Goal: Task Accomplishment & Management: Use online tool/utility

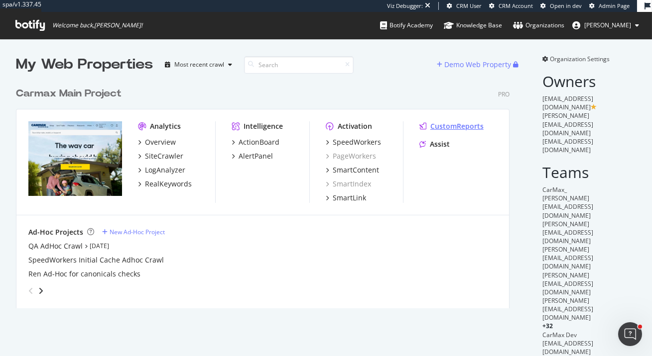
click at [431, 128] on div "CustomReports" at bounding box center [456, 126] width 53 height 10
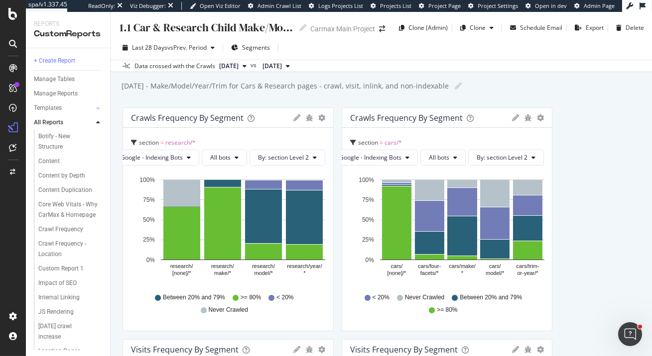
scroll to position [536, 0]
click at [59, 192] on div "Core Web Vitals - Why CarMax & Homepage" at bounding box center [68, 197] width 60 height 21
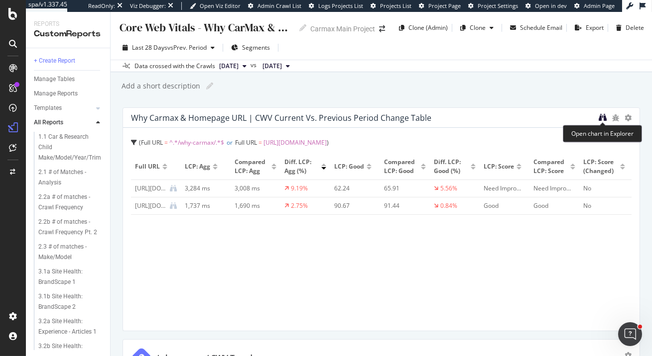
click at [602, 117] on icon "binoculars" at bounding box center [602, 117] width 8 height 8
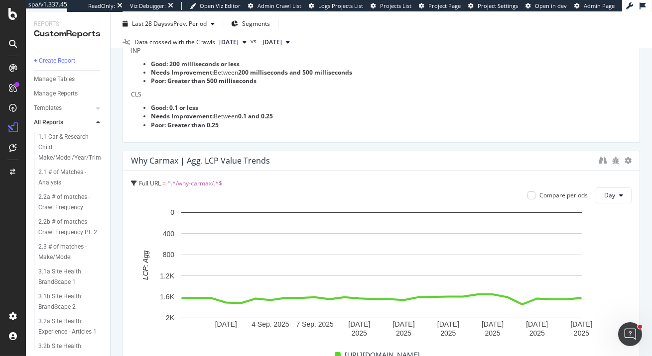
scroll to position [423, 0]
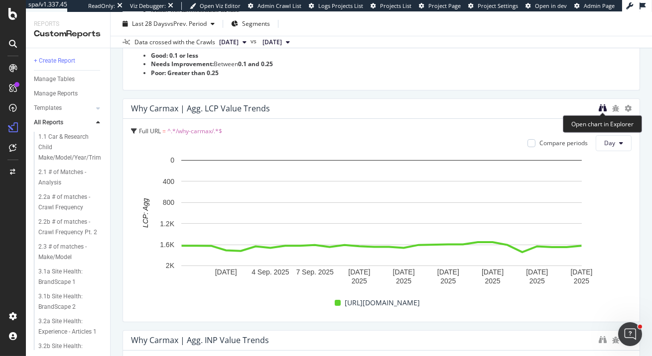
click at [603, 107] on icon "binoculars" at bounding box center [602, 108] width 8 height 8
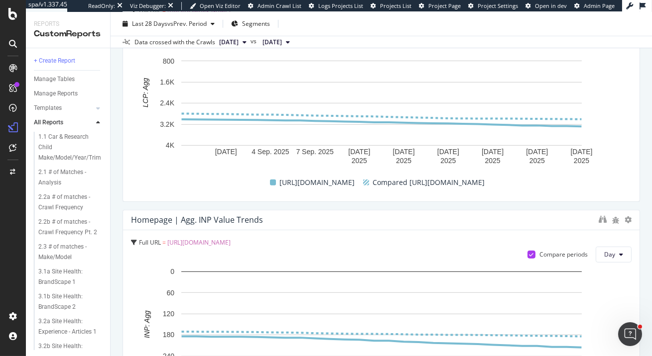
scroll to position [821, 0]
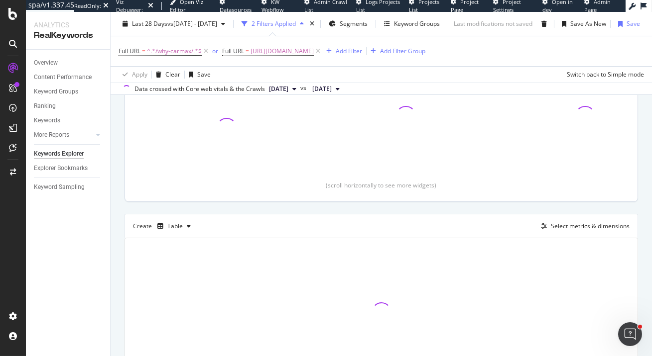
scroll to position [259, 0]
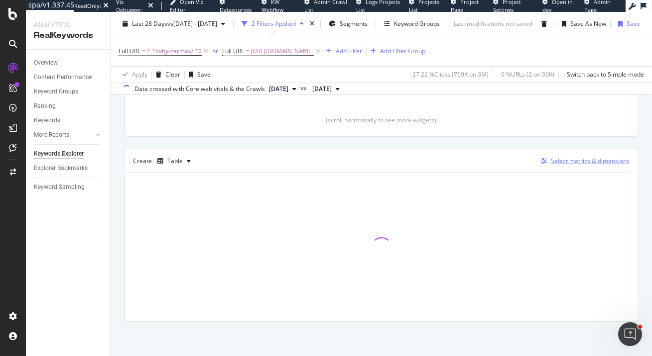
click at [574, 159] on div "Select metrics & dimensions" at bounding box center [590, 161] width 79 height 8
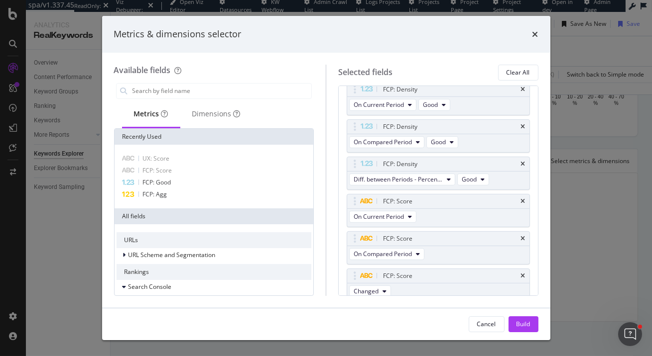
scroll to position [819, 0]
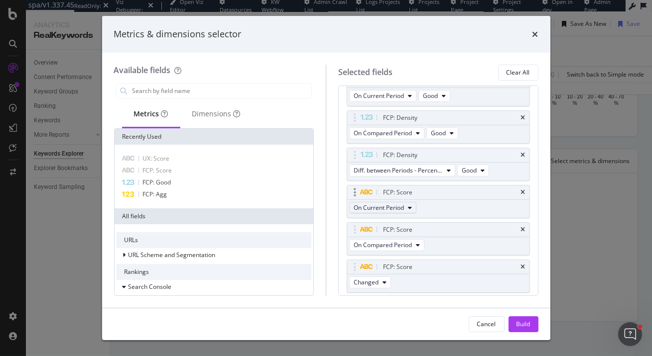
click at [407, 202] on button "On Current Period" at bounding box center [382, 208] width 67 height 12
click at [331, 186] on div "Selected fields Clear All Metrics (I want to see...) LCP: Value On Current Peri…" at bounding box center [432, 180] width 213 height 231
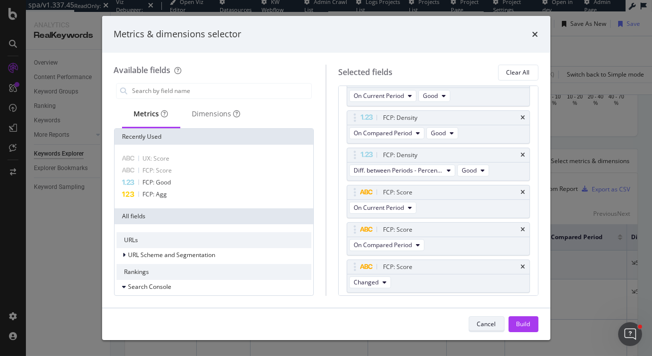
click at [487, 326] on div "Cancel" at bounding box center [486, 324] width 19 height 8
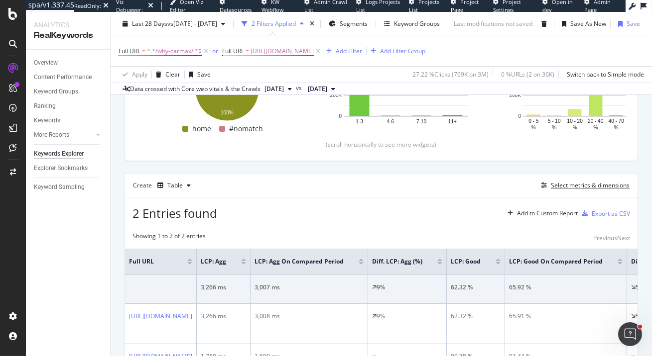
scroll to position [278, 0]
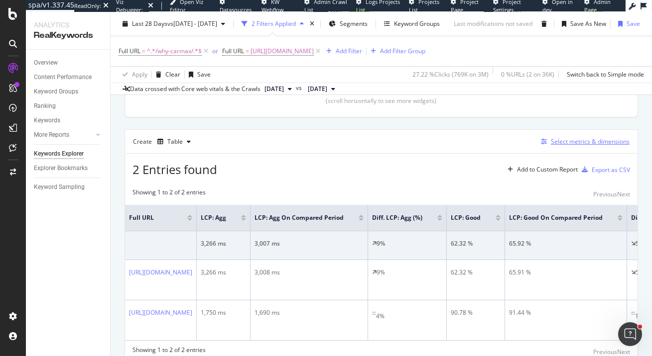
click at [569, 142] on div "Select metrics & dimensions" at bounding box center [590, 141] width 79 height 8
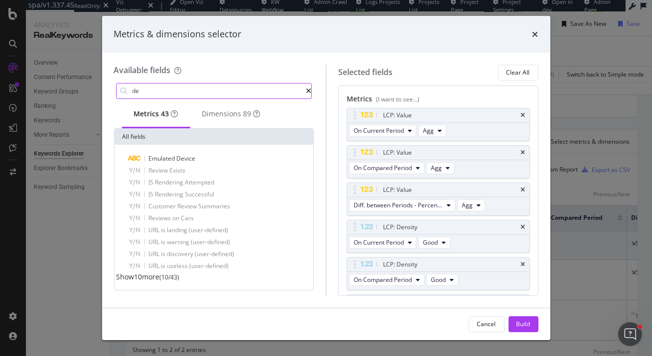
type input "d"
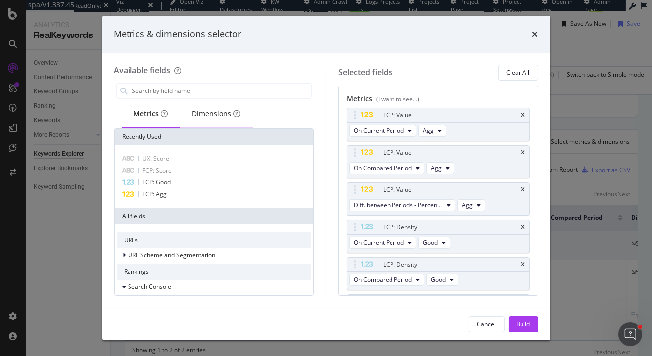
click at [217, 118] on div "Dimensions" at bounding box center [216, 114] width 48 height 10
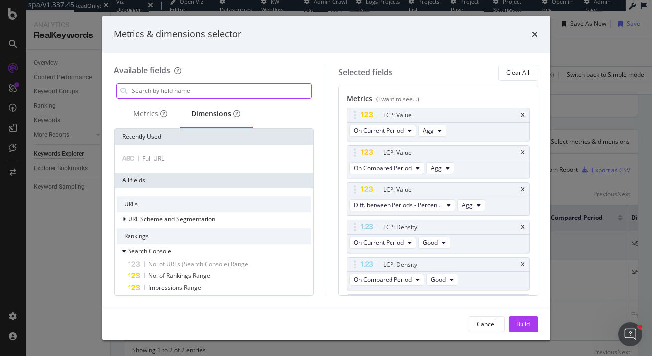
click at [195, 91] on input "modal" at bounding box center [221, 91] width 180 height 15
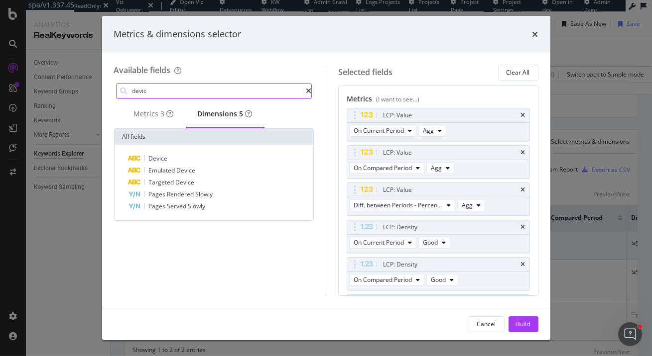
type input "devic"
click at [533, 39] on div "times" at bounding box center [535, 34] width 6 height 13
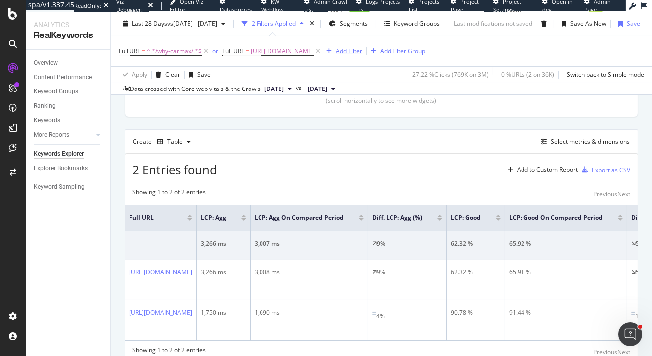
click at [362, 50] on div "Add Filter" at bounding box center [349, 51] width 26 height 8
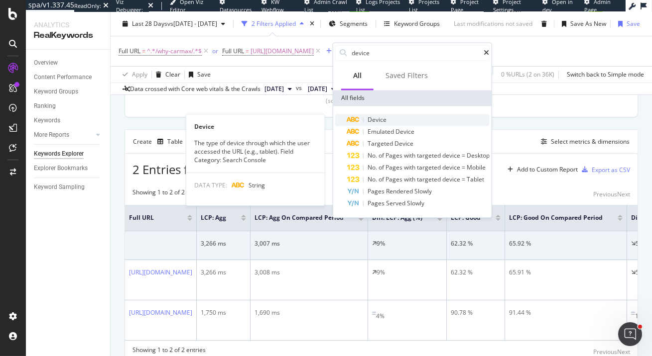
type input "device"
click at [389, 122] on div "Device" at bounding box center [418, 120] width 142 height 12
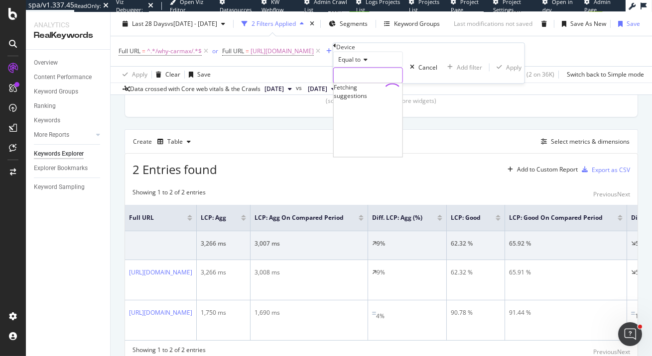
click at [386, 83] on input "text" at bounding box center [368, 75] width 69 height 15
click at [364, 93] on span "mobile" at bounding box center [350, 89] width 28 height 8
type input "mobile"
click at [511, 72] on div "Apply" at bounding box center [518, 67] width 15 height 8
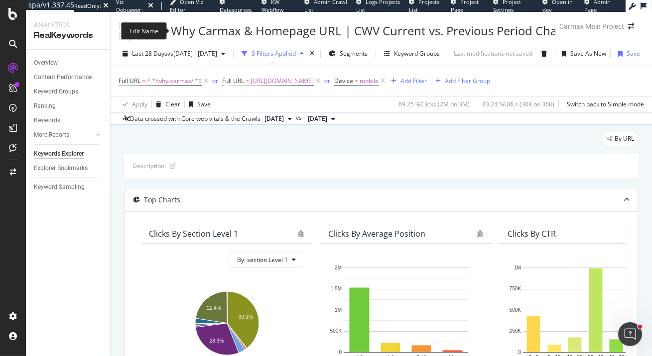
click at [265, 31] on div "Why Carmax & Homepage URL | CWV Current vs. Previous Period Change Table" at bounding box center [390, 30] width 439 height 17
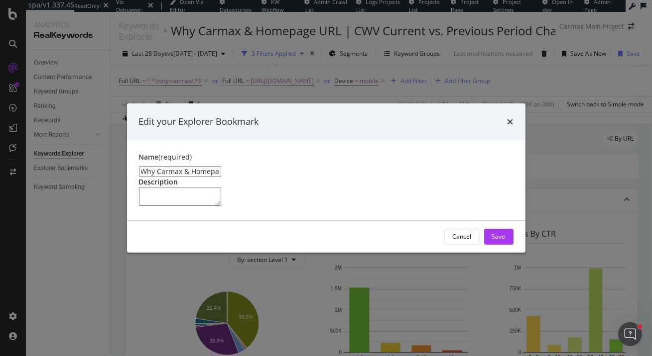
click at [221, 166] on input "Why Carmax & Homepage URL | CWV Current vs. Previous Period Change Table" at bounding box center [180, 171] width 82 height 11
drag, startPoint x: 347, startPoint y: 127, endPoint x: 491, endPoint y: 125, distance: 144.4
click at [221, 166] on input "Why Carmax & Homepage URL |Mobile CWV Current vs. Previous Period Change Table" at bounding box center [180, 171] width 82 height 11
drag, startPoint x: 366, startPoint y: 126, endPoint x: 488, endPoint y: 126, distance: 122.0
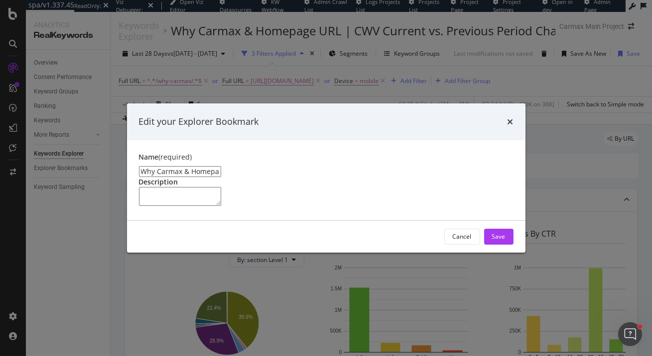
click at [221, 166] on input "Why Carmax & Homepage URL |Mobile CWV Current vs. Previous Period Change Table" at bounding box center [180, 171] width 82 height 11
type input "Why Carmax & Homepage URL |Mobile CWV Current vs. Previous Period Change"
click at [449, 245] on button "Cancel" at bounding box center [462, 237] width 36 height 16
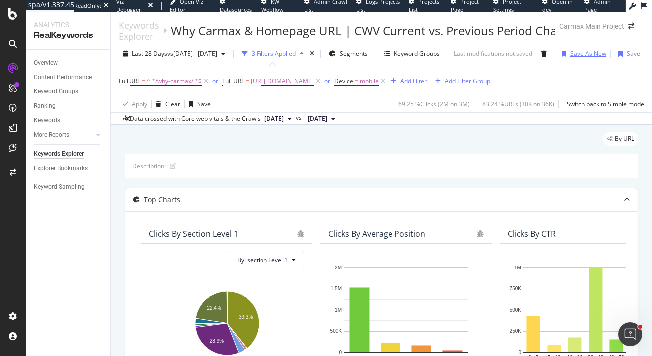
click at [600, 55] on div "Save As New" at bounding box center [588, 53] width 36 height 8
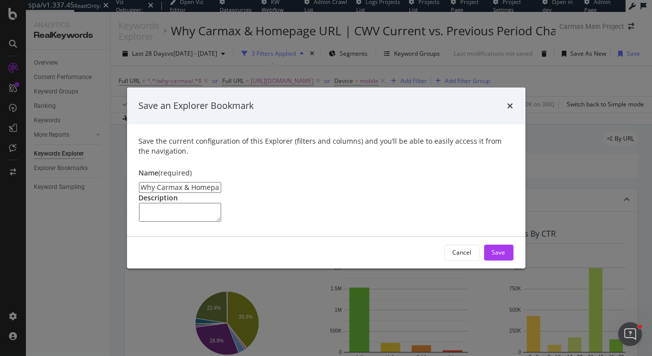
click at [221, 182] on input "Why Carmax & Homepage URL | CWV Current vs. Previous Period Change Table Clone" at bounding box center [180, 187] width 82 height 11
drag, startPoint x: 367, startPoint y: 144, endPoint x: 480, endPoint y: 144, distance: 113.0
click at [221, 182] on input "Why Carmax & Homepage URL | Mobile CWV Current vs. Previous Period Change Table…" at bounding box center [180, 187] width 82 height 11
type input "Why Carmax & Homepage URL | Mobile CWV Current vs. Previous Period Change"
click at [500, 260] on div "Save" at bounding box center [498, 252] width 13 height 15
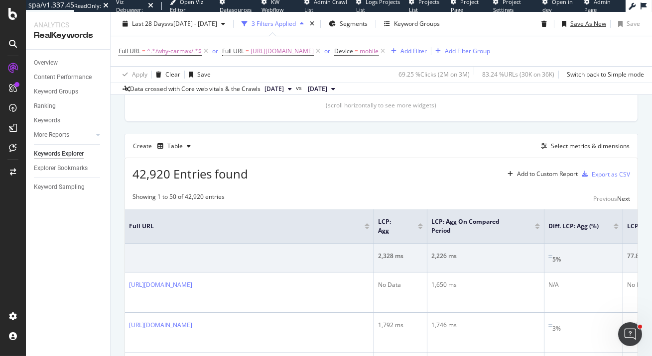
scroll to position [251, 0]
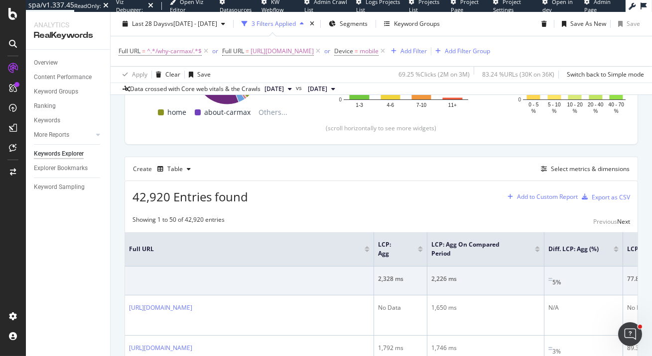
click at [544, 194] on div "Add to Custom Report" at bounding box center [547, 197] width 61 height 6
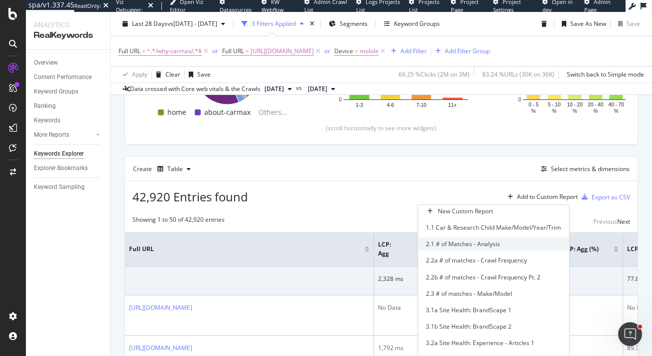
scroll to position [413, 0]
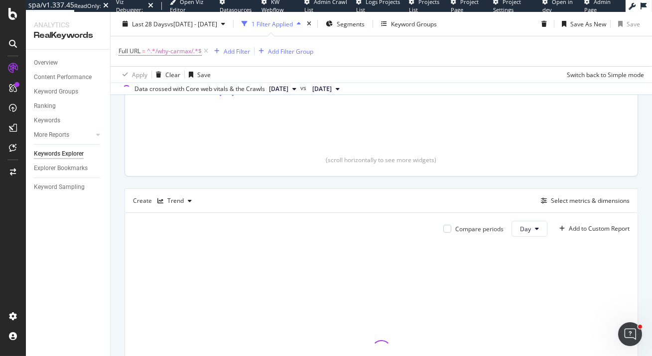
scroll to position [267, 0]
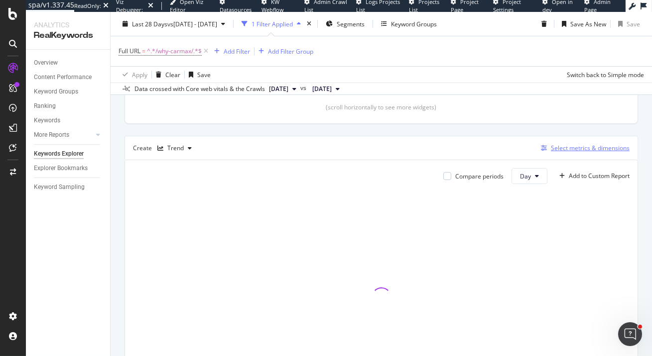
click at [556, 148] on div "Select metrics & dimensions" at bounding box center [590, 148] width 79 height 8
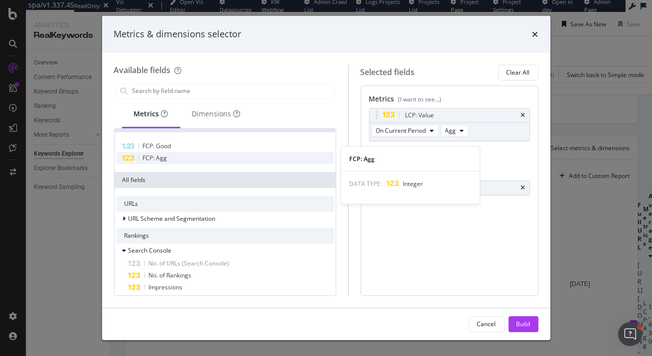
scroll to position [18, 0]
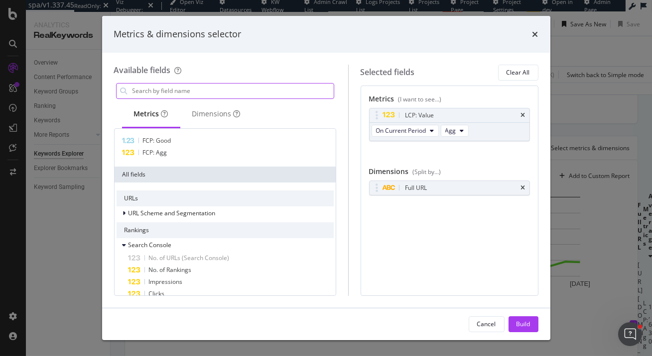
click at [203, 91] on input "modal" at bounding box center [232, 91] width 202 height 15
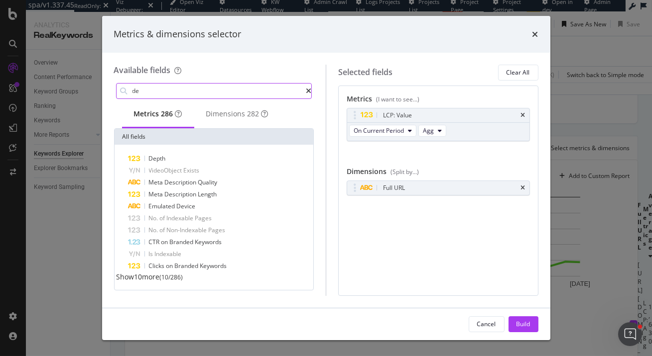
scroll to position [0, 0]
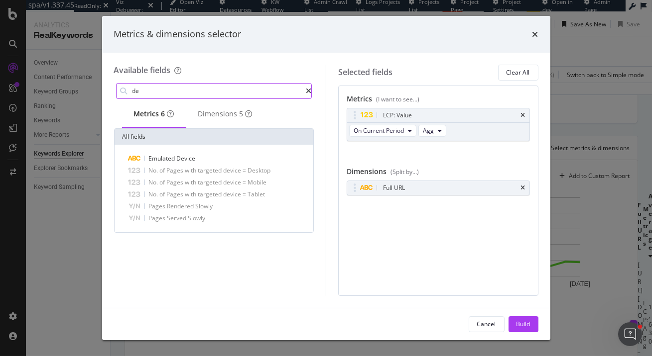
type input "d"
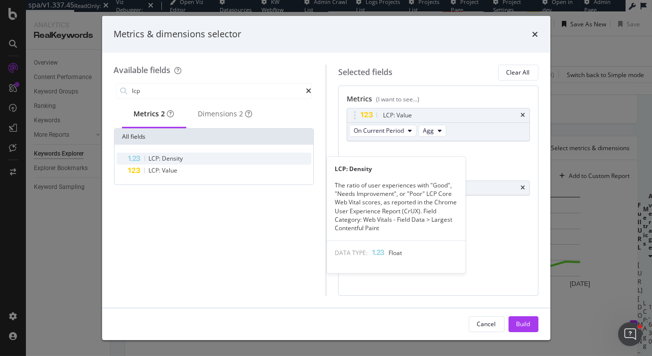
type input "lcp"
click at [177, 163] on span "Density" at bounding box center [172, 158] width 21 height 8
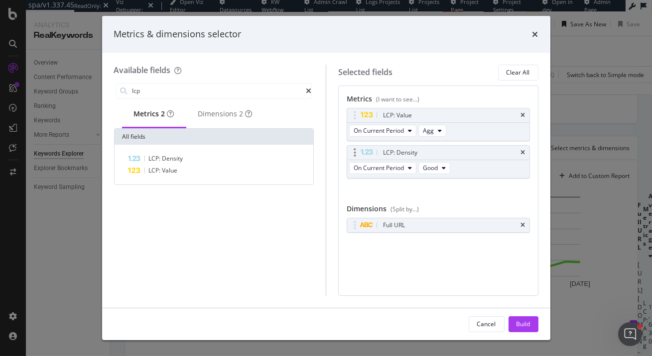
click at [406, 174] on div "On Current Period Good" at bounding box center [400, 169] width 107 height 18
click at [407, 171] on button "On Current Period" at bounding box center [382, 168] width 67 height 12
click at [436, 171] on span "Good" at bounding box center [430, 168] width 15 height 8
click at [524, 150] on icon "times" at bounding box center [523, 153] width 4 height 6
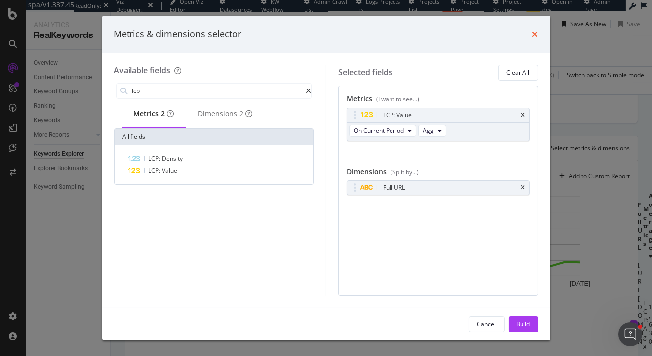
click at [535, 33] on icon "times" at bounding box center [535, 34] width 6 height 8
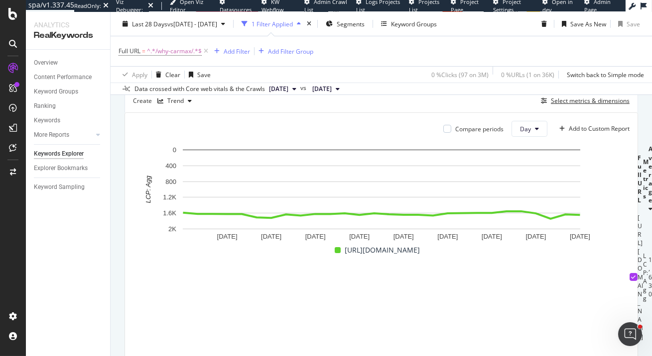
scroll to position [329, 0]
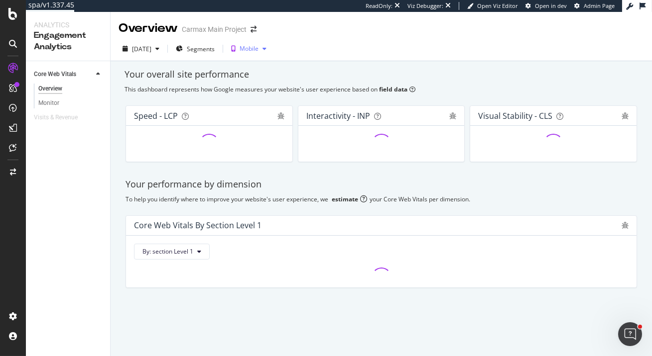
click at [270, 47] on div "button" at bounding box center [264, 49] width 12 height 6
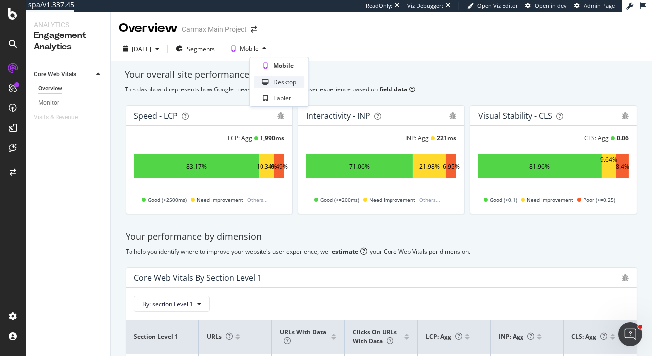
click at [291, 79] on div "Desktop" at bounding box center [284, 82] width 23 height 8
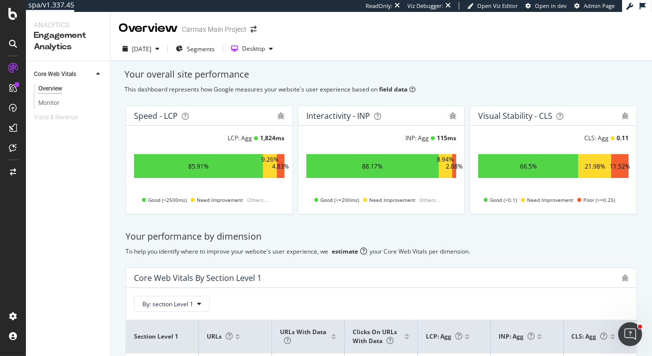
scroll to position [76, 0]
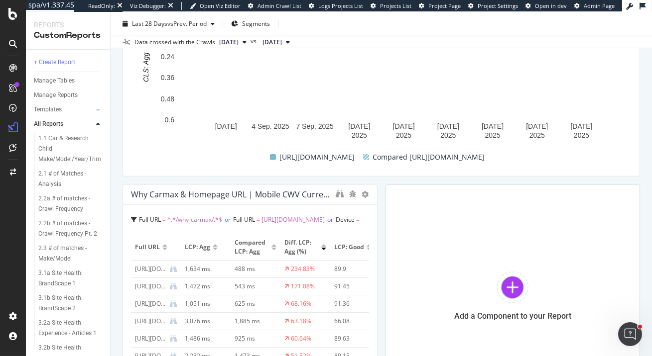
scroll to position [1890, 0]
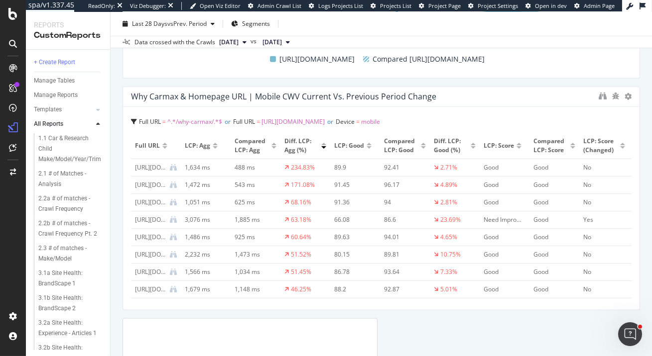
drag, startPoint x: 374, startPoint y: 151, endPoint x: 652, endPoint y: 155, distance: 277.3
click at [651, 155] on div "Core Web Vitals - Why CarMax & Homepage Core Web Vitals - Why CarMax & Homepage…" at bounding box center [381, 184] width 541 height 344
click at [600, 96] on icon "binoculars" at bounding box center [602, 96] width 8 height 8
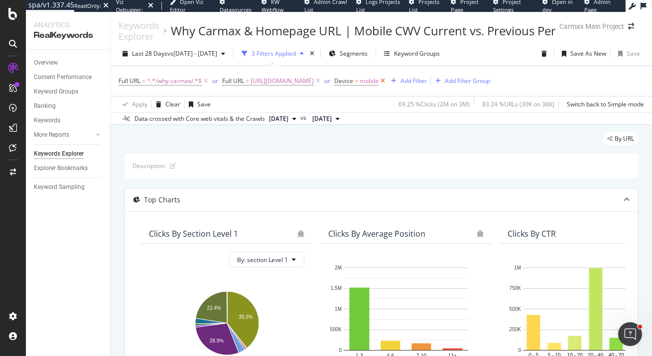
click at [387, 82] on icon at bounding box center [382, 81] width 8 height 10
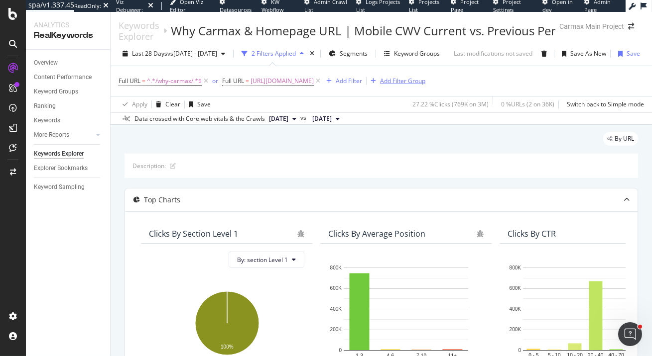
click at [397, 81] on div "Add Filter Group" at bounding box center [402, 81] width 45 height 8
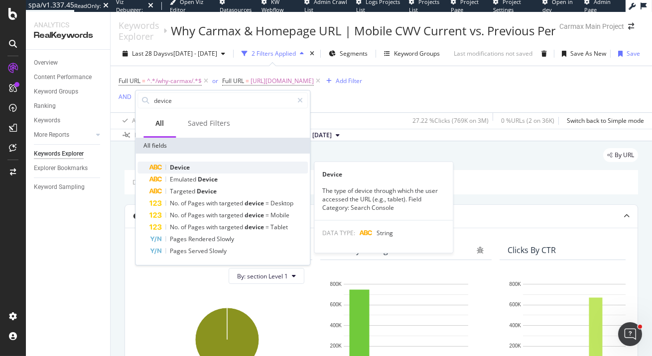
type input "device"
click at [193, 166] on div "Device" at bounding box center [228, 168] width 158 height 12
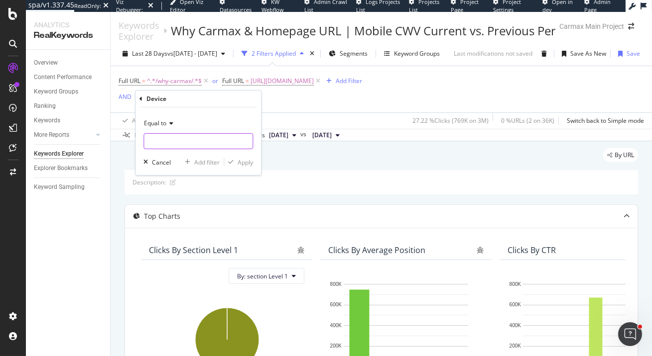
click at [183, 139] on input "text" at bounding box center [198, 141] width 109 height 16
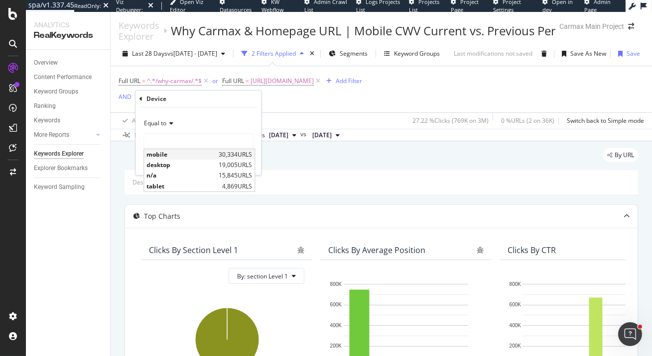
click at [178, 155] on span "mobile" at bounding box center [181, 154] width 70 height 8
type input "mobile"
click at [241, 161] on div "Apply" at bounding box center [244, 162] width 15 height 8
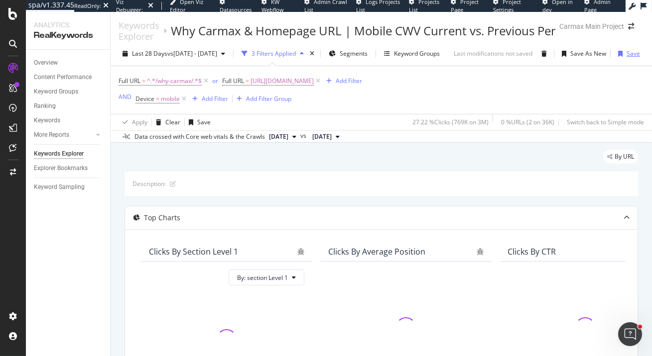
click at [640, 54] on div "Save" at bounding box center [632, 53] width 13 height 8
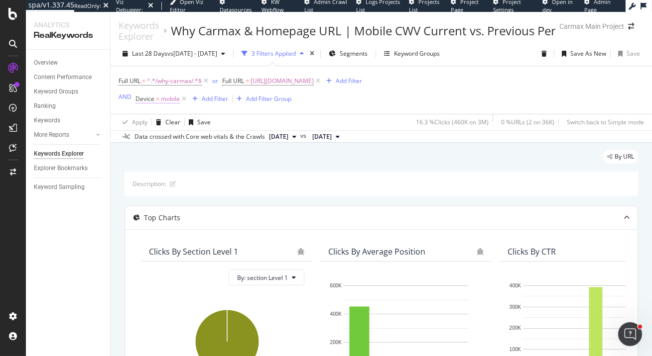
click at [159, 99] on span "Device = mobile" at bounding box center [157, 99] width 44 height 9
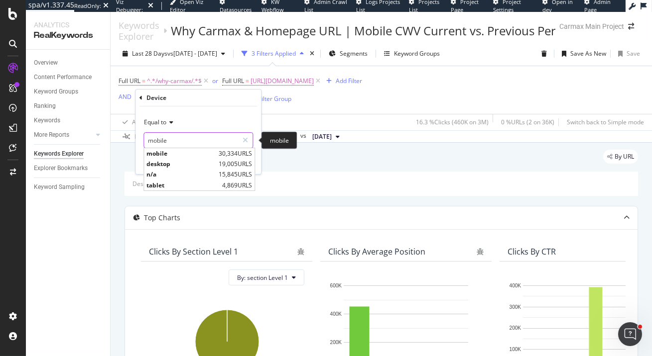
click at [165, 138] on input "mobile" at bounding box center [191, 140] width 94 height 16
click at [173, 166] on span "desktop" at bounding box center [181, 164] width 70 height 8
type input "desktop"
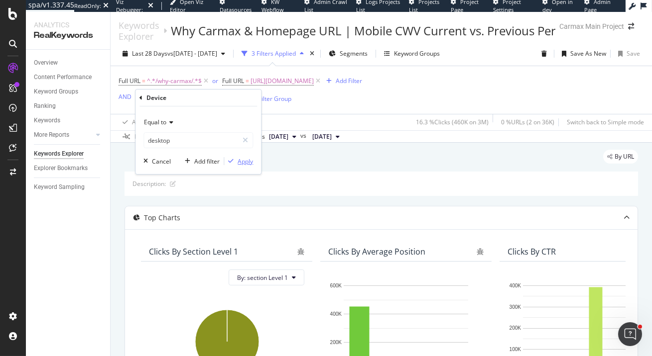
click at [246, 160] on div "Apply" at bounding box center [244, 161] width 15 height 8
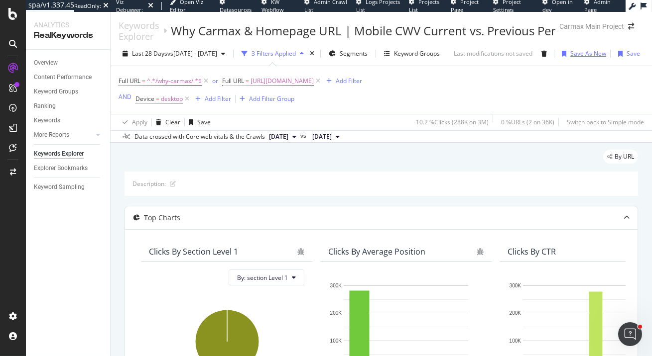
click at [606, 55] on div "Save As New" at bounding box center [588, 53] width 36 height 8
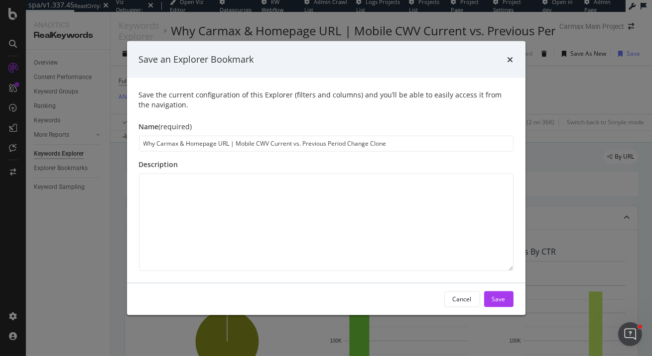
drag, startPoint x: 254, startPoint y: 144, endPoint x: 236, endPoint y: 144, distance: 17.9
click at [236, 144] on input "Why Carmax & Homepage URL | Mobile CWV Current vs. Previous Period Change Clone" at bounding box center [326, 143] width 374 height 16
drag, startPoint x: 350, startPoint y: 144, endPoint x: 525, endPoint y: 141, distance: 174.3
click at [519, 142] on div "Save the current configuration of this Explorer (filters and columns) and you’l…" at bounding box center [326, 180] width 398 height 205
type input "Why Carmax & Homepage URL | Desktop CWV Current vs. Previous Period"
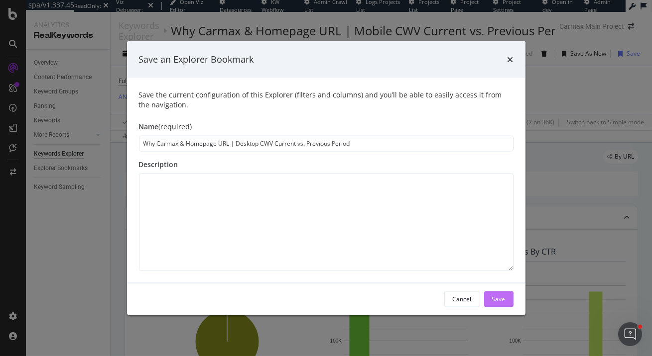
click at [508, 298] on button "Save" at bounding box center [498, 299] width 29 height 16
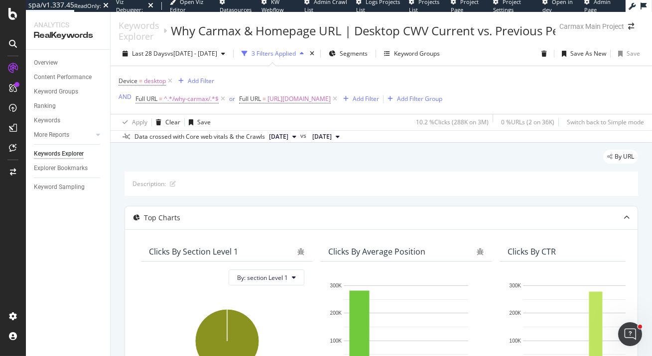
click at [369, 160] on div "By URL" at bounding box center [380, 161] width 513 height 22
click at [357, 158] on div "By URL" at bounding box center [380, 161] width 513 height 22
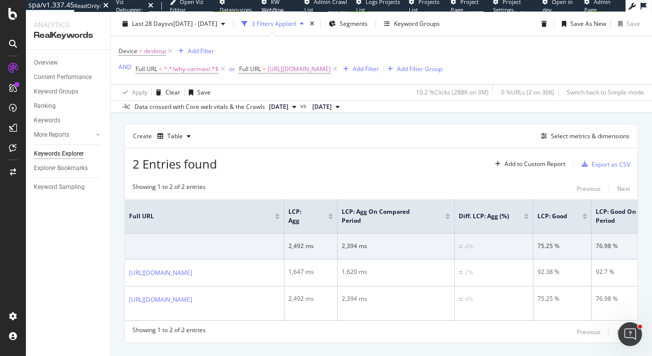
scroll to position [320, 0]
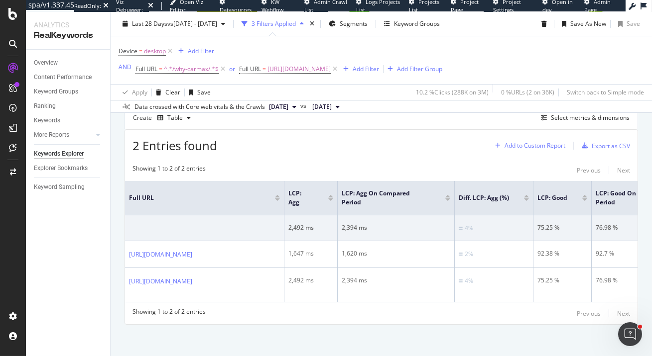
click at [536, 147] on div "Add to Custom Report" at bounding box center [534, 146] width 61 height 6
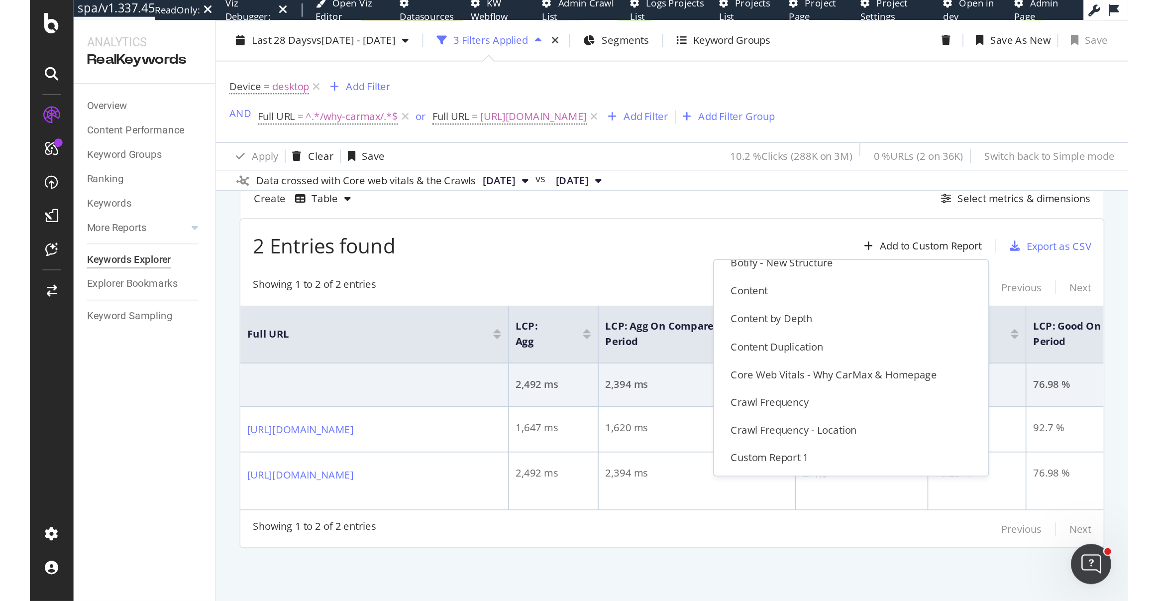
scroll to position [377, 0]
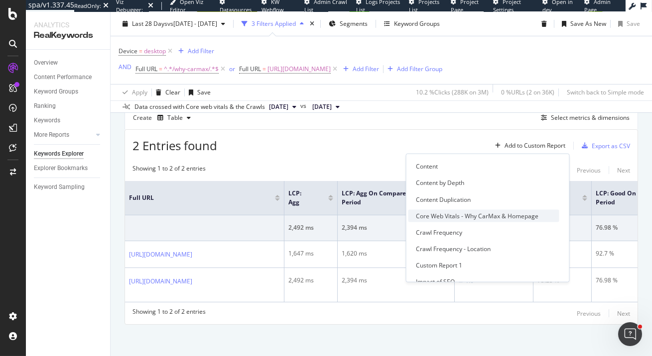
click at [476, 214] on div "Core Web Vitals - Why CarMax & Homepage" at bounding box center [477, 216] width 122 height 8
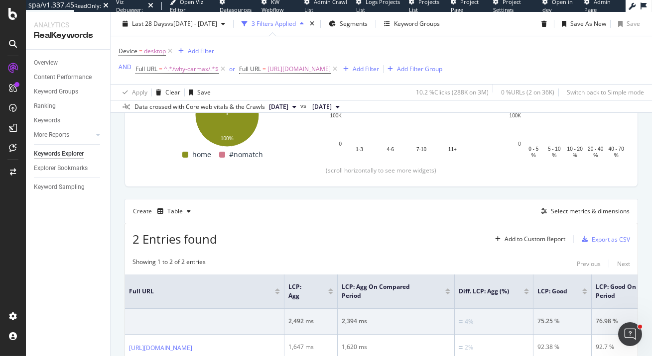
scroll to position [333, 0]
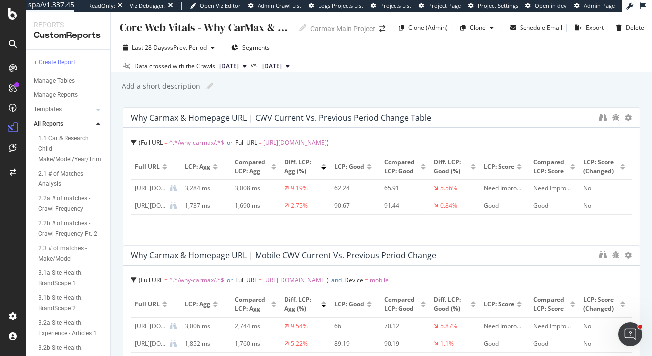
drag, startPoint x: 479, startPoint y: 193, endPoint x: 442, endPoint y: 261, distance: 78.0
click at [442, 260] on div "Why Carmax & Homepage URL | Mobile CWV Current vs. Previous Period Change" at bounding box center [362, 255] width 462 height 10
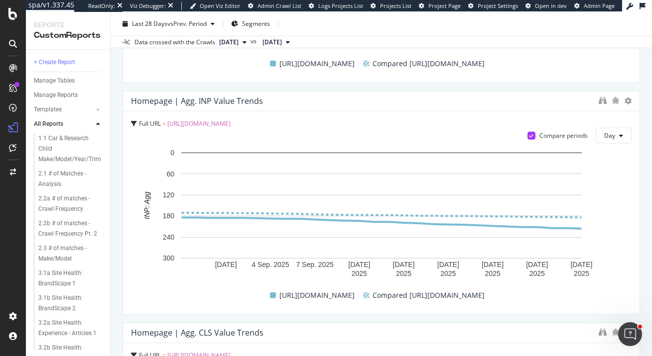
scroll to position [2098, 0]
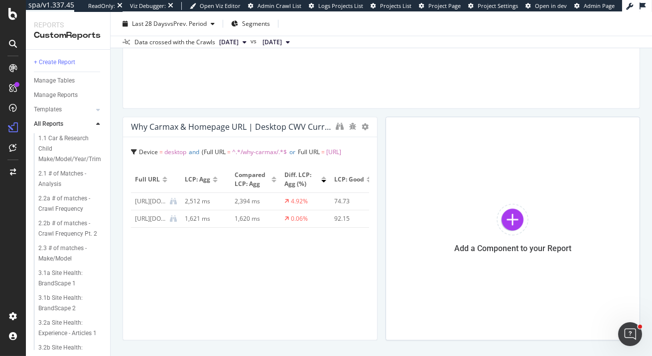
scroll to position [2068, 0]
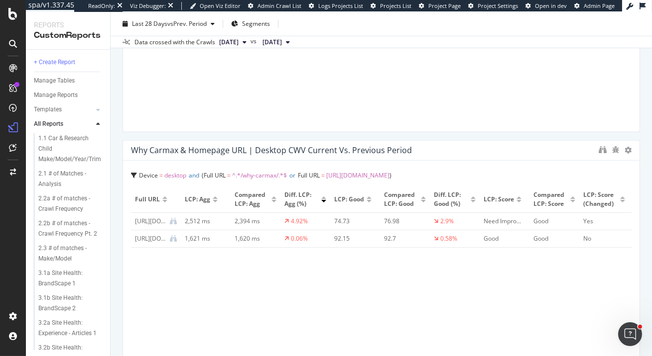
drag, startPoint x: 376, startPoint y: 182, endPoint x: 652, endPoint y: 193, distance: 275.5
click at [651, 193] on div "Core Web Vitals - Why CarMax & Homepage Core Web Vitals - Why CarMax & Homepage…" at bounding box center [381, 184] width 541 height 344
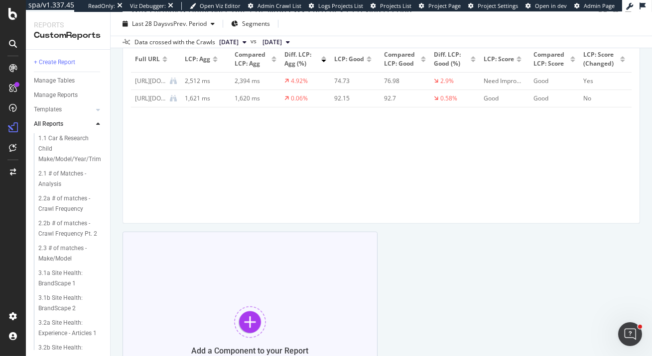
scroll to position [2218, 0]
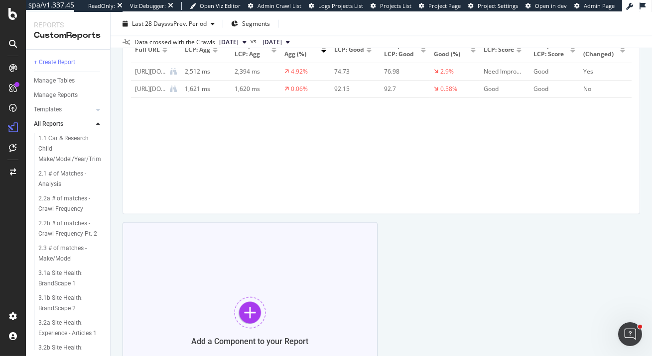
click at [252, 312] on div at bounding box center [250, 313] width 32 height 32
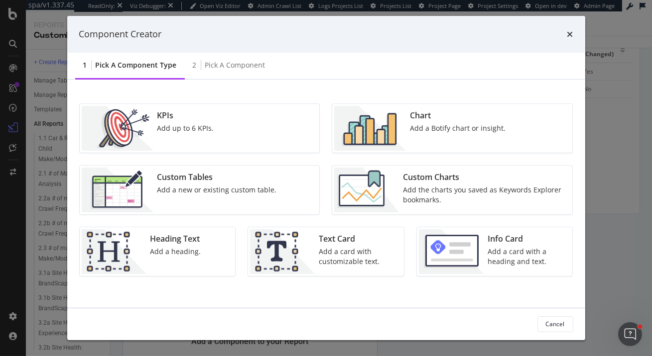
click at [483, 254] on div "Info Card Add a card with a heading and text." at bounding box center [526, 251] width 87 height 45
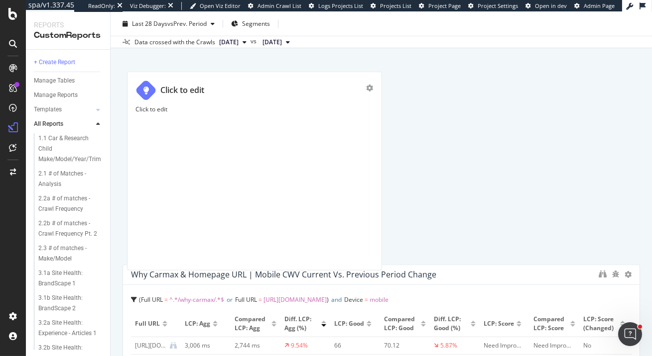
scroll to position [1929, 0]
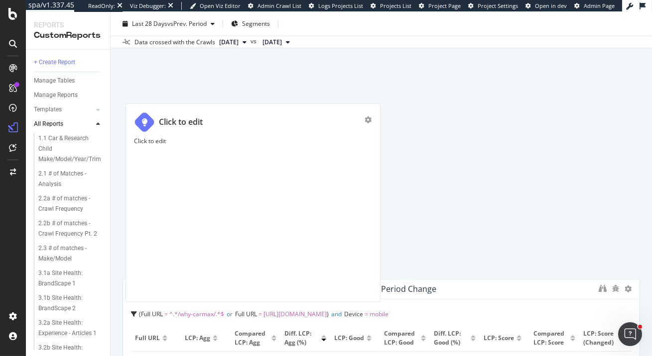
drag, startPoint x: 211, startPoint y: 238, endPoint x: 214, endPoint y: 115, distance: 123.0
click at [214, 115] on div "Click to edit" at bounding box center [249, 122] width 231 height 21
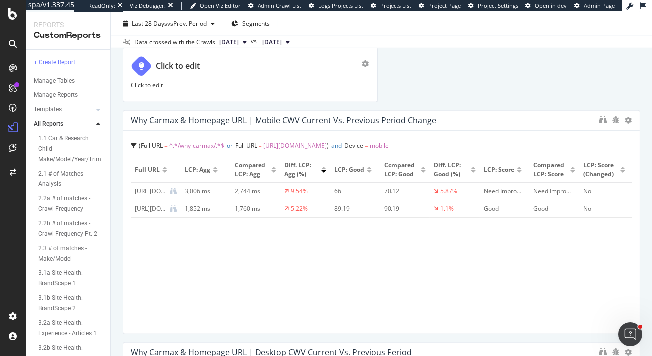
click at [191, 64] on div "Click to edit" at bounding box center [178, 65] width 44 height 11
click at [180, 61] on input "Click to edit" at bounding box center [262, 65] width 213 height 17
type input "MOBILE"
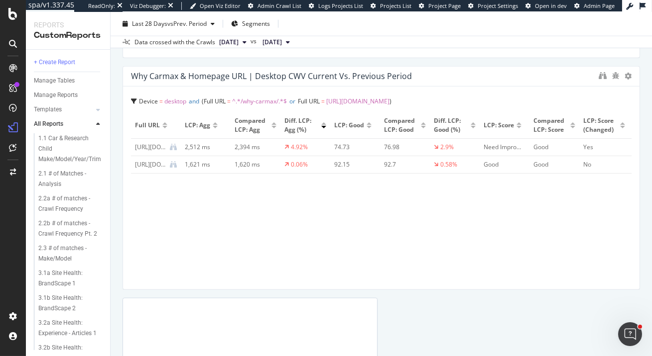
scroll to position [2292, 0]
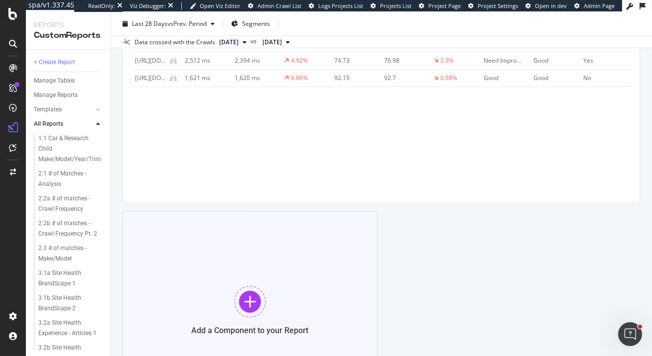
click at [242, 302] on div at bounding box center [250, 302] width 32 height 32
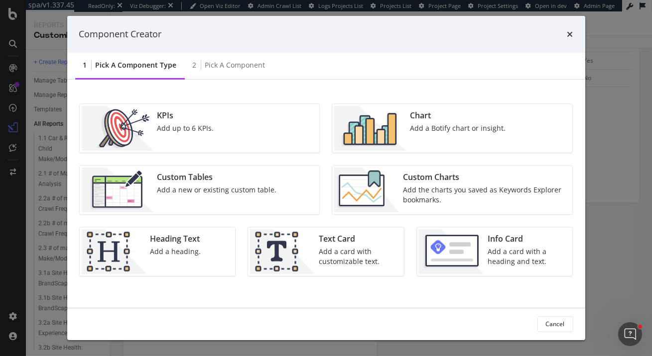
click at [490, 253] on div "Add a card with a heading and text." at bounding box center [526, 257] width 79 height 20
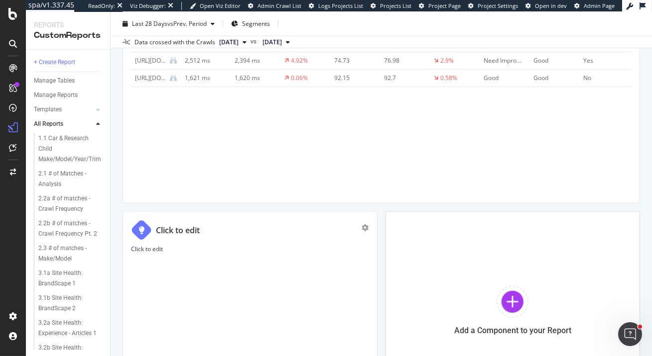
click at [171, 228] on div "Click to edit" at bounding box center [178, 230] width 44 height 11
click at [182, 227] on input "Click to edit" at bounding box center [262, 230] width 213 height 17
type input "DESKTOP"
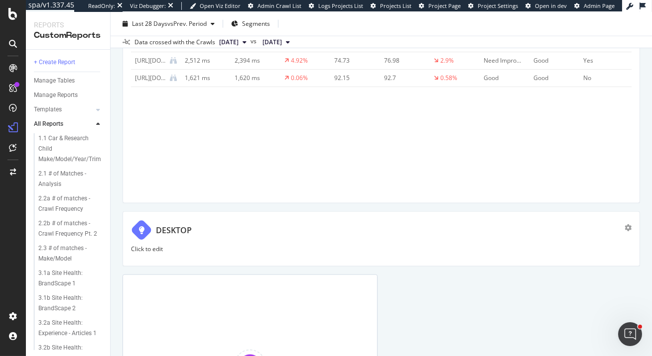
drag, startPoint x: 370, startPoint y: 261, endPoint x: 651, endPoint y: 270, distance: 280.4
click at [651, 270] on div "Core Web Vitals - Why CarMax & Homepage Core Web Vitals - Why CarMax & Homepage…" at bounding box center [381, 184] width 541 height 344
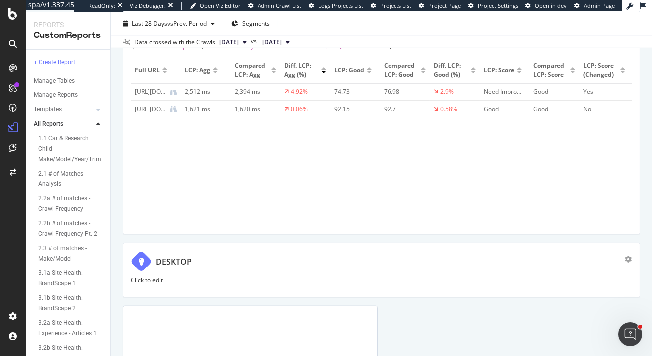
scroll to position [2209, 0]
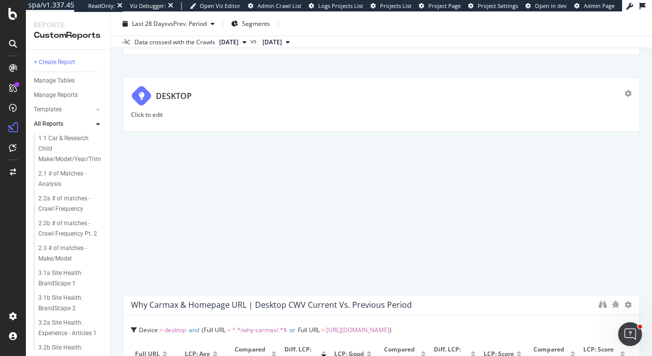
drag, startPoint x: 438, startPoint y: 317, endPoint x: 438, endPoint y: 99, distance: 217.5
click at [438, 99] on div "DESKTOP" at bounding box center [377, 96] width 493 height 21
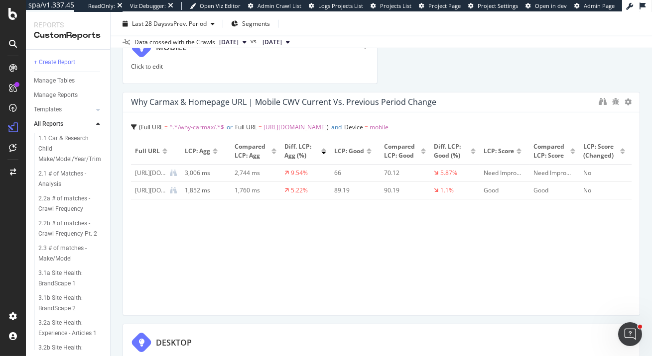
scroll to position [1861, 0]
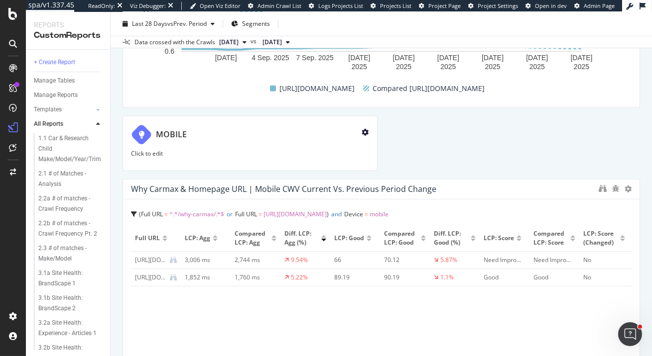
click at [362, 130] on icon "gear" at bounding box center [365, 132] width 7 height 7
click at [335, 137] on div "Delete" at bounding box center [342, 136] width 18 height 8
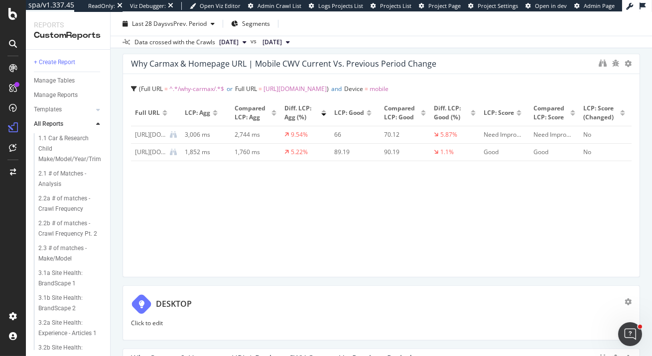
scroll to position [2048, 0]
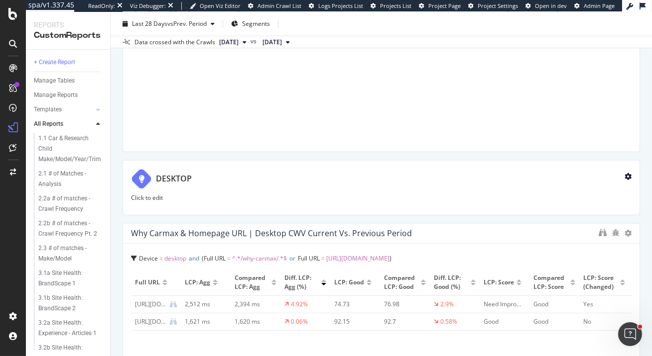
click at [627, 173] on icon "gear" at bounding box center [627, 176] width 7 height 7
click at [605, 180] on div "Delete" at bounding box center [604, 180] width 18 height 8
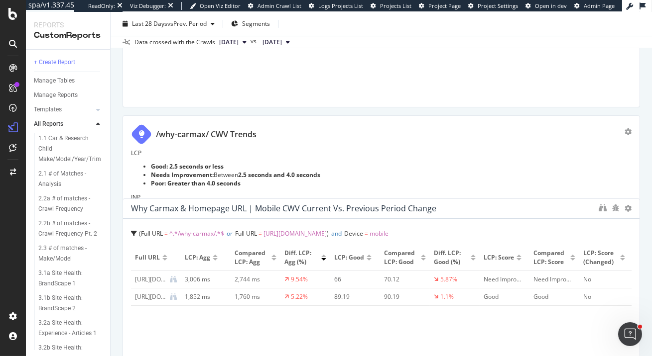
scroll to position [245, 0]
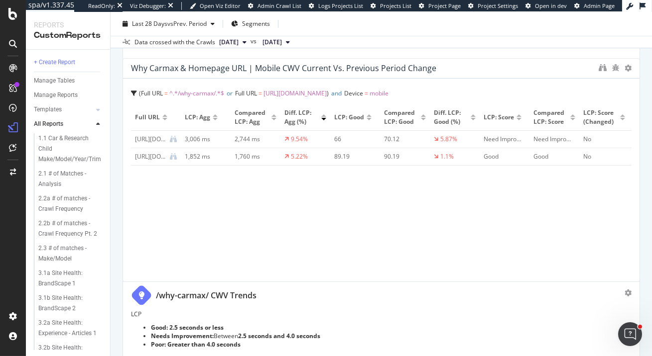
drag, startPoint x: 393, startPoint y: 259, endPoint x: 395, endPoint y: 198, distance: 60.8
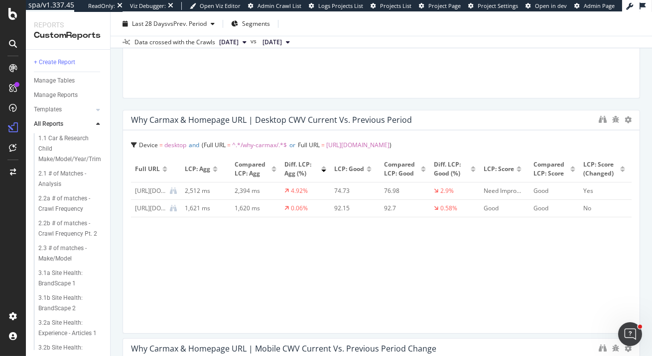
scroll to position [240, 0]
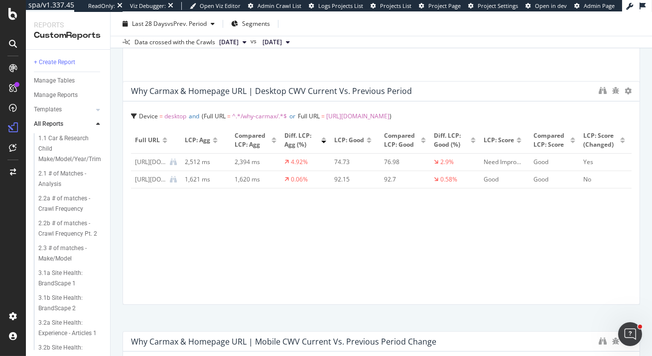
drag, startPoint x: 387, startPoint y: 220, endPoint x: 346, endPoint y: 251, distance: 51.5
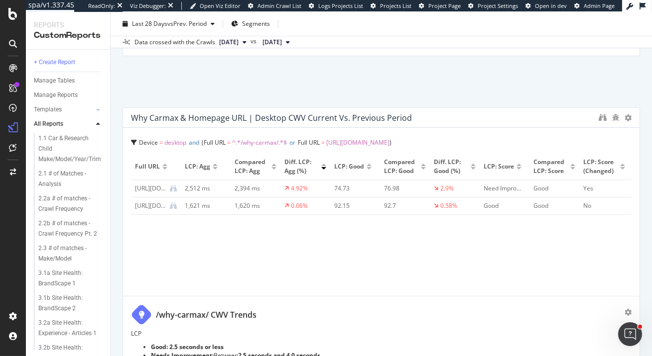
scroll to position [525, 0]
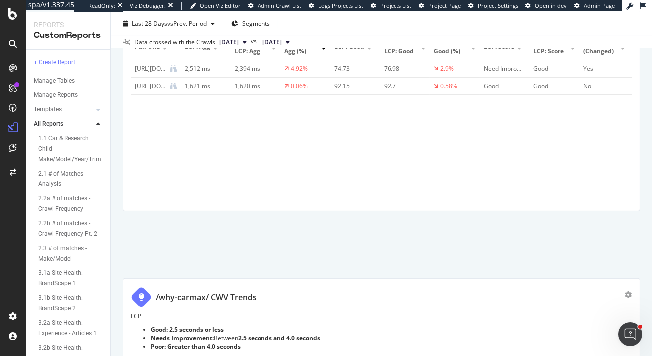
drag, startPoint x: 346, startPoint y: 251, endPoint x: 358, endPoint y: 147, distance: 104.2
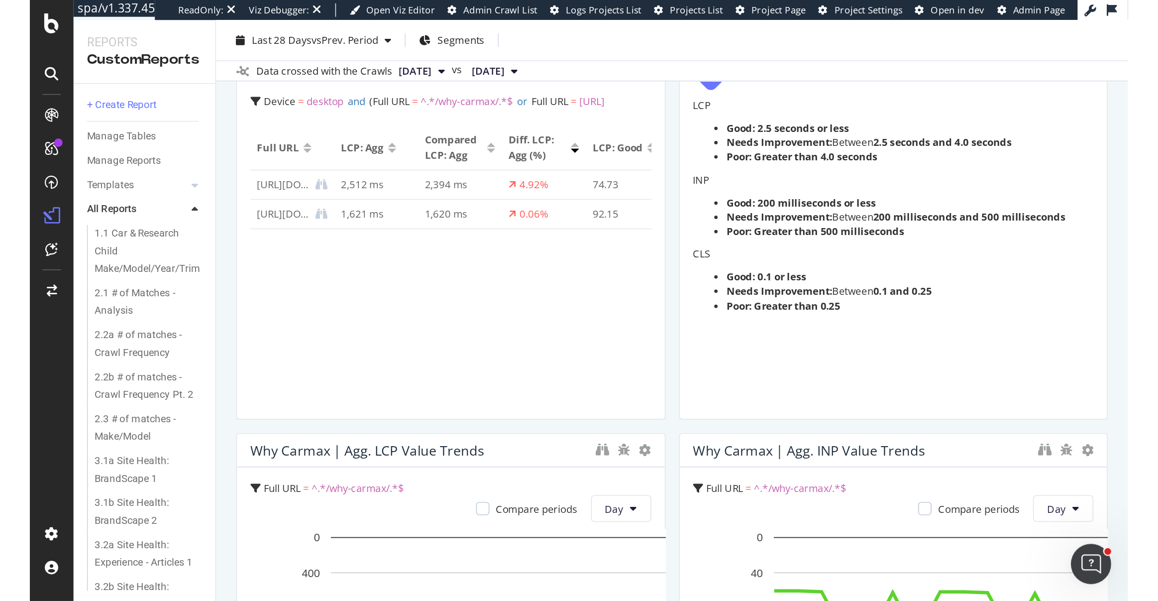
scroll to position [315, 0]
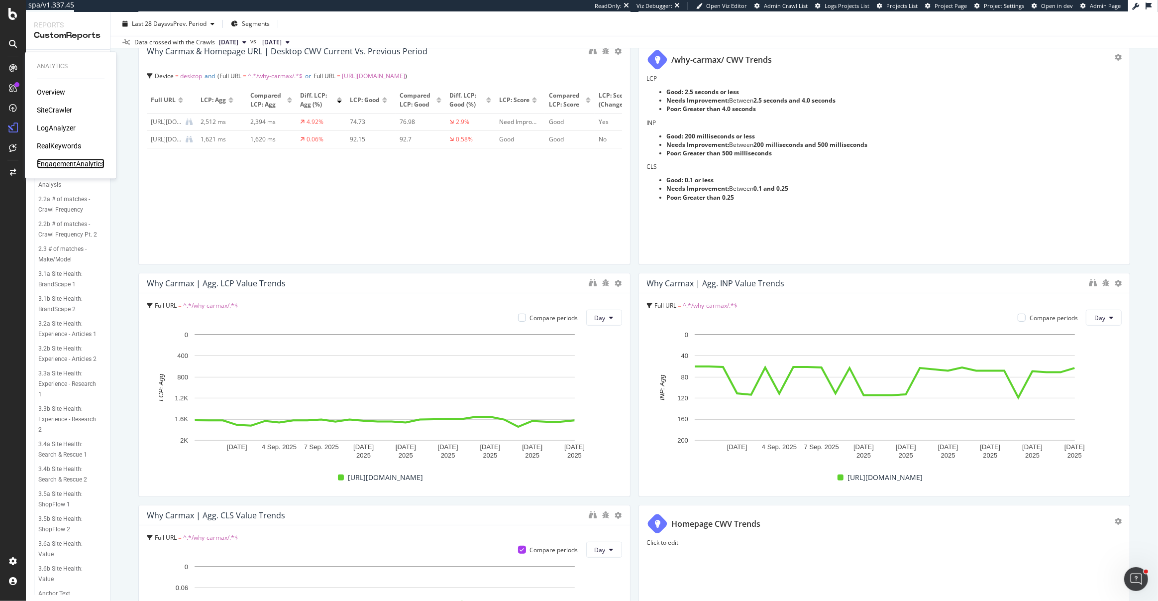
click at [77, 163] on div "EngagementAnalytics" at bounding box center [71, 164] width 68 height 10
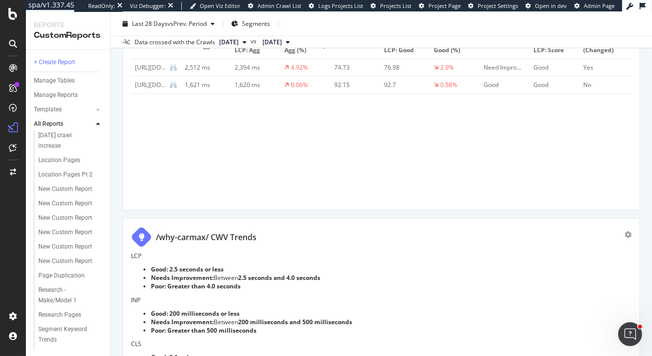
scroll to position [770, 0]
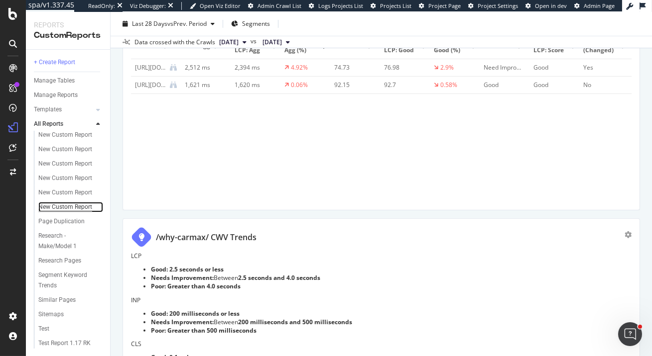
click at [64, 207] on div "New Custom Report" at bounding box center [65, 207] width 54 height 10
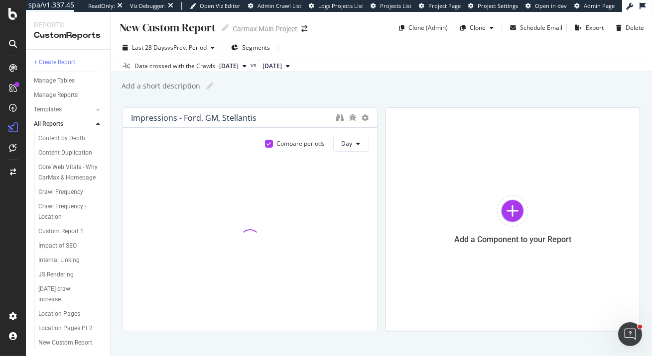
scroll to position [770, 0]
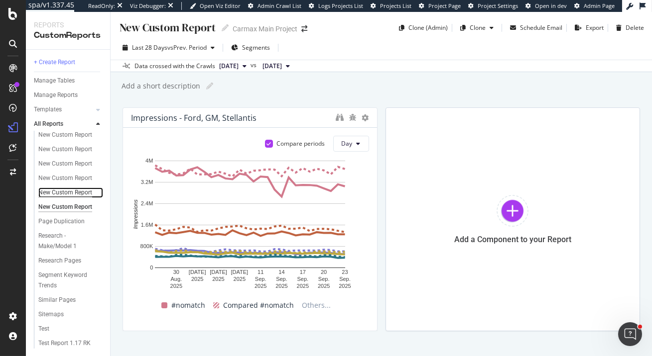
click at [64, 191] on div "New Custom Report" at bounding box center [65, 193] width 54 height 10
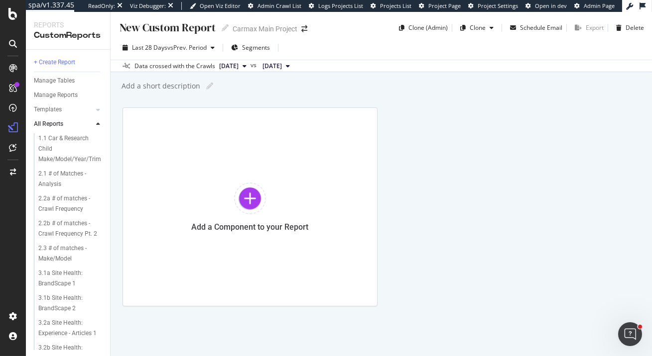
click at [176, 31] on div "New Custom Report" at bounding box center [166, 27] width 97 height 15
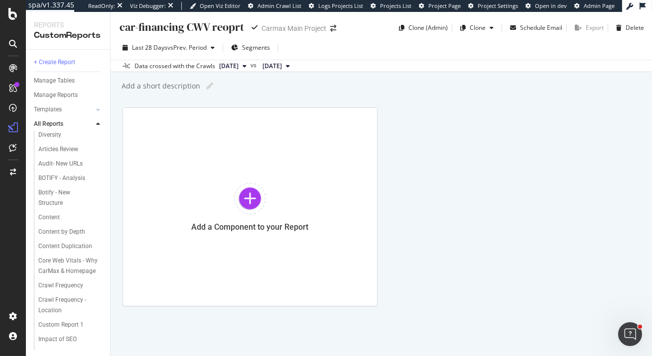
scroll to position [473, 0]
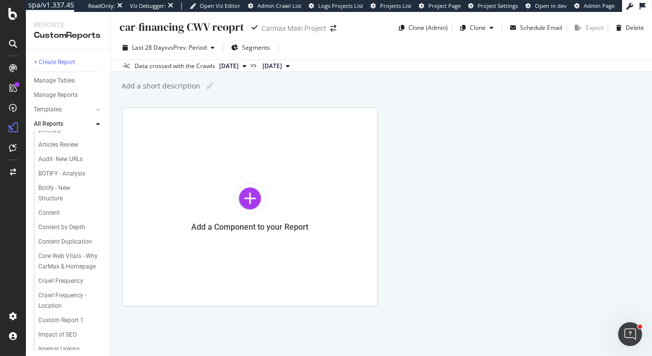
click at [120, 28] on input "car-financing CWV reoprt" at bounding box center [181, 26] width 127 height 13
click at [271, 26] on input "Core Wbe Vitals - /car-financing CWV reoprt" at bounding box center [206, 26] width 176 height 13
drag, startPoint x: 278, startPoint y: 27, endPoint x: 293, endPoint y: 27, distance: 14.4
click at [293, 27] on input "Core Wbe Vitals - /car-financing/ CWV reoprt" at bounding box center [206, 26] width 176 height 13
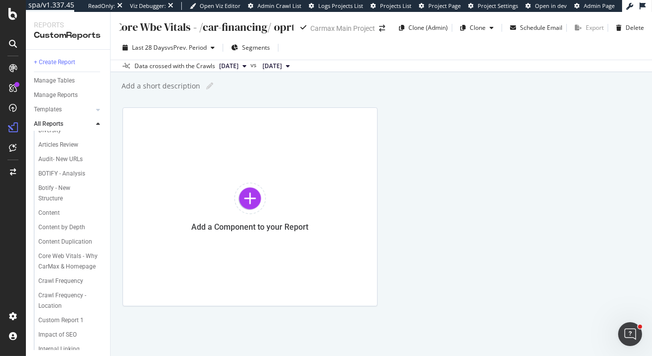
click at [431, 27] on div "spa/v1.337.45 ReadOnly: Viz Debugger: Open Viz Editor Admin Crawl List Logs Pro…" at bounding box center [326, 178] width 652 height 356
click at [279, 26] on input "Core Wbe Vitals - /car-financing/ oprt" at bounding box center [206, 26] width 176 height 13
drag, startPoint x: 274, startPoint y: 26, endPoint x: 322, endPoint y: 27, distance: 47.3
click at [322, 27] on div "Core Wbe Vitals - /car-financing/ oprt Core Wbe Vitals - /car-financing/ oprt C…" at bounding box center [256, 28] width 276 height 16
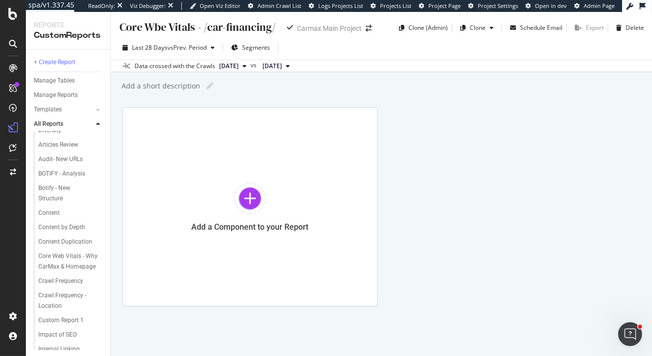
type input "Core Wbe Vitals - /car-financing/"
click at [248, 92] on div "Add a short description Add a short description" at bounding box center [385, 86] width 531 height 15
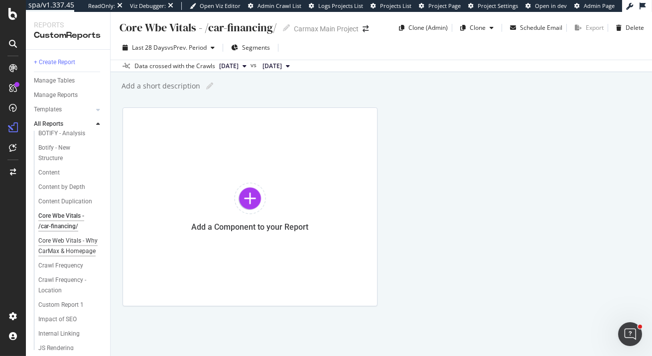
scroll to position [518, 0]
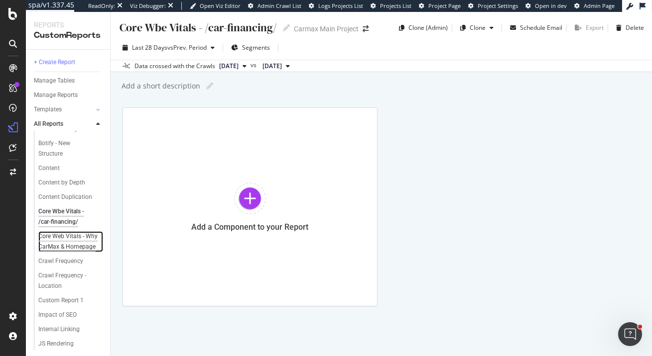
click at [66, 237] on div "Core Web Vitals - Why CarMax & Homepage" at bounding box center [68, 241] width 60 height 21
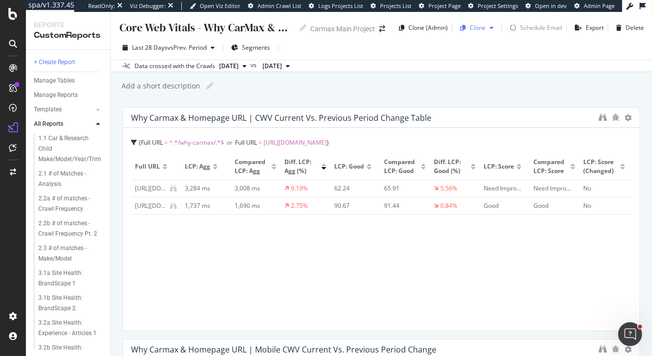
click at [473, 31] on div "Clone" at bounding box center [477, 27] width 16 height 8
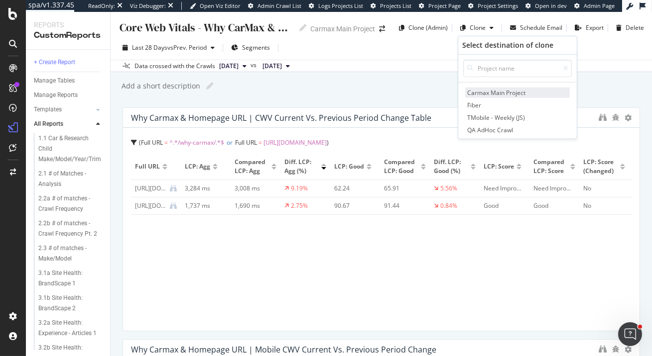
click at [484, 95] on span "Carmax Main Project" at bounding box center [517, 93] width 105 height 10
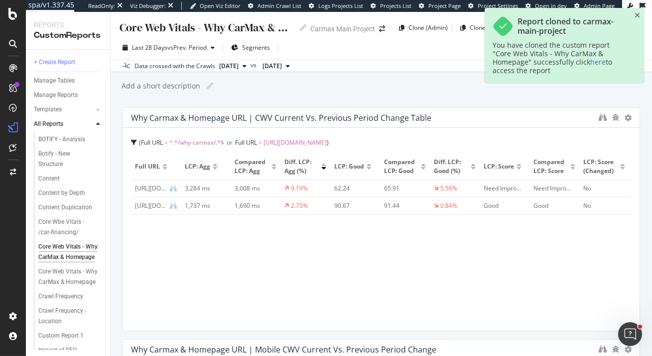
scroll to position [549, 0]
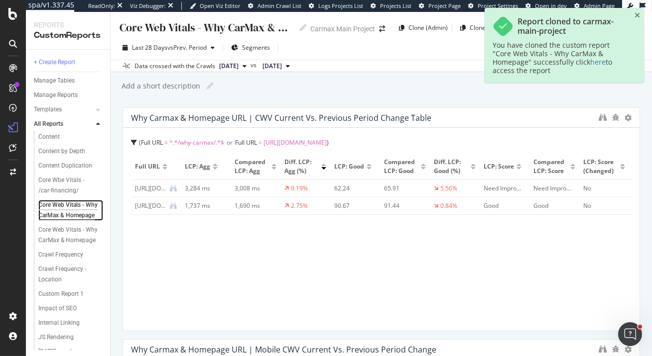
click at [71, 204] on div "Core Web Vitals - Why CarMax & Homepage" at bounding box center [68, 210] width 60 height 21
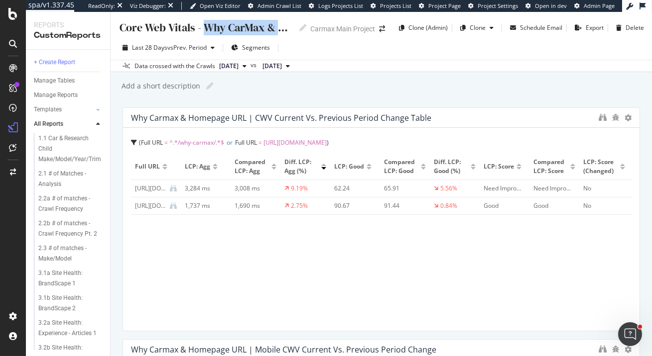
drag, startPoint x: 205, startPoint y: 27, endPoint x: 278, endPoint y: 30, distance: 72.7
click at [278, 30] on div "Core Web Vitals - Why CarMax & Homepage" at bounding box center [205, 27] width 175 height 15
click at [232, 27] on input "Core Web Vitals - Why CarMax & Homepage" at bounding box center [206, 26] width 176 height 13
drag, startPoint x: 244, startPoint y: 25, endPoint x: 172, endPoint y: 25, distance: 72.2
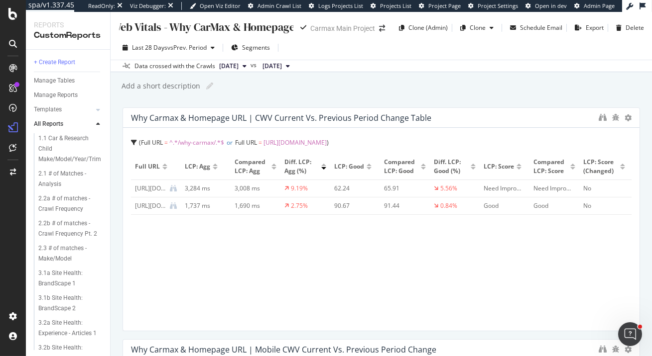
click at [172, 25] on input "Core Web Vitals - Why CarMax & Homepage" at bounding box center [206, 26] width 176 height 13
type input "Core Web Vitals - Homepage"
click at [117, 108] on div "Core Web Vitals - Homepage Core Web Vitals - Homepage Carmax Main Project Clone…" at bounding box center [381, 184] width 541 height 344
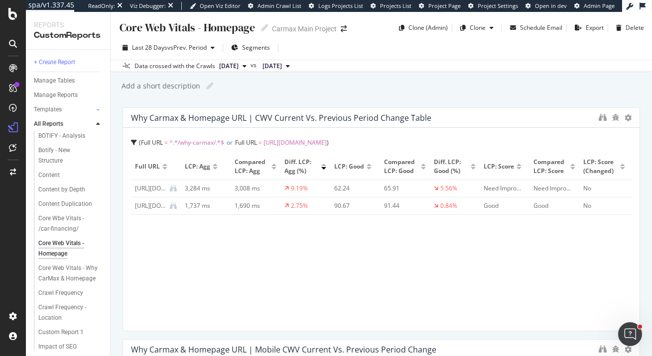
scroll to position [580, 0]
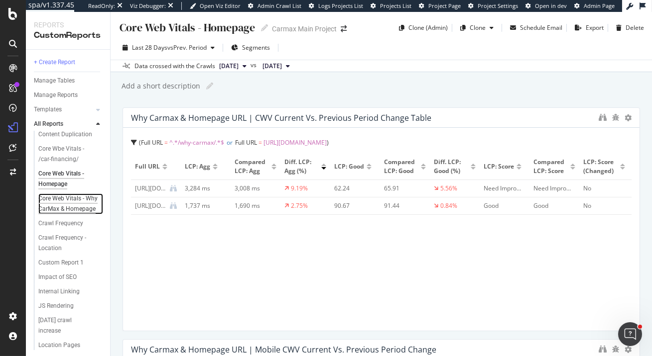
click at [76, 203] on div "Core Web Vitals - Why CarMax & Homepage" at bounding box center [68, 204] width 60 height 21
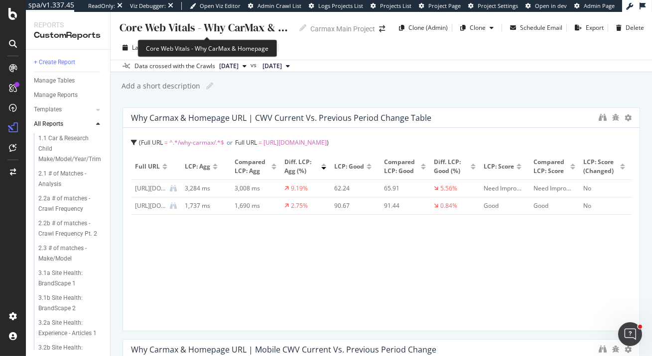
click at [265, 27] on div "Core Web Vitals - Why CarMax & Homepage" at bounding box center [205, 27] width 175 height 15
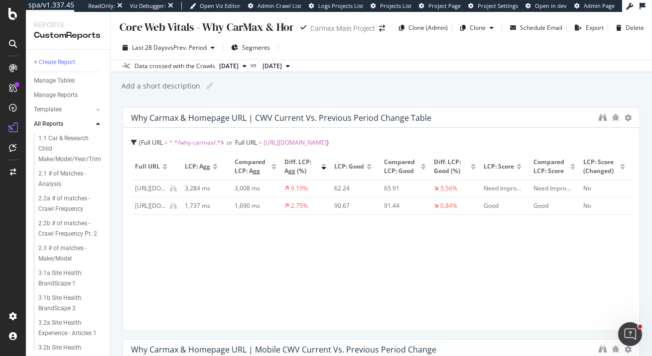
scroll to position [0, 33]
drag, startPoint x: 231, startPoint y: 28, endPoint x: 307, endPoint y: 29, distance: 75.7
click at [306, 29] on div "Core Web Vitals - Why CarMax & Homepage Core Web Vitals - Why CarMax & Homepage" at bounding box center [212, 27] width 188 height 15
type input "Core Web Vitals - Why CarMax"
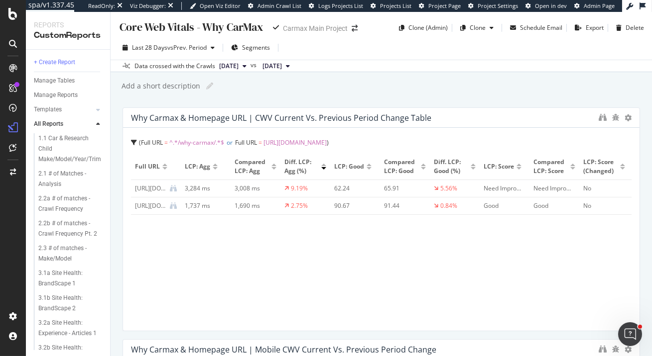
click at [340, 85] on div "Add a short description Add a short description" at bounding box center [385, 86] width 531 height 15
click at [314, 81] on div "Add a short description Add a short description" at bounding box center [385, 86] width 531 height 15
click at [475, 27] on div "Clone" at bounding box center [477, 27] width 16 height 8
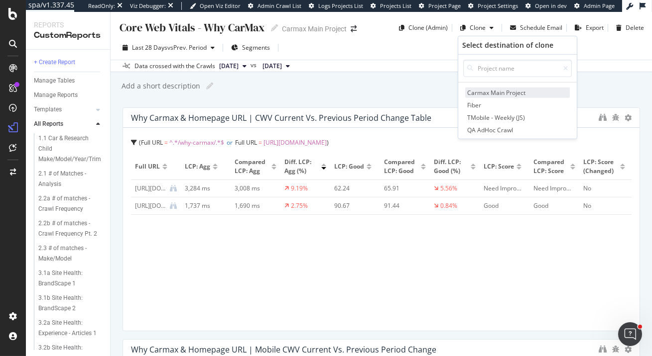
click at [497, 96] on span "Carmax Main Project" at bounding box center [517, 93] width 105 height 10
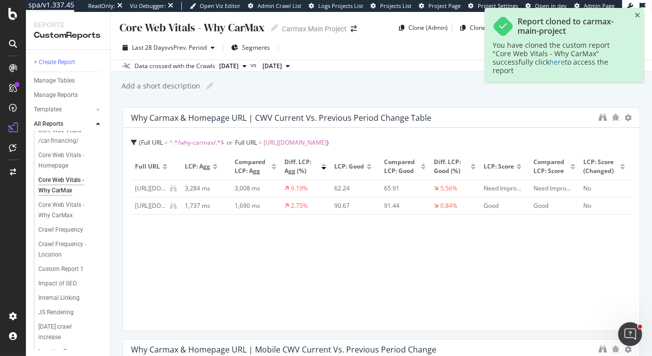
scroll to position [602, 0]
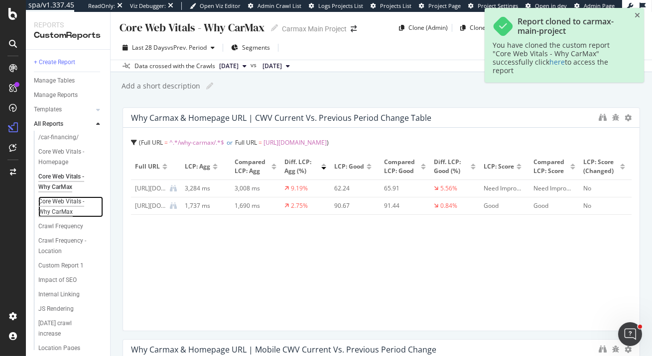
click at [62, 203] on div "Core Web Vitals - Why CarMax" at bounding box center [67, 207] width 58 height 21
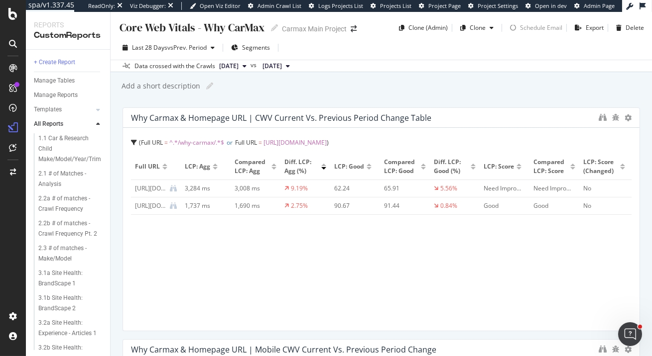
click at [235, 25] on div "Core Web Vitals - Why CarMax" at bounding box center [191, 27] width 146 height 15
drag, startPoint x: 206, startPoint y: 24, endPoint x: 306, endPoint y: 27, distance: 99.6
click at [306, 27] on div "Core Web Vitals - Why CarMax Core Web Vitals - Why CarMax Carmax Main Project" at bounding box center [242, 28] width 249 height 16
type input "Core Web Vitals - /cars root page"
click at [296, 84] on div "Add a short description Add a short description" at bounding box center [385, 86] width 531 height 15
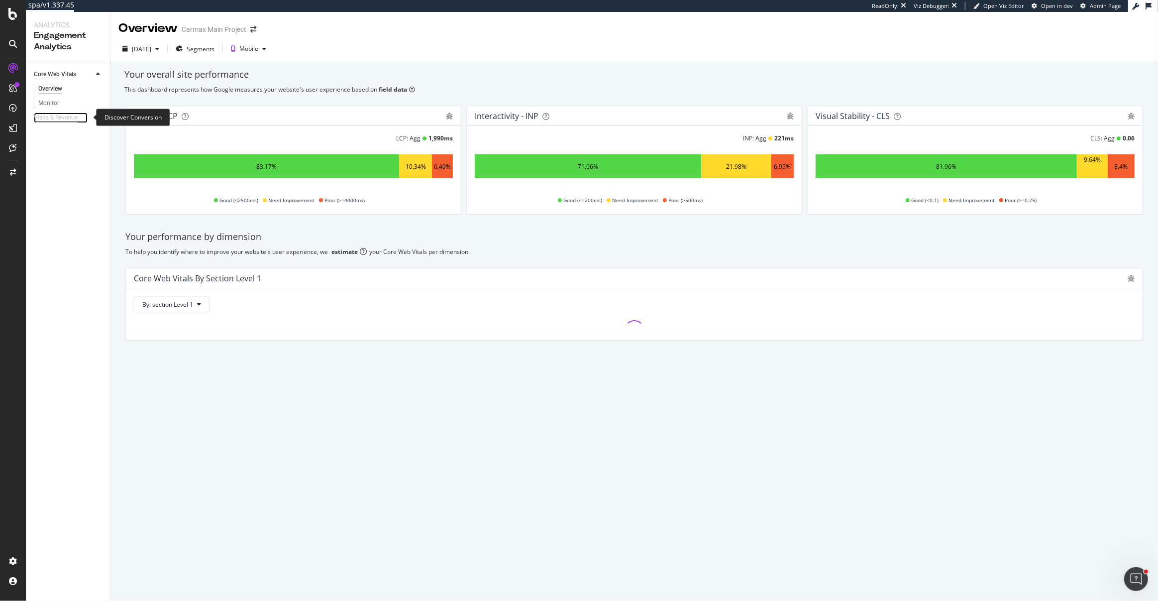
click at [65, 116] on div "Visits & Revenue" at bounding box center [56, 118] width 44 height 10
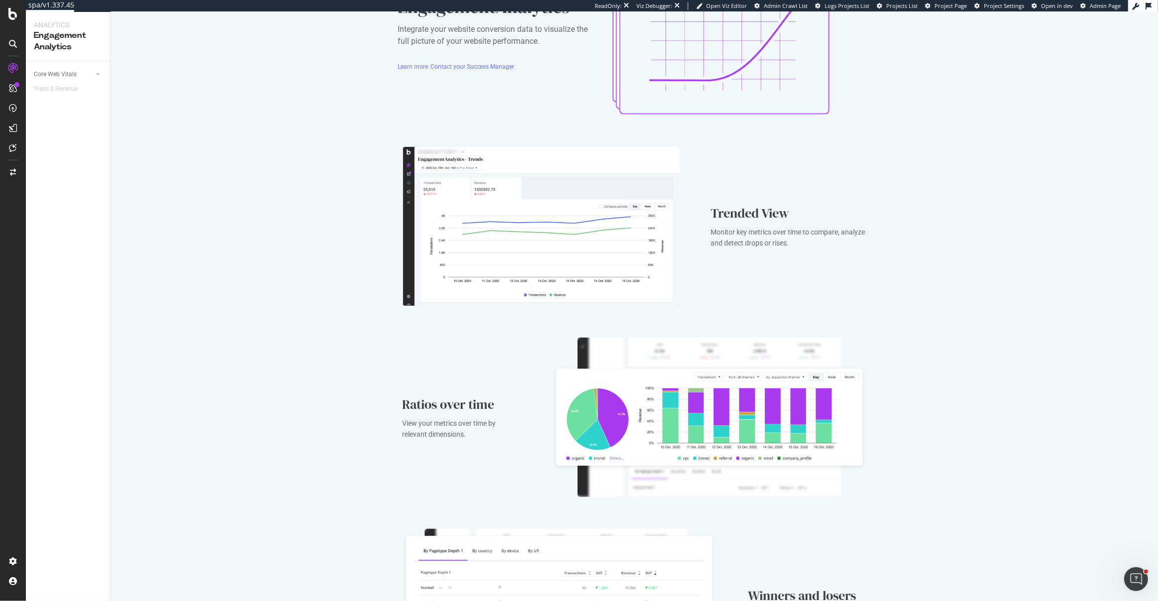
scroll to position [207, 0]
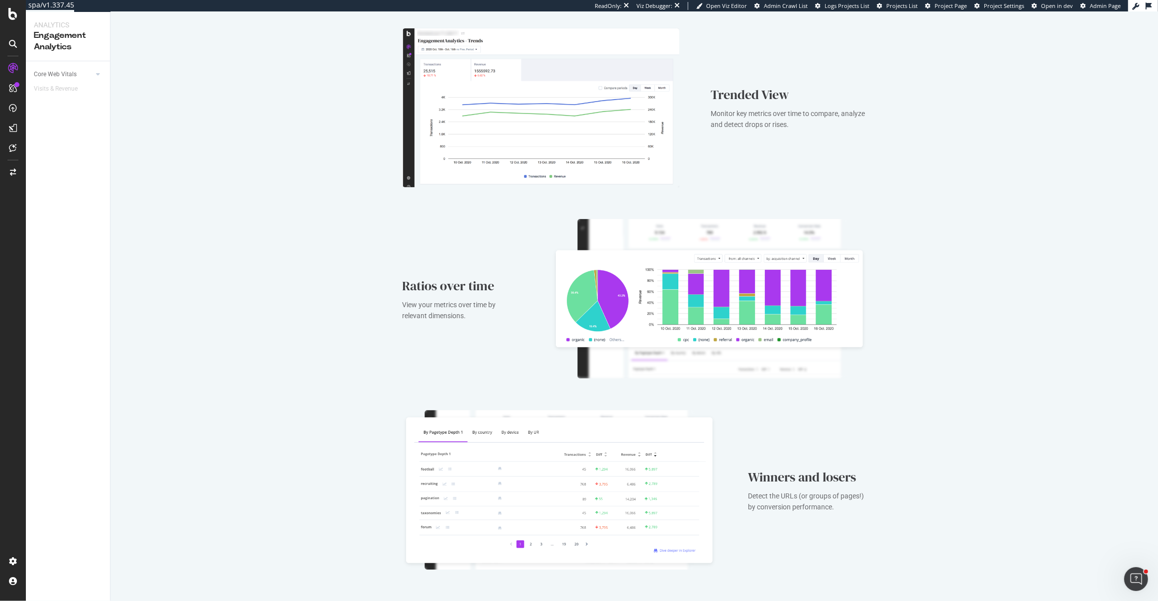
click at [111, 228] on div "EngagementAnalytics Integrate your website conversion data to visualize the ful…" at bounding box center [635, 203] width 1048 height 796
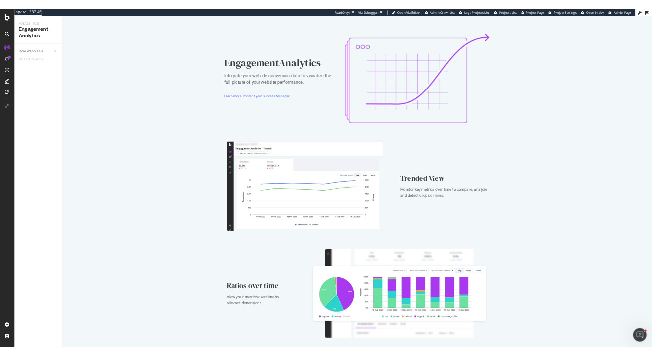
scroll to position [0, 0]
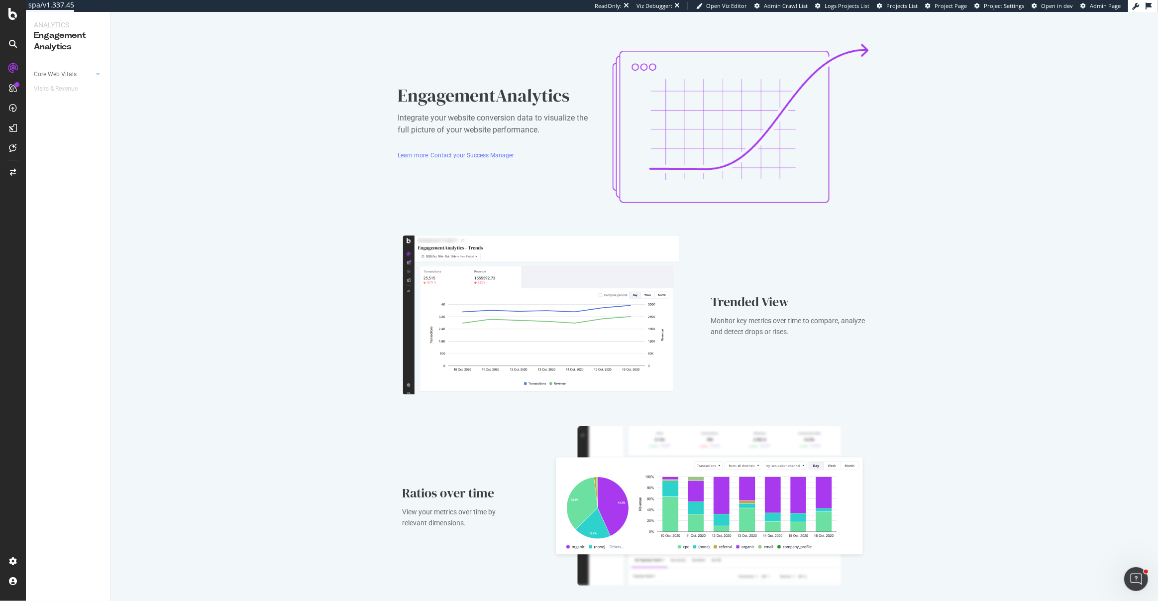
drag, startPoint x: 283, startPoint y: 102, endPoint x: 211, endPoint y: 6, distance: 119.1
click at [275, 96] on div "EngagementAnalytics Integrate your website conversion data to visualize the ful…" at bounding box center [635, 410] width 1048 height 796
click at [418, 157] on div "Learn more" at bounding box center [413, 155] width 30 height 8
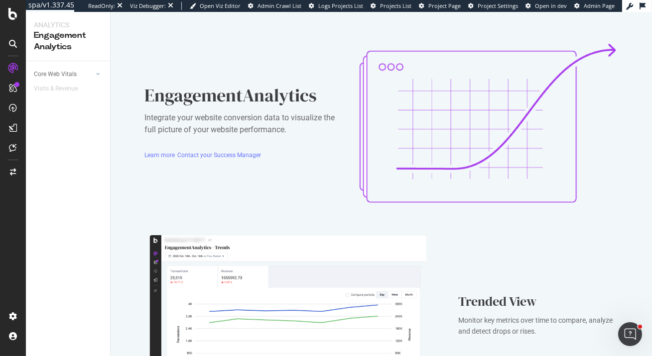
click at [243, 130] on div "Integrate your website conversion data to visualize the full picture of your we…" at bounding box center [243, 124] width 199 height 24
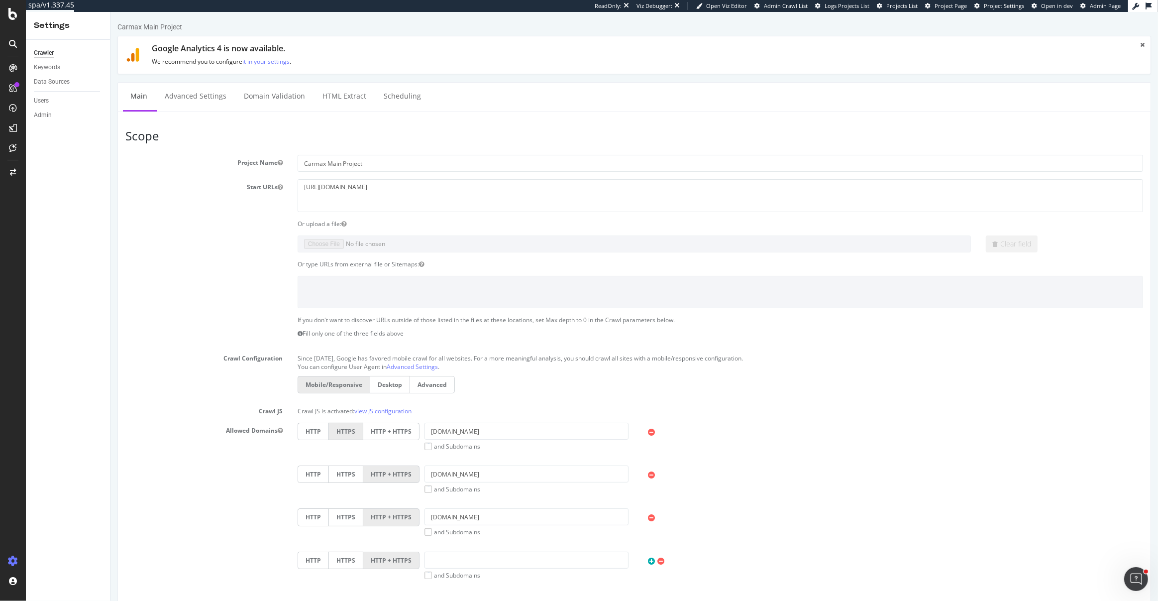
click at [69, 124] on div "Crawler Keywords Data Sources Users Admin" at bounding box center [68, 320] width 84 height 561
click at [56, 81] on div "Data Sources" at bounding box center [52, 82] width 36 height 10
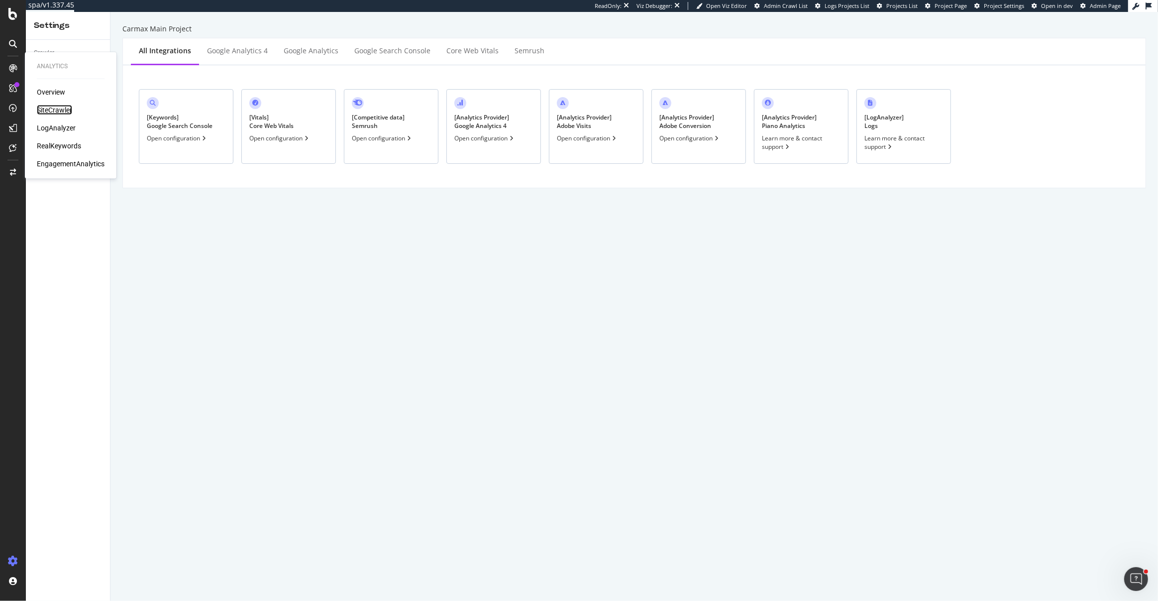
click at [56, 108] on div "SiteCrawler" at bounding box center [54, 110] width 35 height 10
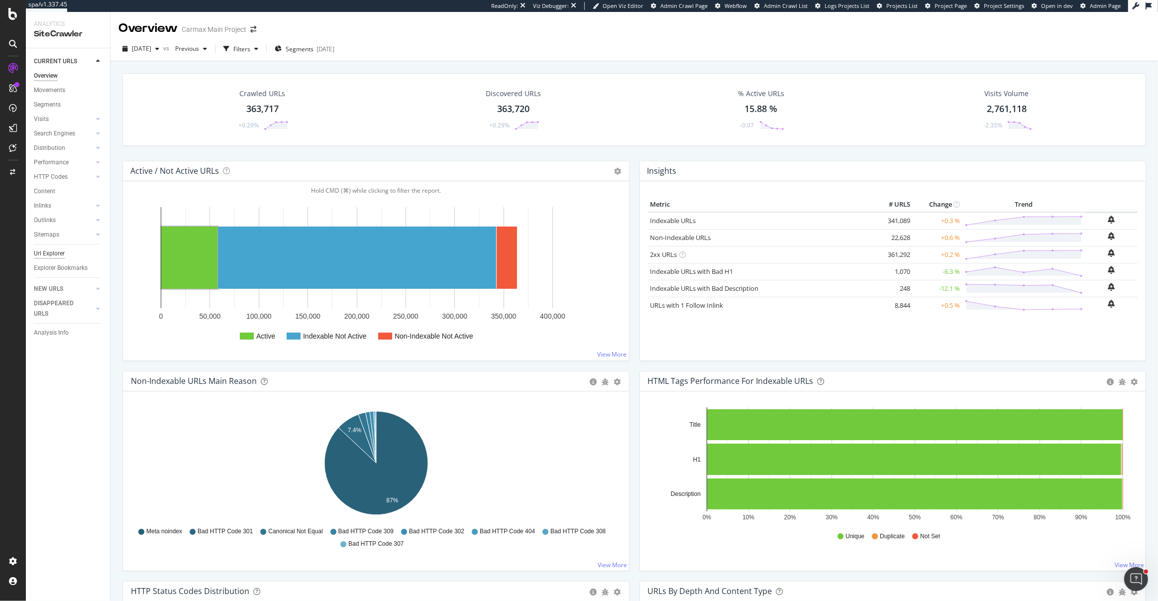
click at [47, 255] on div "Url Explorer" at bounding box center [49, 253] width 31 height 10
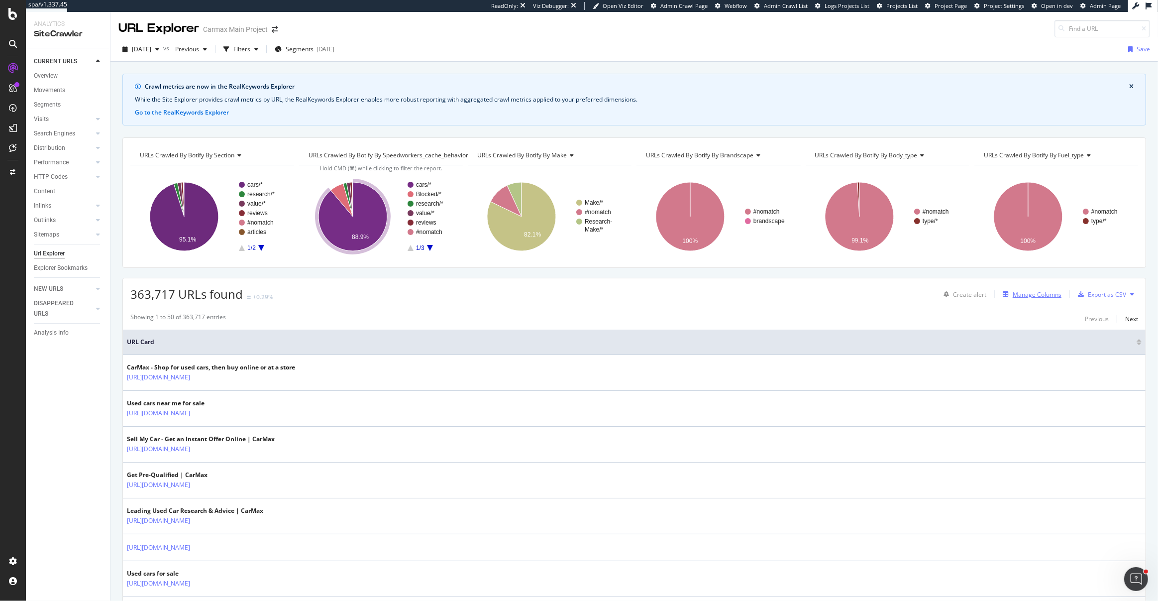
click at [1037, 294] on div "Manage Columns" at bounding box center [1037, 294] width 49 height 8
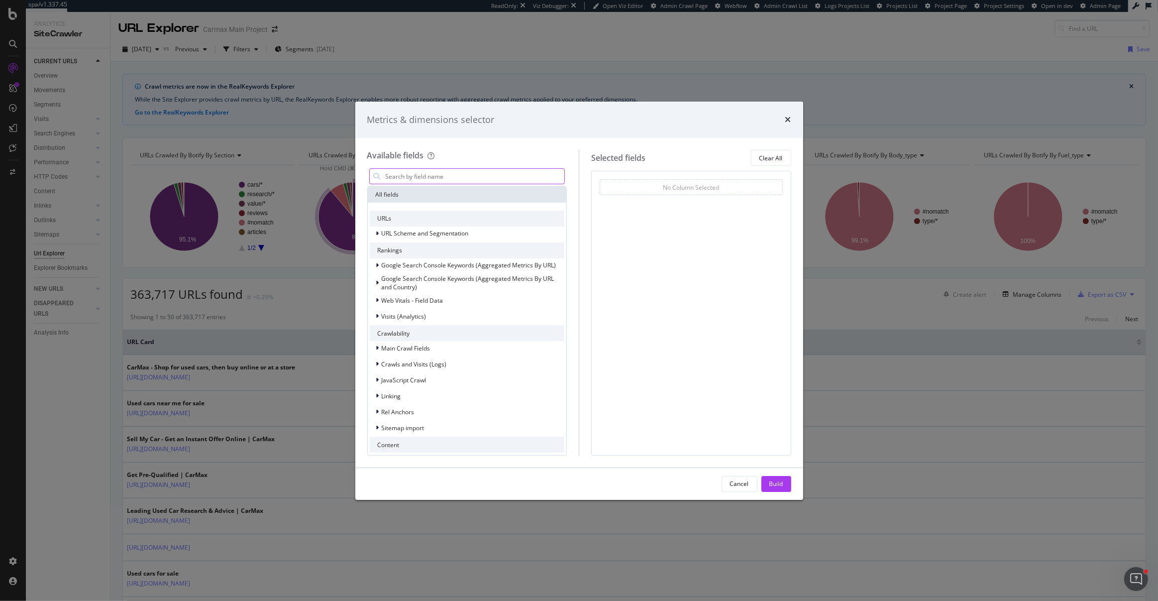
click at [448, 175] on input "modal" at bounding box center [475, 176] width 180 height 15
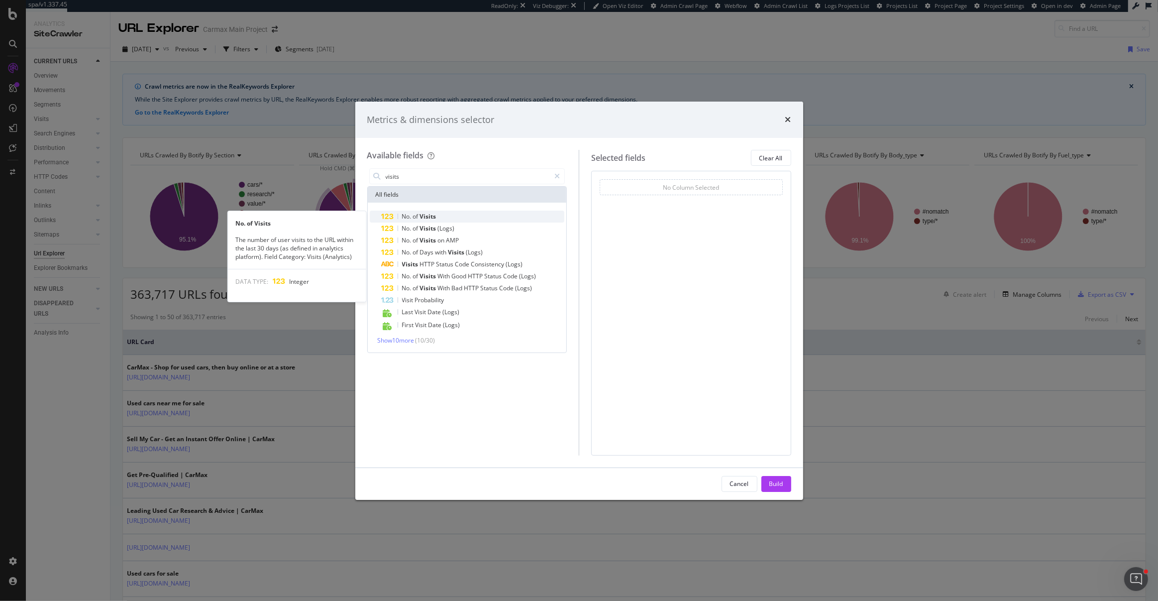
type input "visits"
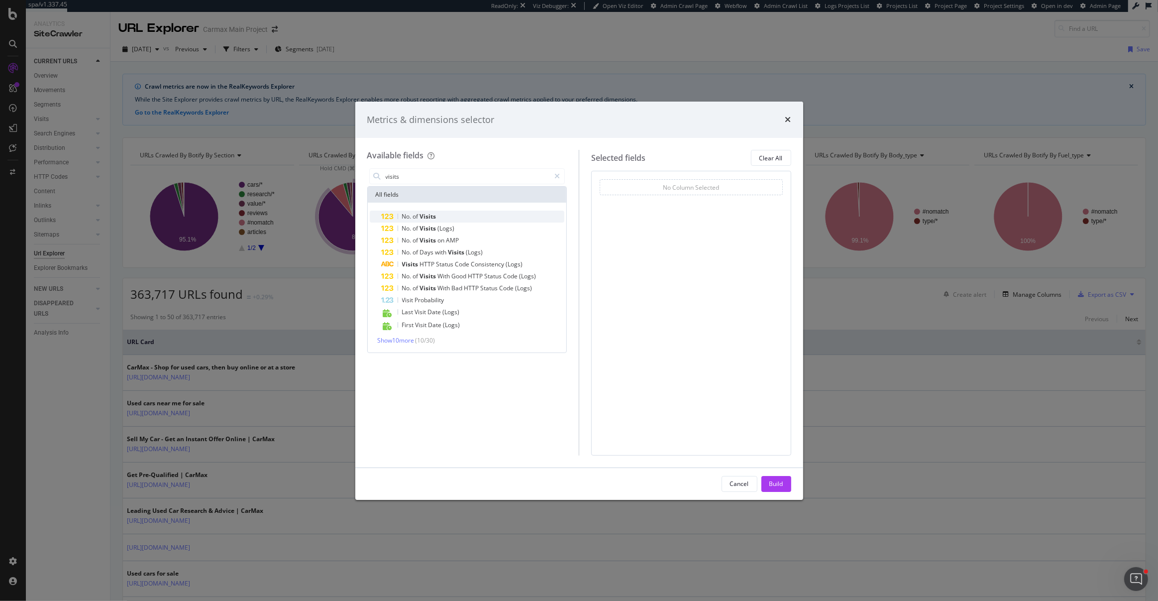
click at [438, 211] on div "No. of Visits" at bounding box center [473, 217] width 183 height 12
click at [455, 359] on div "visits All fields No. of Visits No. of Visits (Logs) No. of Visits on AMP No. o…" at bounding box center [467, 310] width 200 height 289
click at [780, 482] on div "Build" at bounding box center [777, 483] width 14 height 8
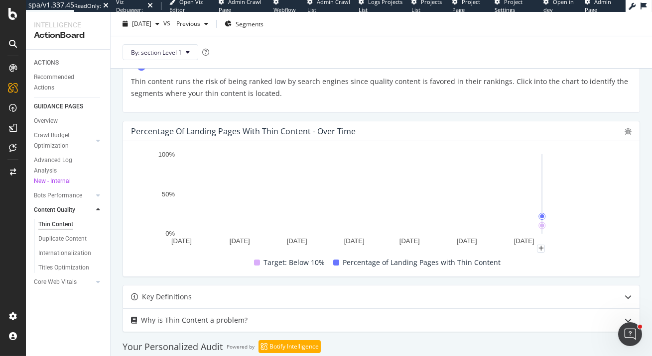
scroll to position [215, 0]
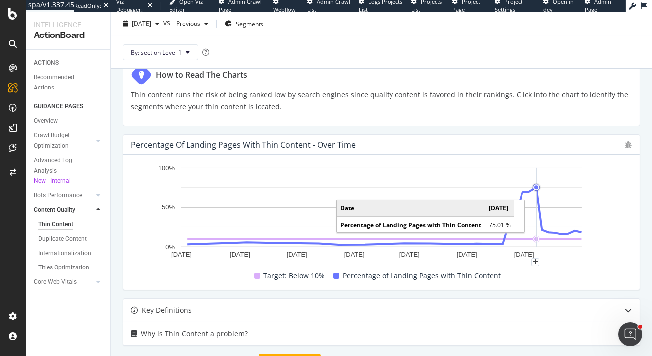
click at [536, 188] on circle "A chart." at bounding box center [536, 188] width 4 height 4
click at [537, 188] on circle "A chart." at bounding box center [536, 188] width 4 height 4
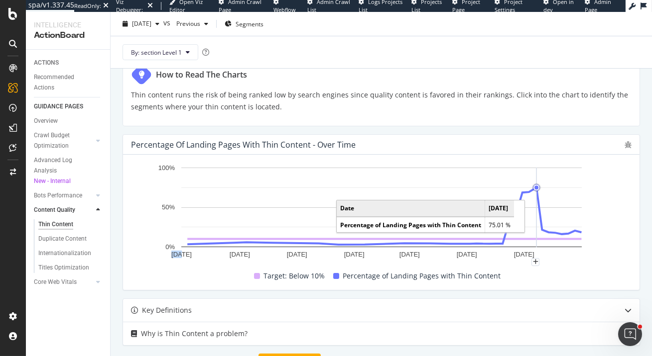
click at [537, 188] on circle "A chart." at bounding box center [536, 188] width 4 height 4
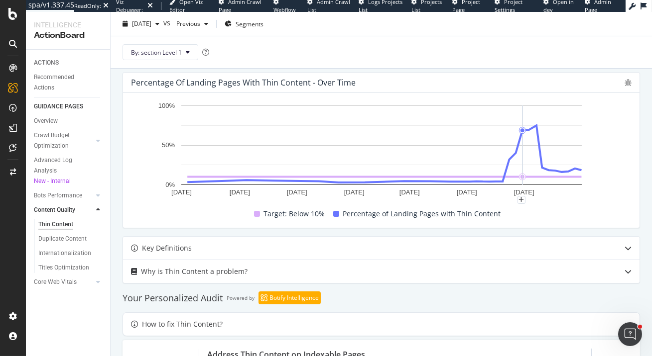
scroll to position [327, 0]
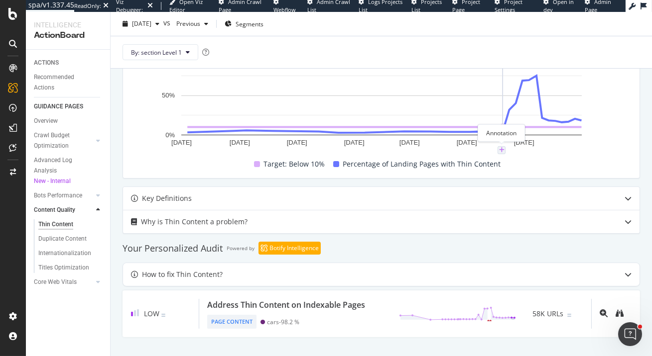
click at [501, 149] on icon "plus" at bounding box center [501, 150] width 5 height 6
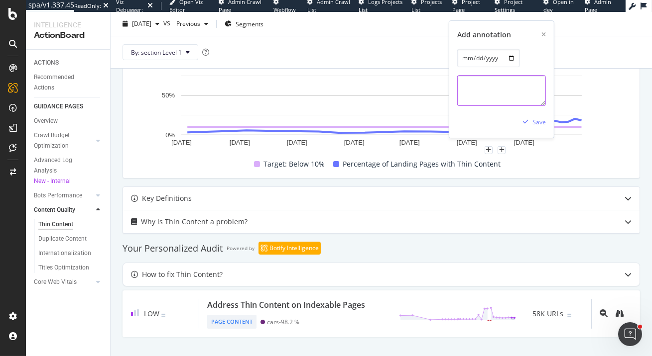
click at [485, 96] on textarea at bounding box center [501, 90] width 89 height 31
type textarea "S"
type textarea "Changed crawl configurations from crawling sitemaps to homepage start URL and m…"
click at [531, 120] on div "button" at bounding box center [525, 122] width 13 height 6
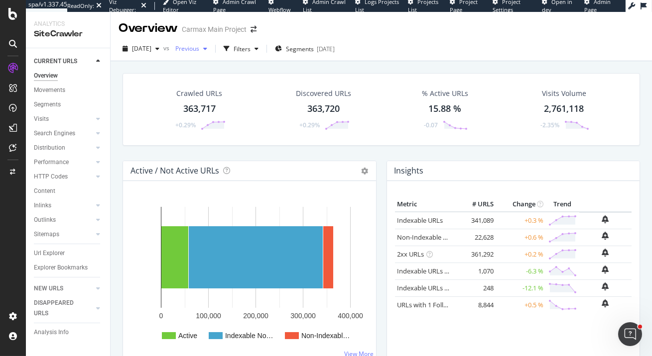
click at [199, 50] on span "Previous" at bounding box center [185, 48] width 28 height 8
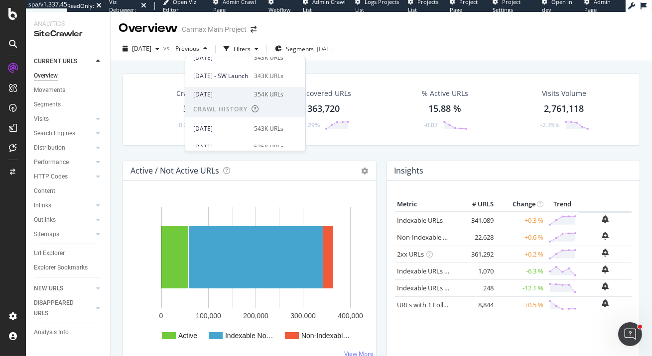
scroll to position [154, 0]
click at [226, 94] on div "2025 Jul. 20th" at bounding box center [220, 96] width 55 height 9
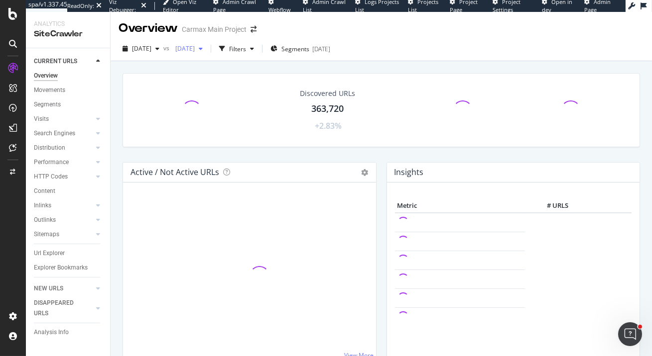
click at [195, 50] on span "2025 Jul. 20th" at bounding box center [182, 48] width 23 height 8
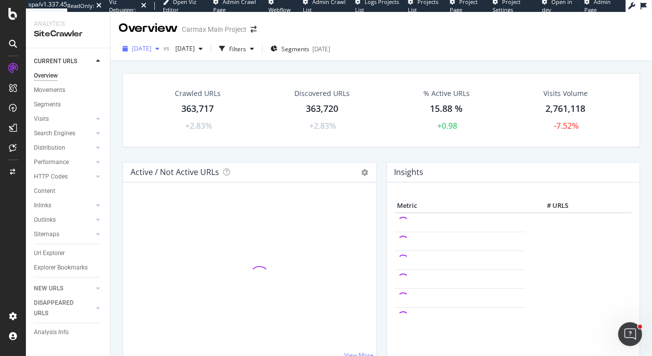
click at [151, 49] on span "2025 Sep. 21st" at bounding box center [141, 48] width 19 height 8
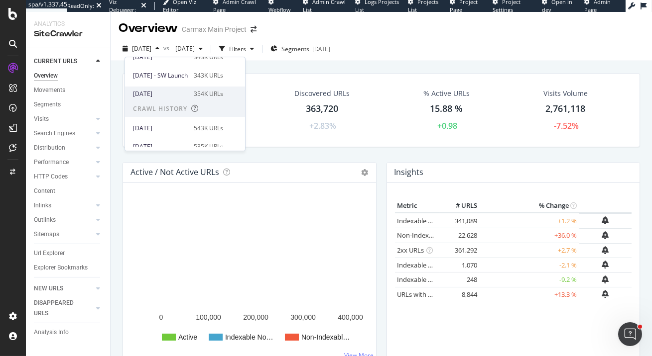
scroll to position [146, 0]
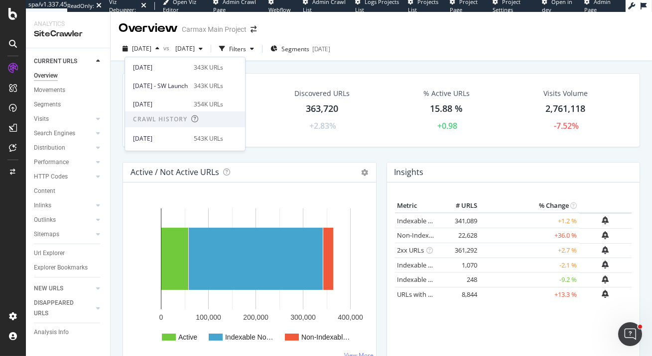
click at [119, 71] on div "Crawled URLs 363,717 +2.83% Discovered URLs 363,720 +2.83% % Active URLs 15.88 …" at bounding box center [381, 233] width 541 height 344
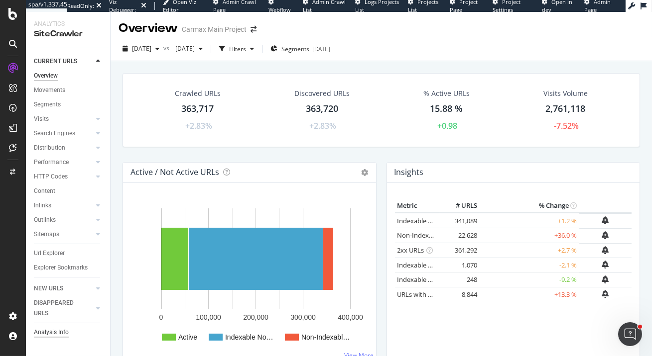
click at [51, 333] on div "Analysis Info" at bounding box center [51, 333] width 35 height 10
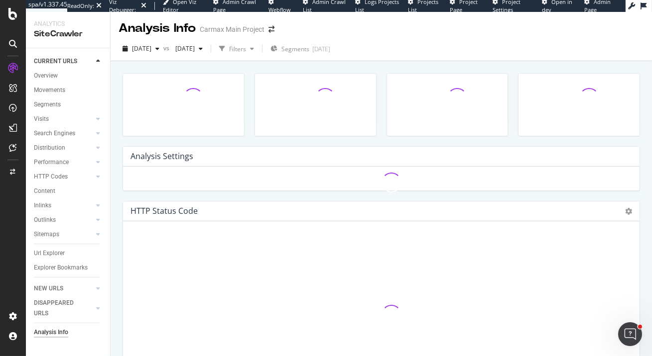
click at [49, 332] on div "Analysis Info" at bounding box center [51, 333] width 34 height 10
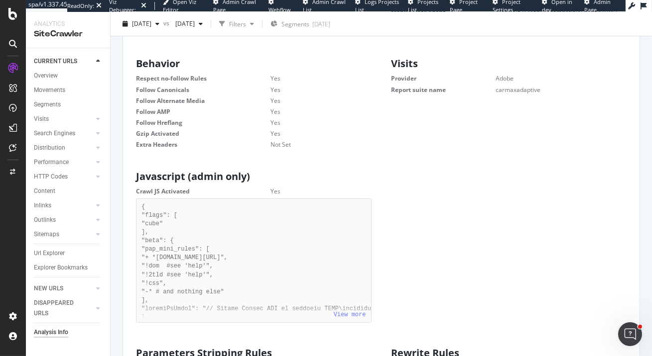
scroll to position [543, 0]
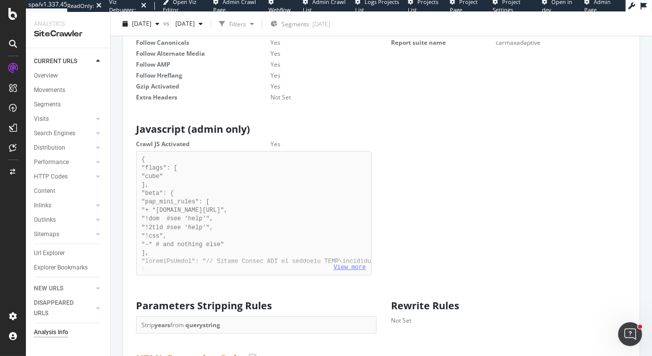
click at [356, 268] on link "View more" at bounding box center [350, 267] width 32 height 7
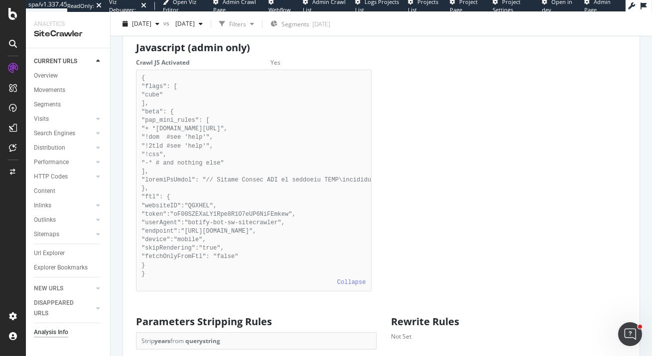
scroll to position [623, 0]
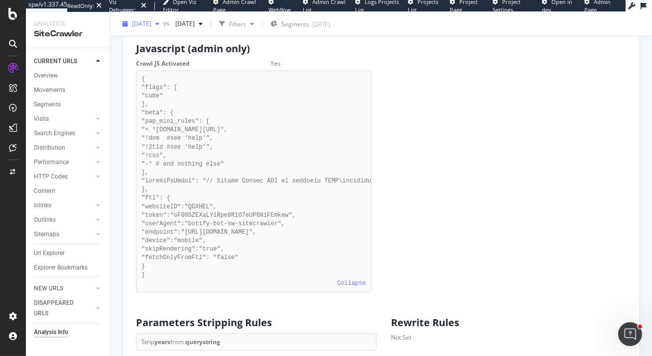
click at [151, 22] on span "2025 Sep. 21st" at bounding box center [141, 23] width 19 height 8
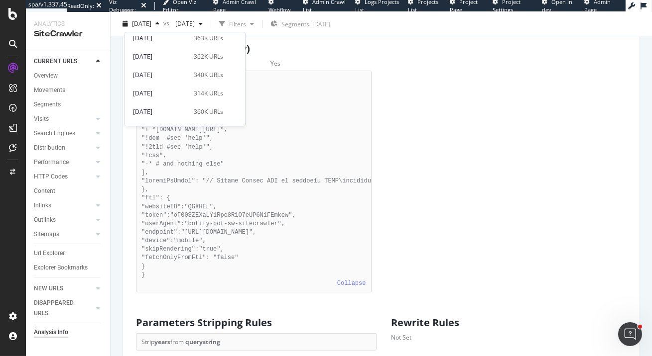
scroll to position [43, 0]
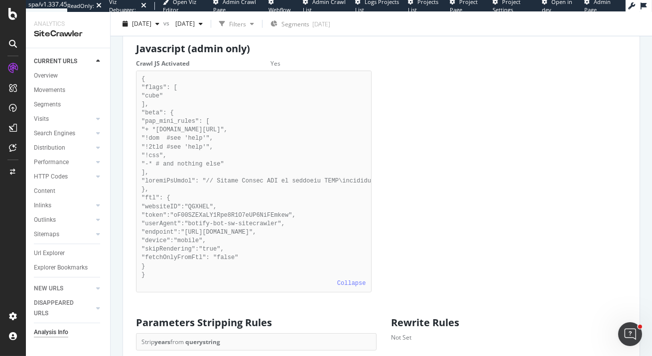
click at [477, 159] on div "Javascript (admin only) Crawl JS Activated Yes { "flags": [ "cube" ], "beta": {…" at bounding box center [381, 167] width 510 height 259
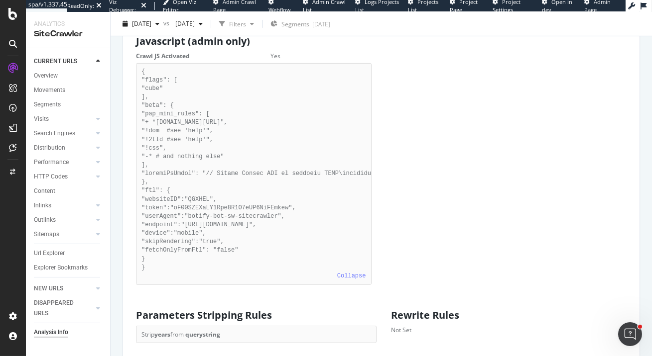
scroll to position [614, 0]
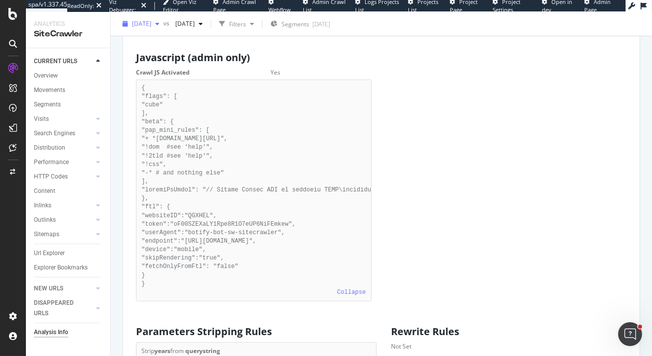
click at [149, 27] on span "2025 Sep. 21st" at bounding box center [141, 23] width 19 height 8
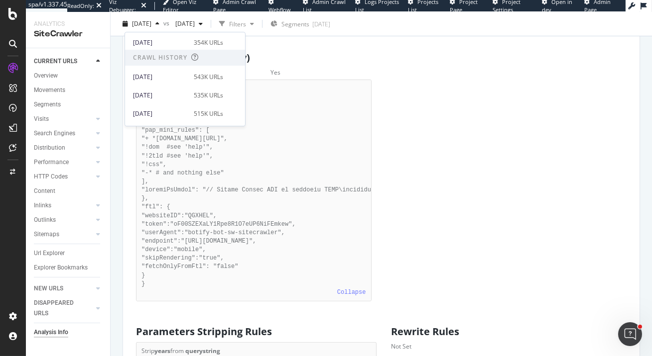
scroll to position [167, 0]
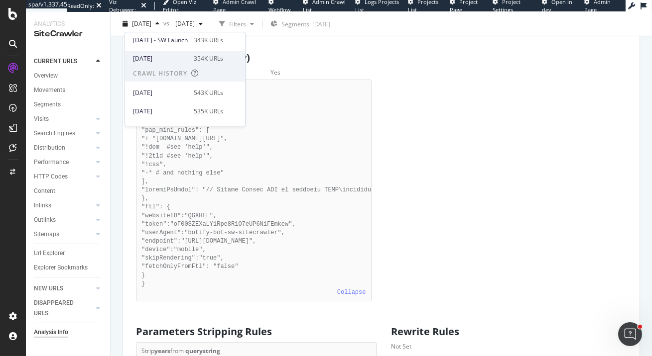
click at [173, 58] on div "2025 Jul. 20th" at bounding box center [160, 58] width 55 height 9
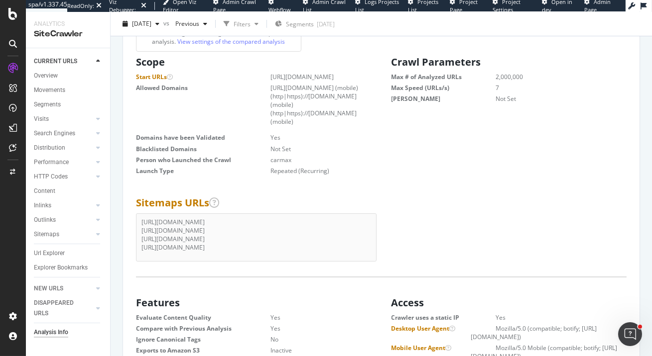
scroll to position [163, 0]
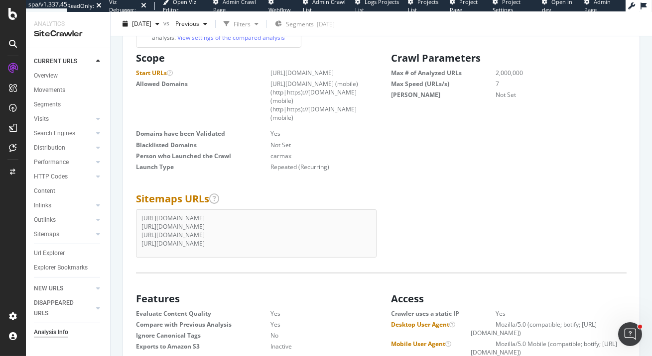
drag, startPoint x: 271, startPoint y: 70, endPoint x: 374, endPoint y: 72, distance: 103.1
click at [374, 72] on div "Scope Start URLs https://www.carmax.com/ Allowed Domains https://www.carmax.com…" at bounding box center [253, 111] width 255 height 126
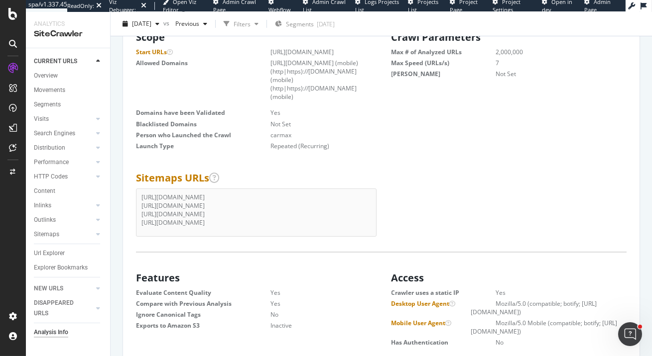
scroll to position [180, 0]
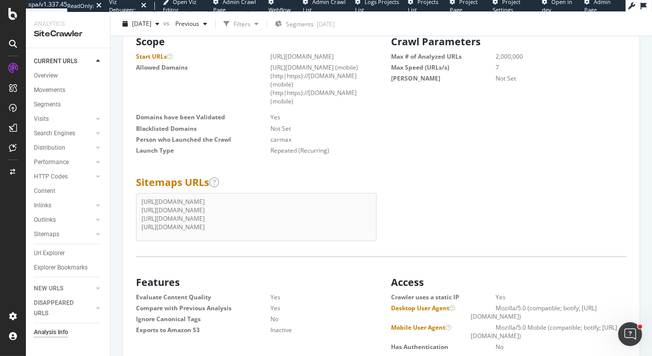
click at [302, 56] on dd "https://www.carmax.com/" at bounding box center [308, 56] width 126 height 8
click at [344, 57] on dd "https://www.carmax.com/" at bounding box center [308, 56] width 126 height 8
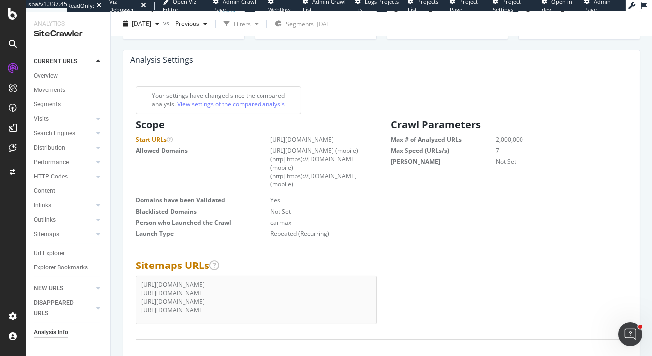
scroll to position [108, 0]
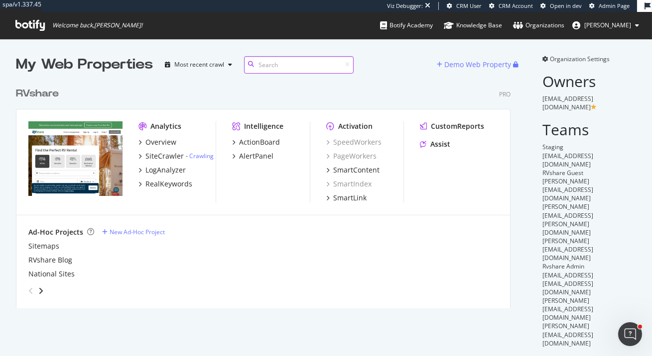
scroll to position [234, 502]
click at [465, 124] on div "CustomReports" at bounding box center [457, 126] width 53 height 10
click at [257, 141] on div "ActionBoard" at bounding box center [259, 142] width 41 height 10
click at [254, 156] on div "AlertPanel" at bounding box center [256, 156] width 34 height 10
click at [165, 158] on div "SiteCrawler" at bounding box center [164, 156] width 38 height 10
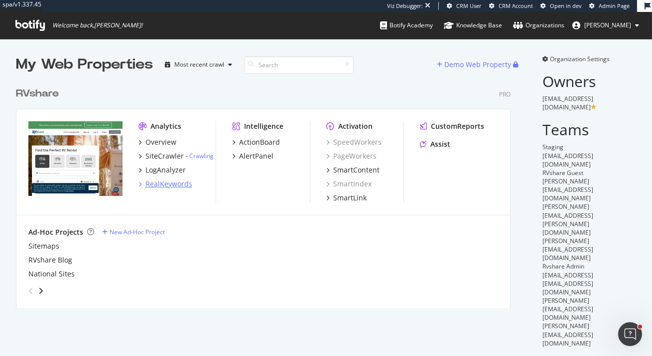
click at [179, 185] on div "RealKeywords" at bounding box center [168, 184] width 47 height 10
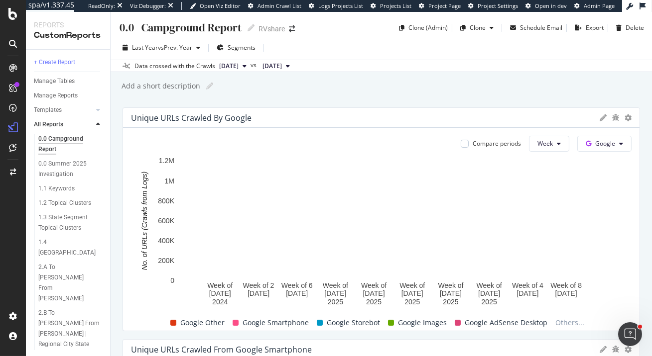
scroll to position [74, 0]
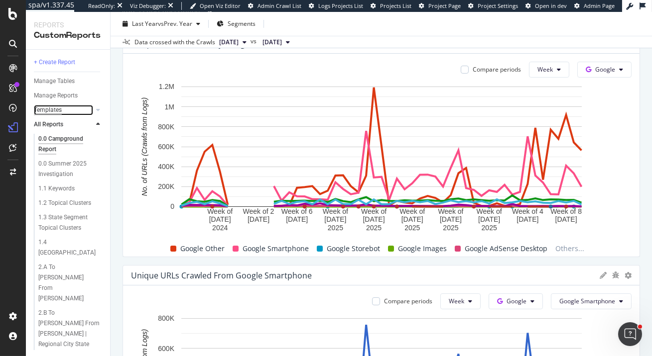
click at [51, 109] on div "Templates" at bounding box center [48, 110] width 28 height 10
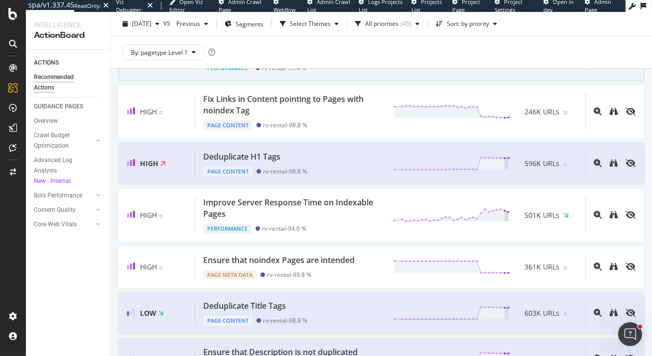
scroll to position [171, 0]
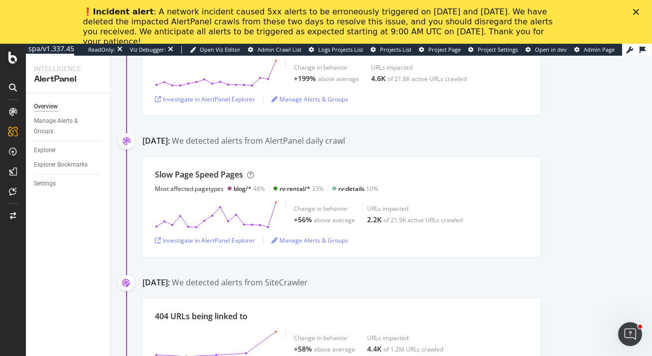
scroll to position [392, 0]
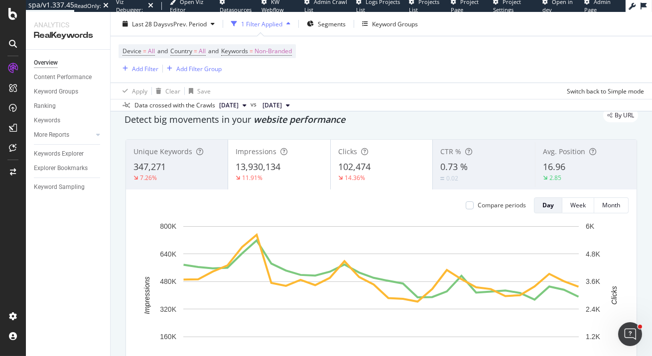
scroll to position [100, 0]
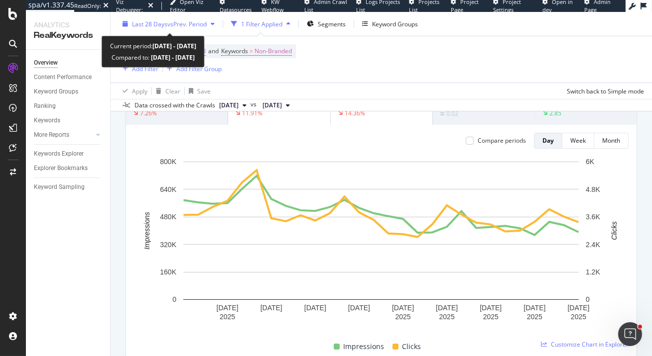
click at [157, 21] on span "Last 28 Days" at bounding box center [149, 23] width 35 height 8
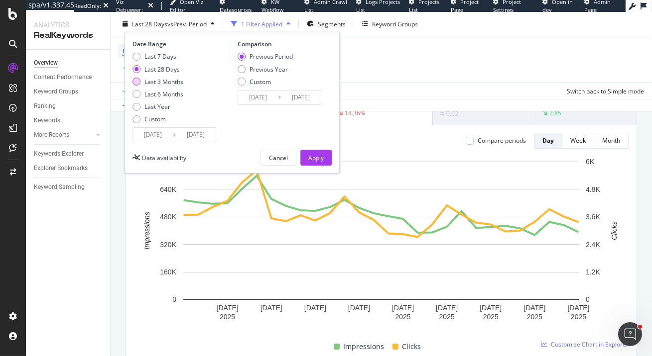
click at [170, 82] on div "Last 3 Months" at bounding box center [163, 81] width 39 height 8
type input "2025/06/24"
type input "2025/03/24"
type input "2025/06/23"
click at [282, 67] on div "Previous Year" at bounding box center [268, 69] width 38 height 8
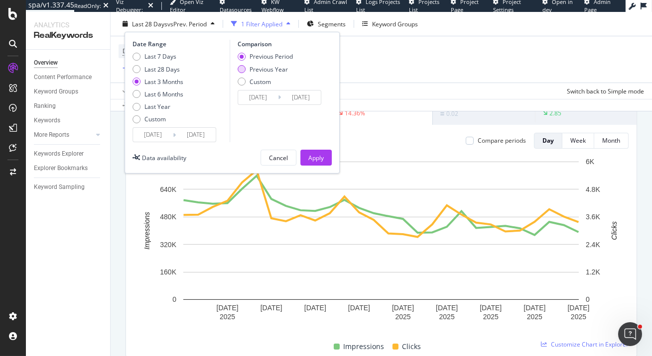
type input "2024/06/25"
type input "2024/09/24"
click at [319, 158] on div "Apply" at bounding box center [315, 157] width 15 height 8
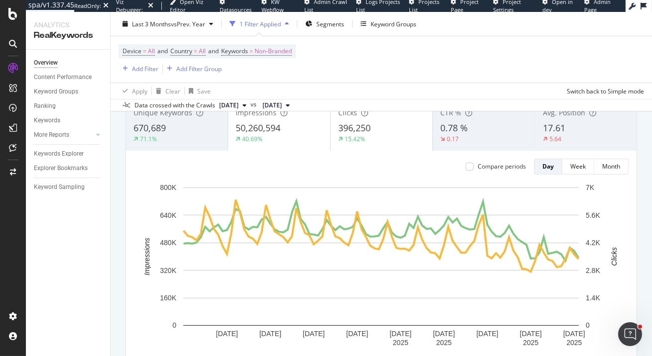
scroll to position [50, 0]
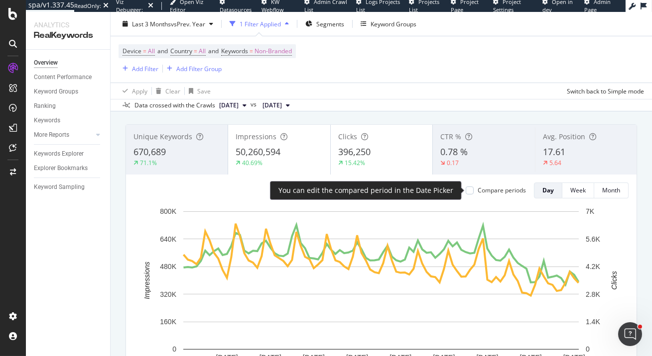
click at [493, 189] on div "Compare periods" at bounding box center [501, 190] width 48 height 8
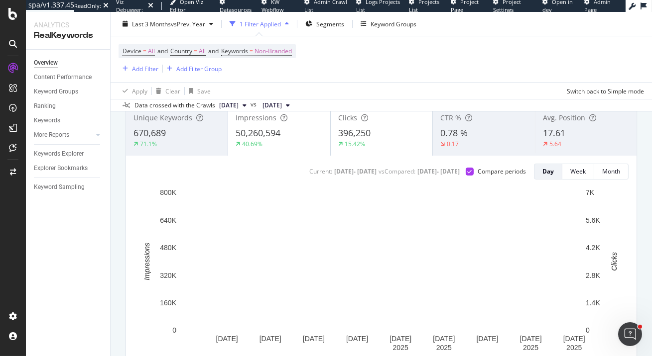
scroll to position [61, 0]
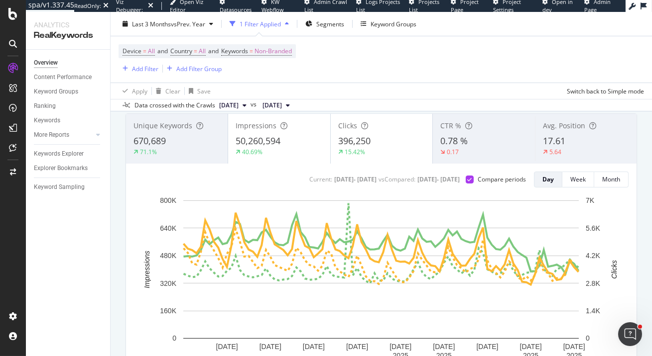
click at [452, 71] on div "Device = All and Country = All and Keywords = Non-Branded Add Filter Add Filter…" at bounding box center [380, 59] width 525 height 46
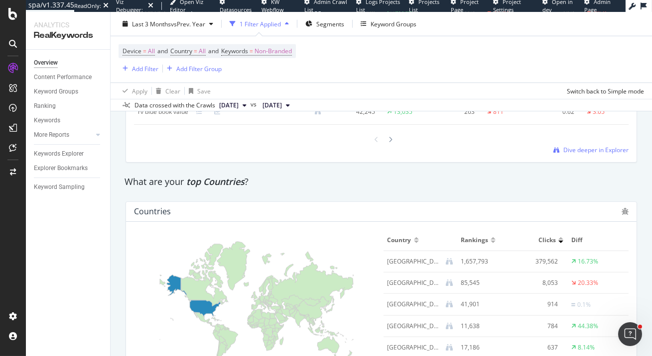
scroll to position [1374, 0]
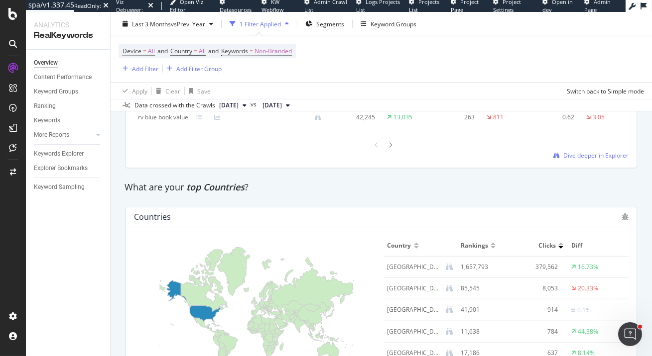
click at [509, 188] on div "What are your top Countries ?" at bounding box center [380, 187] width 513 height 13
click at [40, 151] on div "CustomReports" at bounding box center [61, 152] width 49 height 10
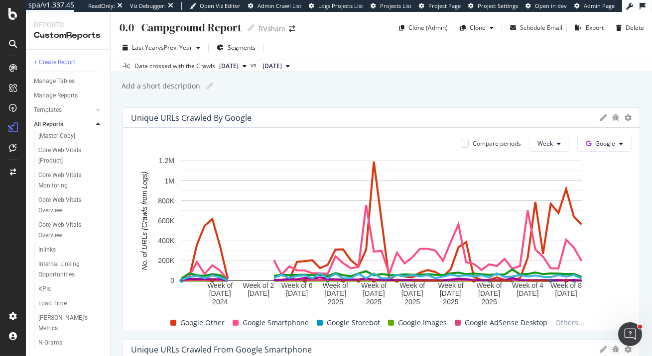
scroll to position [322, 0]
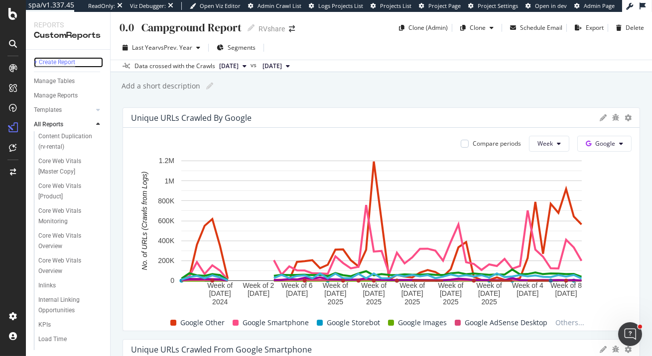
click at [62, 62] on div "+ Create Report" at bounding box center [54, 62] width 41 height 10
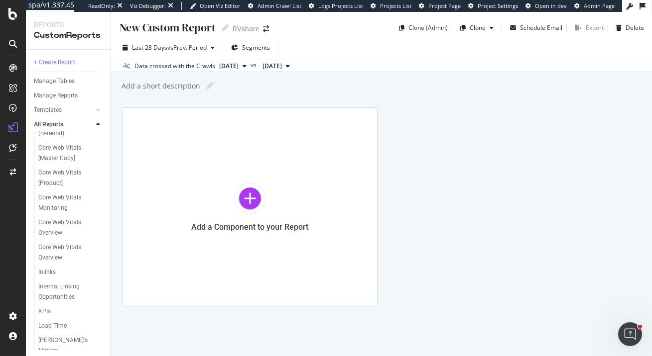
scroll to position [394, 0]
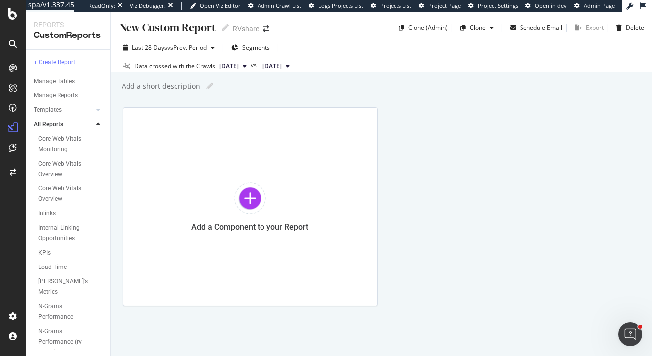
click at [181, 28] on div "New Custom Report" at bounding box center [166, 27] width 97 height 15
click at [187, 28] on div "New Custom Report" at bounding box center [166, 27] width 97 height 15
type input "Site Hyg"
click at [158, 27] on div "Site Hyg" at bounding box center [138, 27] width 40 height 15
type input "Site Hygiene Report"
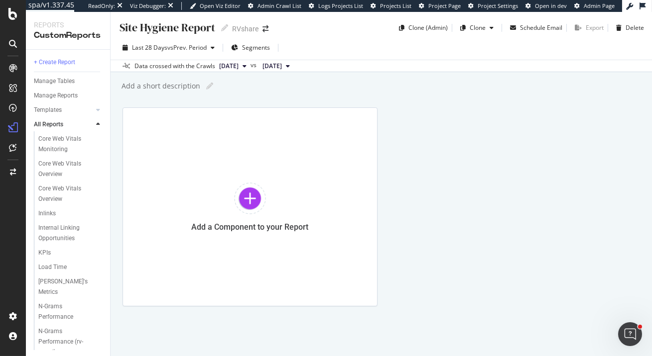
click at [434, 144] on div "Add a Component to your Report" at bounding box center [380, 207] width 517 height 199
click at [248, 204] on div at bounding box center [250, 199] width 32 height 32
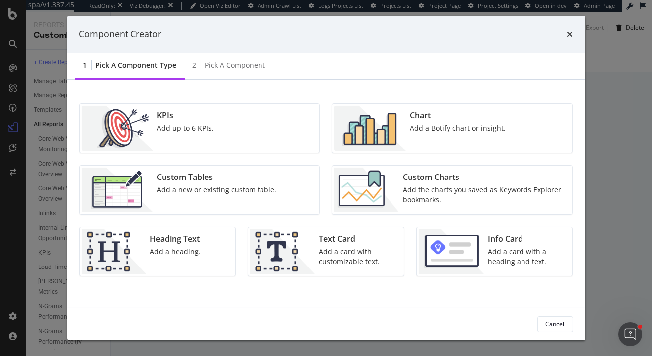
click at [441, 122] on div "Chart Add a Botify chart or insight." at bounding box center [458, 128] width 104 height 45
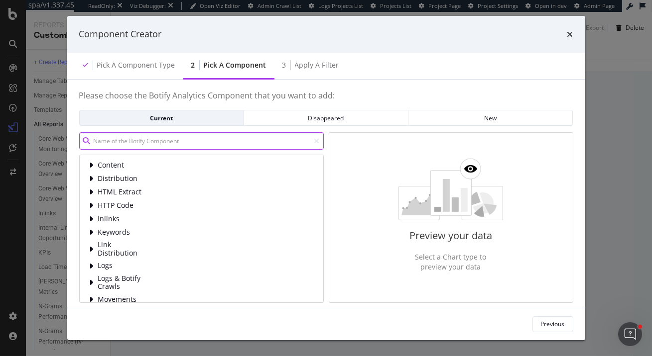
click at [216, 138] on input "modal" at bounding box center [201, 140] width 244 height 17
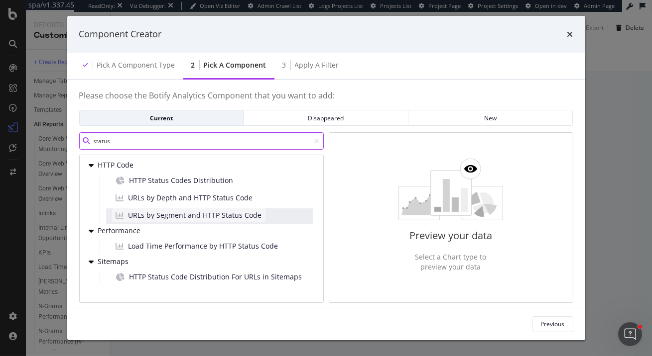
type input "status"
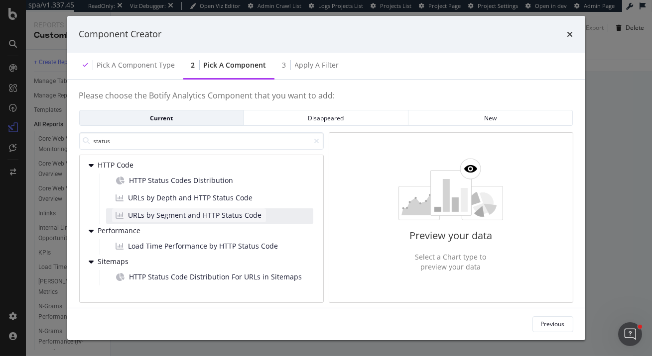
click at [179, 214] on span "URLs by Segment and HTTP Status Code" at bounding box center [194, 216] width 133 height 10
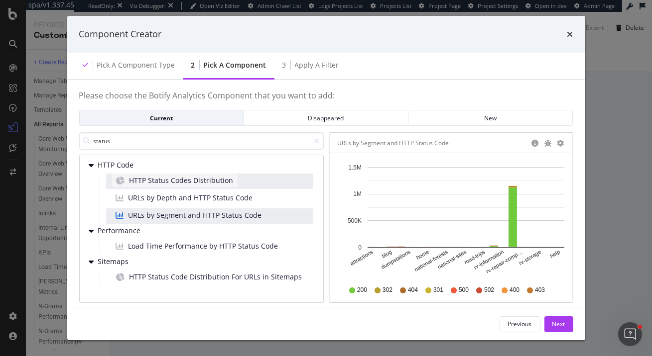
click at [228, 184] on span "HTTP Status Codes Distribution" at bounding box center [181, 181] width 104 height 10
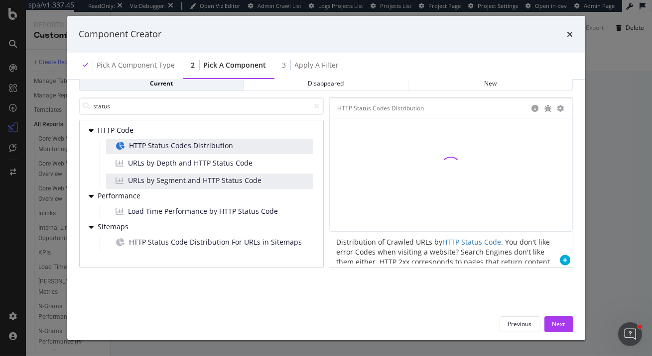
scroll to position [38, 0]
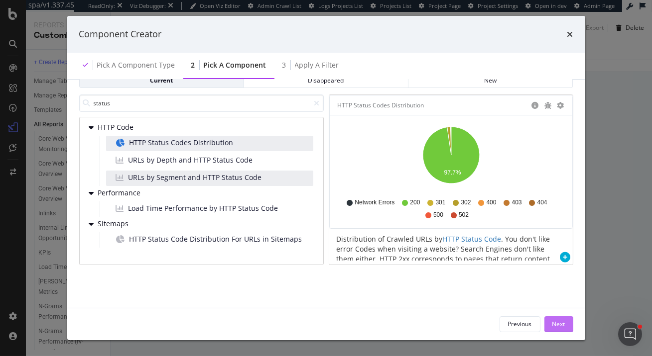
click at [552, 326] on div "Next" at bounding box center [558, 324] width 13 height 8
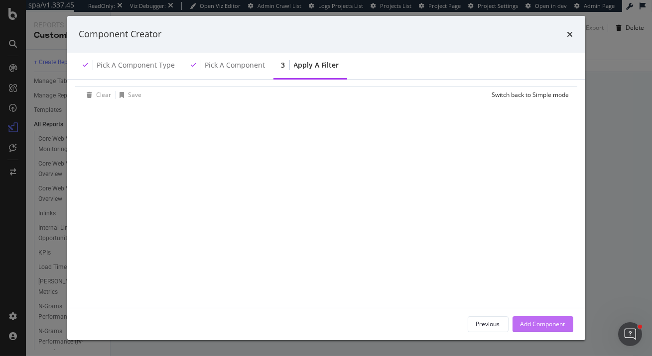
click at [551, 326] on div "Add Component" at bounding box center [542, 324] width 45 height 8
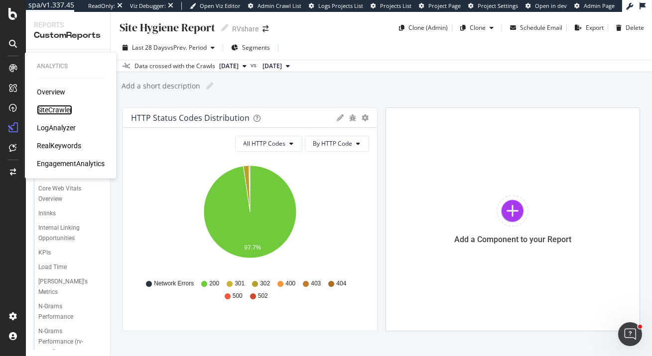
click at [52, 112] on div "SiteCrawler" at bounding box center [54, 110] width 35 height 10
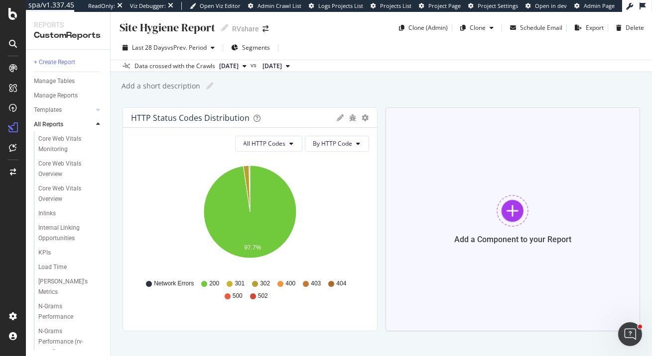
click at [508, 210] on div at bounding box center [512, 211] width 32 height 32
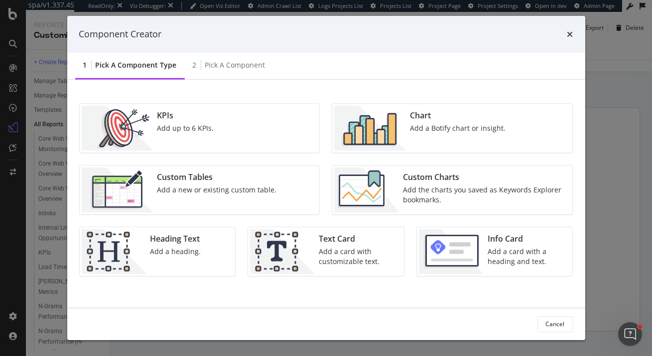
click at [493, 251] on div "Add a card with a heading and text." at bounding box center [526, 257] width 79 height 20
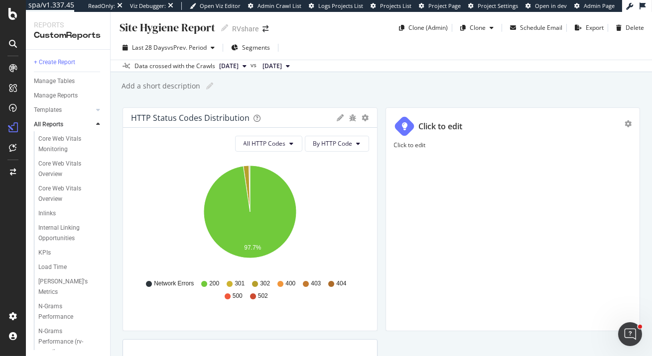
click at [430, 126] on div "Click to edit" at bounding box center [441, 126] width 44 height 11
click at [448, 129] on input "Click to edit" at bounding box center [525, 126] width 213 height 17
type input "P"
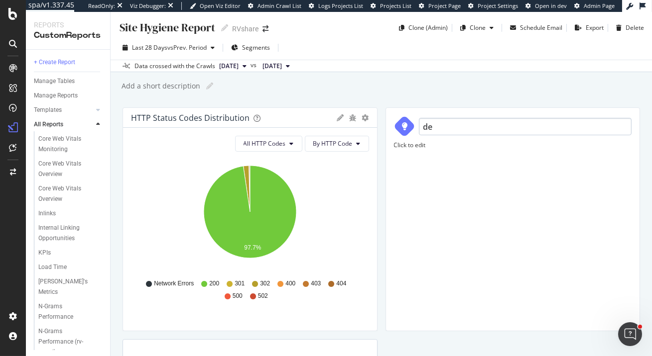
type input "d"
type input "Deep Dive Reports"
click at [398, 87] on div "Add a short description Add a short description" at bounding box center [385, 86] width 531 height 15
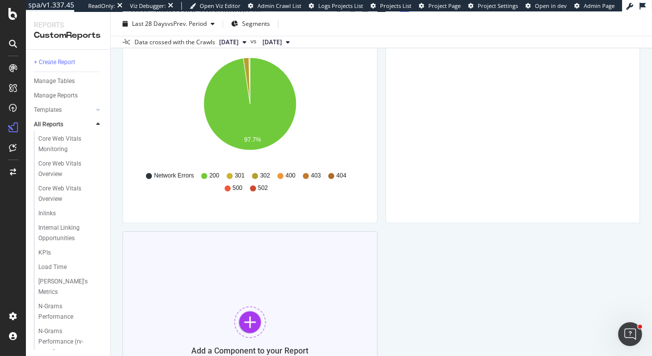
click at [243, 319] on div at bounding box center [250, 323] width 32 height 32
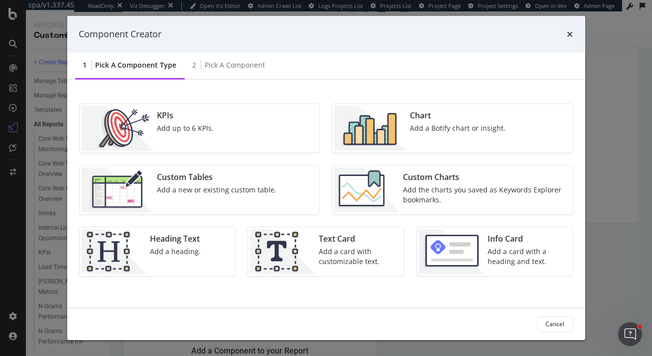
click at [433, 123] on div "Chart Add a Botify chart or insight." at bounding box center [458, 128] width 104 height 45
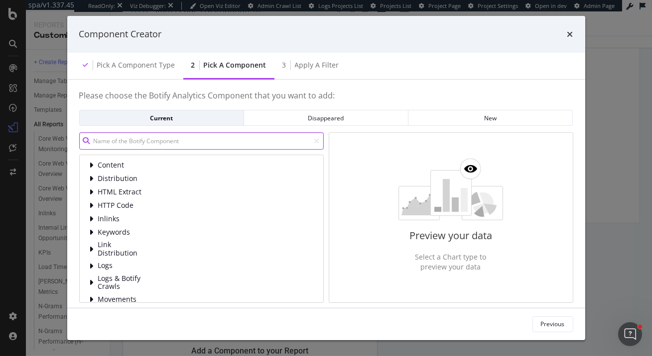
click at [248, 143] on input "modal" at bounding box center [201, 140] width 244 height 17
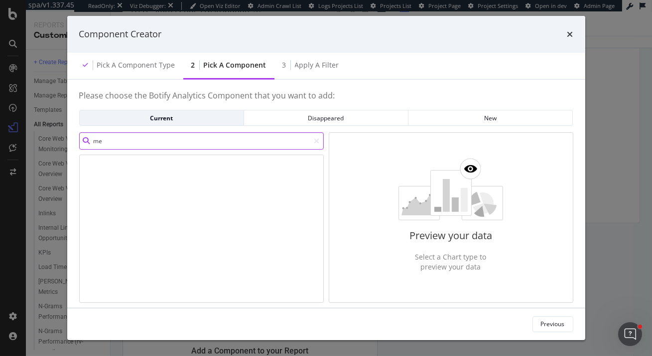
type input "m"
type input "t"
type input "d"
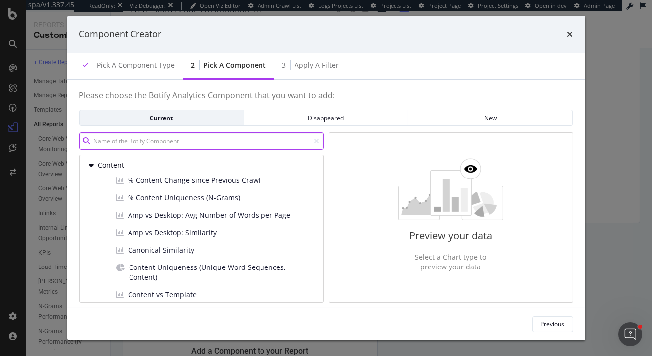
type input "1"
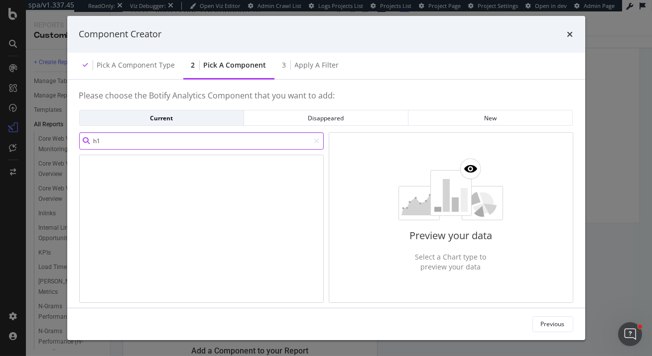
type input "h"
type input "description"
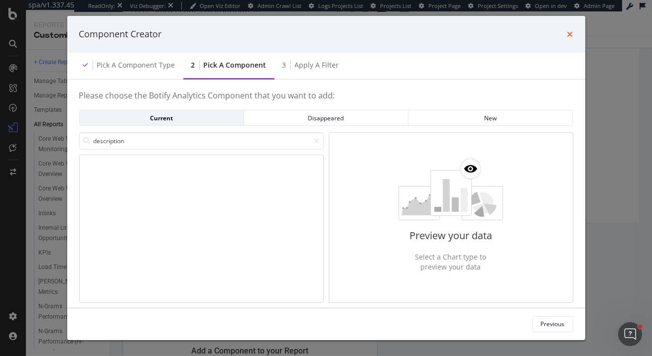
click at [571, 35] on icon "times" at bounding box center [570, 34] width 6 height 8
click at [568, 33] on icon "times" at bounding box center [570, 34] width 6 height 8
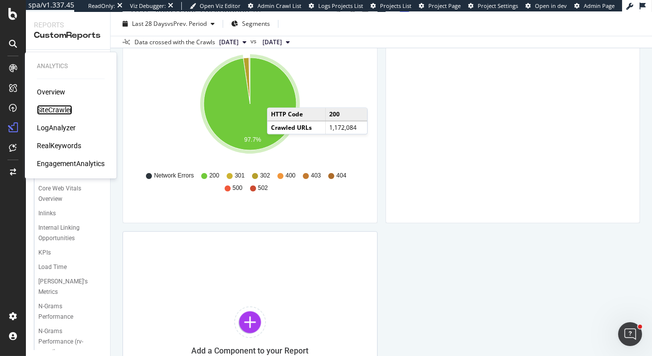
click at [56, 111] on div "SiteCrawler" at bounding box center [54, 110] width 35 height 10
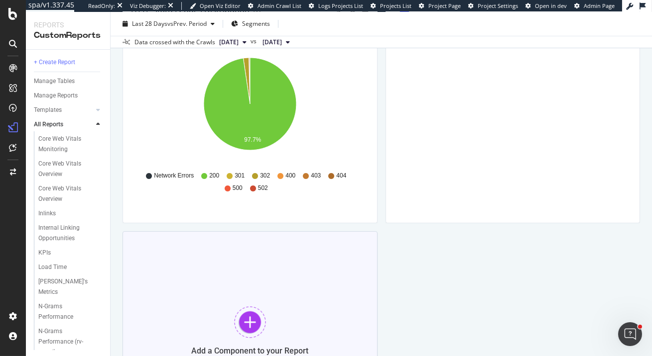
click at [252, 325] on div at bounding box center [250, 323] width 32 height 32
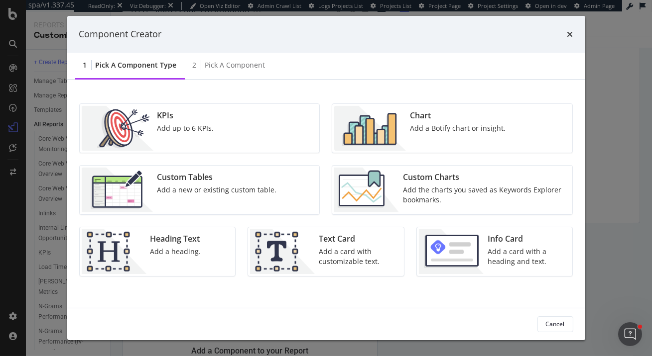
click at [399, 129] on img "modal" at bounding box center [370, 128] width 72 height 45
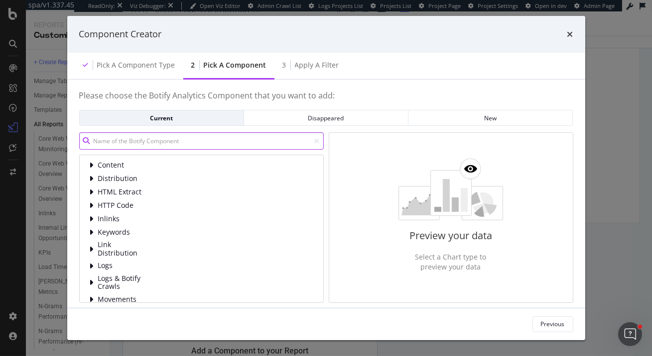
click at [196, 145] on input "modal" at bounding box center [201, 140] width 244 height 17
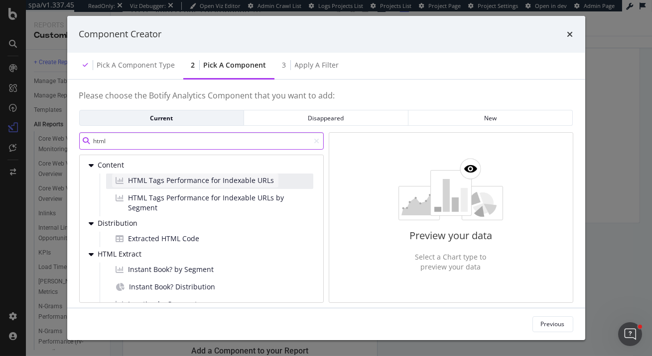
type input "html"
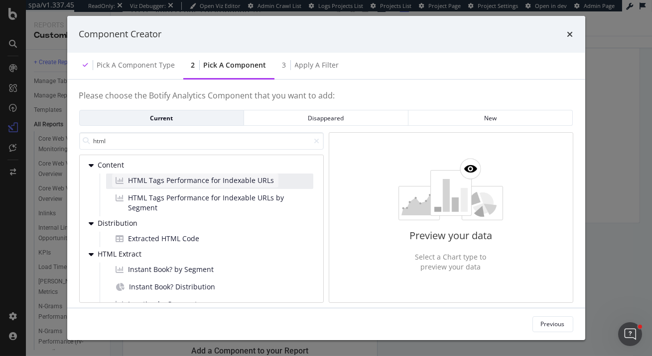
click at [211, 182] on span "HTML Tags Performance for Indexable URLs" at bounding box center [201, 181] width 146 height 10
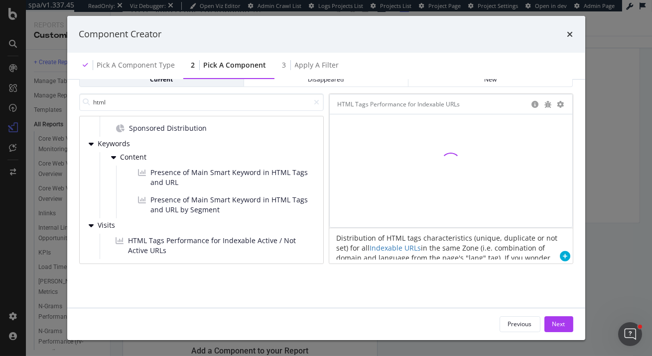
scroll to position [0, 0]
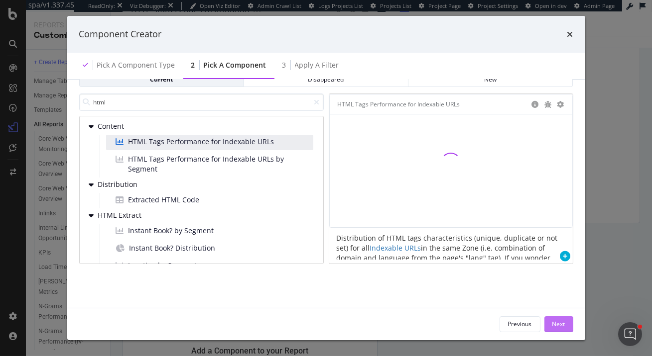
click at [558, 323] on div "Next" at bounding box center [558, 324] width 13 height 8
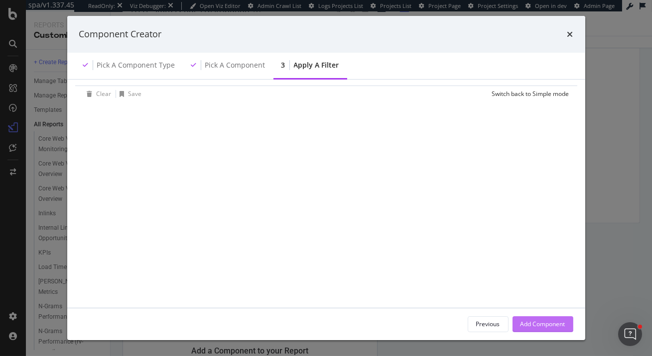
click at [557, 324] on div "Add Component" at bounding box center [542, 324] width 45 height 8
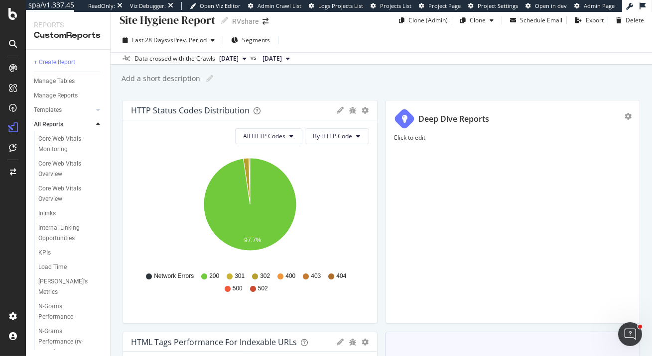
scroll to position [134, 0]
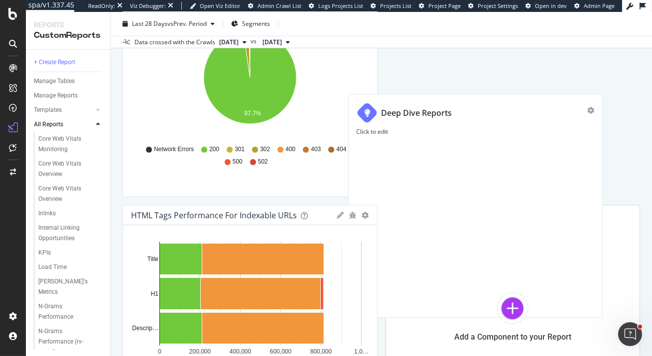
drag, startPoint x: 405, startPoint y: 168, endPoint x: 353, endPoint y: 308, distance: 148.7
click at [359, 306] on div "HTTP Status Codes Distribution Pie Table Apply Filter Export as CSV Delete Add …" at bounding box center [380, 201] width 517 height 456
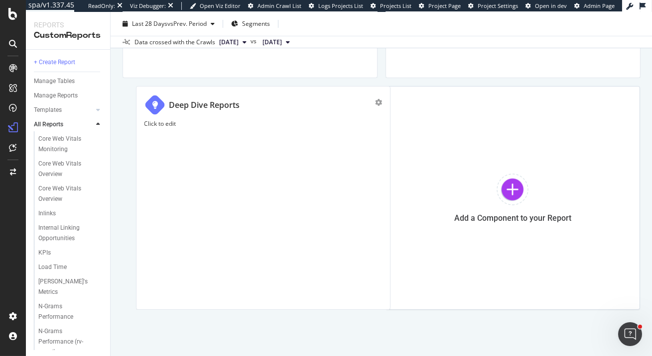
drag, startPoint x: 471, startPoint y: 167, endPoint x: 255, endPoint y: 240, distance: 227.8
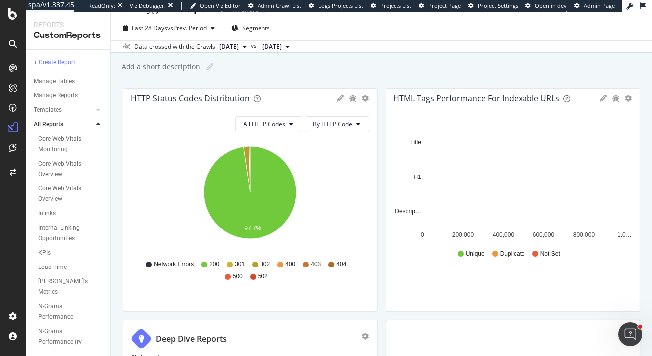
scroll to position [105, 0]
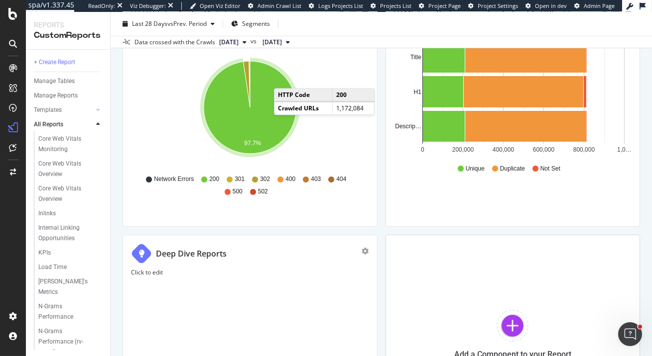
click at [169, 264] on div "Deep Dive Reports" at bounding box center [250, 255] width 238 height 25
click at [169, 285] on div "Click to edit" at bounding box center [250, 346] width 238 height 157
click at [168, 301] on span "Click to edit" at bounding box center [155, 301] width 32 height 8
click at [181, 304] on p "Click to edit" at bounding box center [249, 301] width 221 height 8
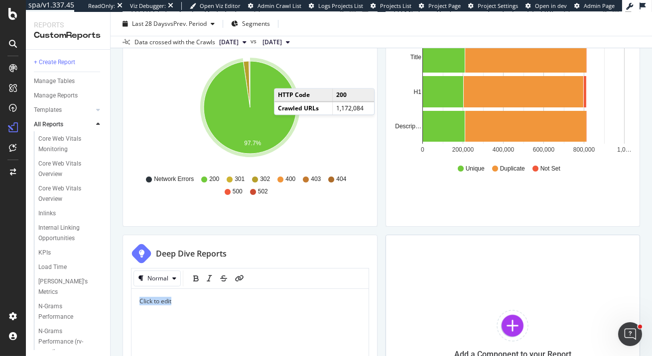
click at [181, 304] on p "Click to edit" at bounding box center [249, 301] width 221 height 8
click at [158, 280] on div "Normal" at bounding box center [157, 279] width 21 height 6
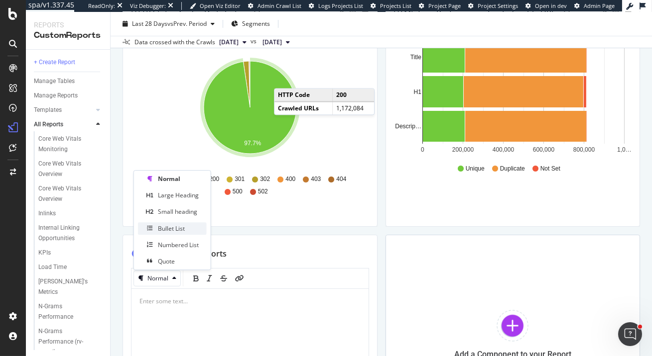
click at [172, 230] on div "Bullet List" at bounding box center [171, 229] width 27 height 8
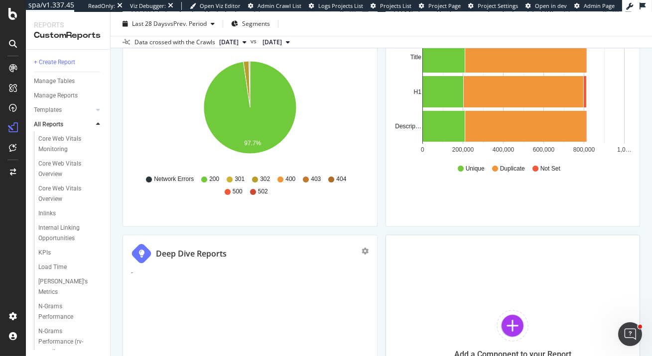
click at [164, 288] on div "-" at bounding box center [250, 346] width 238 height 157
click at [185, 302] on li at bounding box center [259, 301] width 201 height 8
click at [159, 301] on span "Blog Pages" at bounding box center [174, 301] width 31 height 8
click at [216, 304] on li "404 Blog Pages" at bounding box center [259, 301] width 201 height 8
click at [233, 297] on span "404 Blog Pages with Internal Links" at bounding box center [206, 301] width 94 height 8
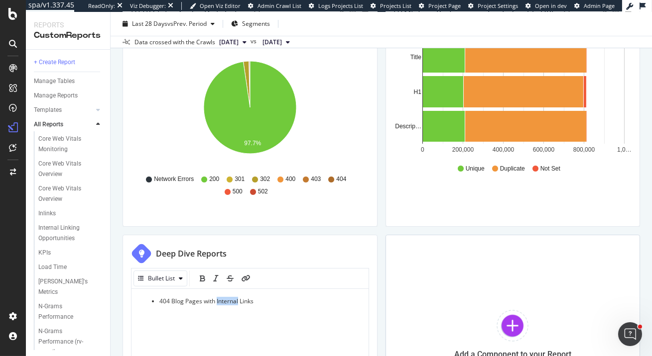
click at [233, 297] on span "404 Blog Pages with Internal Links" at bounding box center [206, 301] width 94 height 8
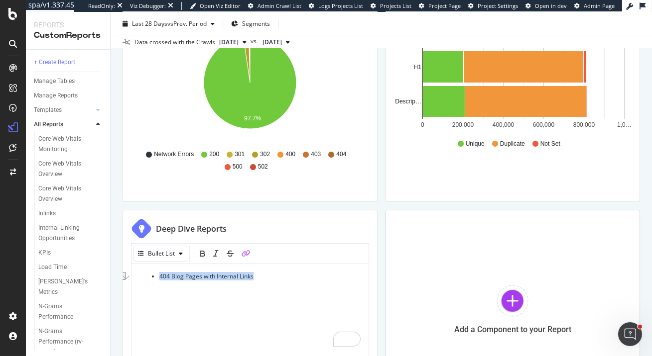
click at [245, 253] on icon "link" at bounding box center [245, 253] width 9 height 7
click at [323, 295] on icon "pencil" at bounding box center [323, 294] width 8 height 8
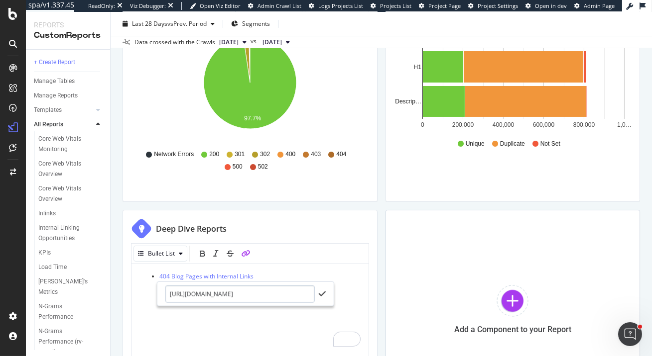
scroll to position [0, 1760]
type input "https://app.botify.com/rvshare/rvshare/crawl/explorer?context=%7B%22filter%22%3…"
click at [323, 292] on icon "check" at bounding box center [322, 294] width 7 height 8
click at [286, 272] on li "404 Blog Pages with Internal Links" at bounding box center [259, 276] width 201 height 8
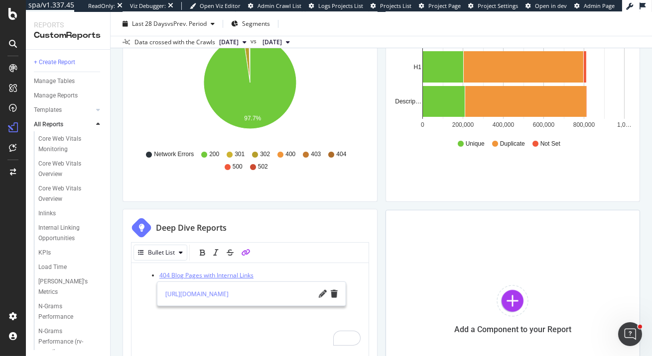
drag, startPoint x: 214, startPoint y: 274, endPoint x: 198, endPoint y: 273, distance: 16.0
click at [198, 273] on span "404 Blog Pages with Internal Links" at bounding box center [206, 275] width 94 height 8
click at [199, 276] on span "404 Blog Pages with Internal Links" at bounding box center [206, 276] width 94 height 8
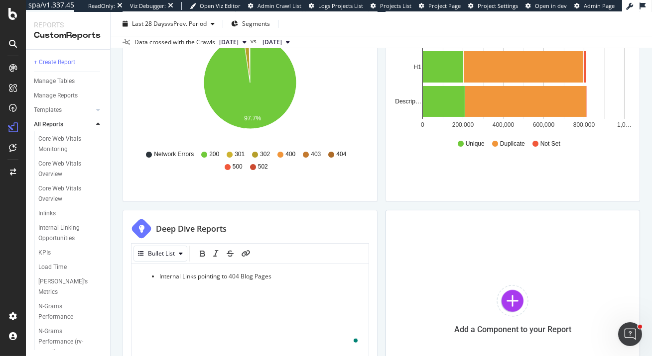
click at [251, 273] on span "Internal Links pointing to 404 Blog Pages" at bounding box center [215, 276] width 112 height 8
click at [247, 252] on icon "link" at bounding box center [245, 253] width 9 height 7
click at [323, 295] on icon "pencil" at bounding box center [323, 294] width 8 height 8
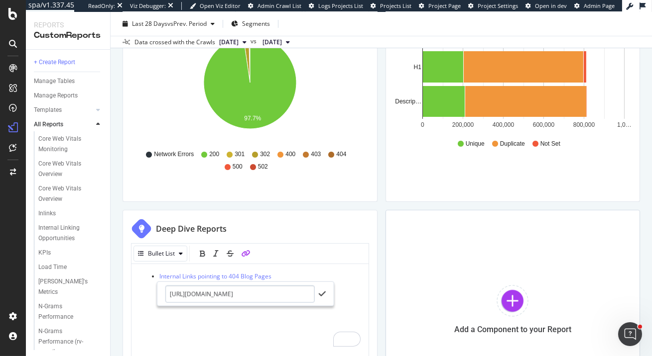
scroll to position [0, 1760]
type input "https://app.botify.com/rvshare/rvshare/crawl/explorer?context=%7B%22filter%22%3…"
click at [321, 294] on icon "check" at bounding box center [322, 294] width 7 height 8
click at [294, 274] on li "Internal Links pointing to 404 Blog Pages" at bounding box center [259, 276] width 201 height 8
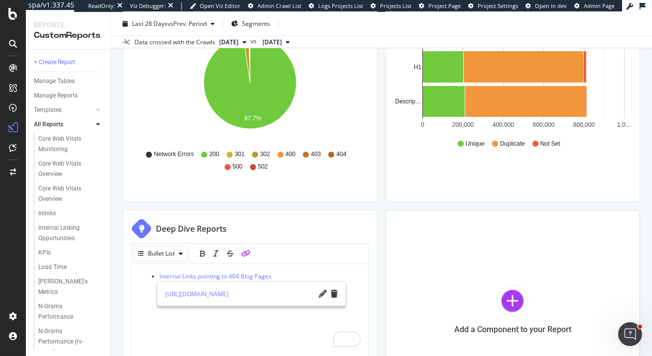
click at [296, 274] on li "Internal Links pointing to 404 Blog Pages" at bounding box center [259, 276] width 201 height 8
click at [244, 276] on span "Internal Links pointing to 404 Blog Pages" at bounding box center [215, 276] width 112 height 8
click at [291, 276] on li "Internal Links pointing to 404 Blog Pages" at bounding box center [259, 276] width 201 height 8
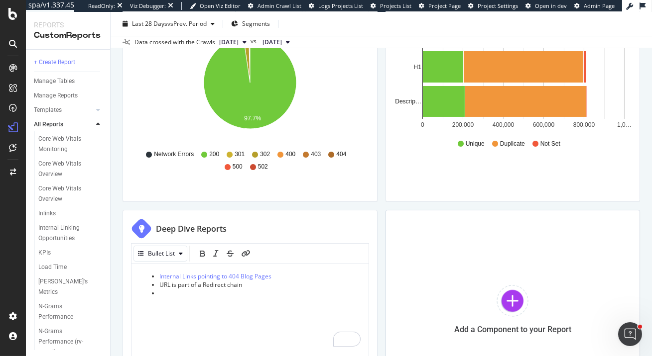
click at [229, 283] on span "URL is part of a Redirect chain" at bounding box center [200, 285] width 83 height 8
click at [243, 253] on icon "link" at bounding box center [245, 253] width 9 height 7
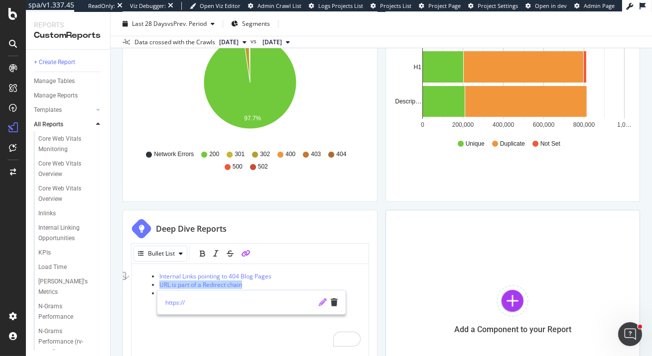
click at [322, 304] on icon "pencil" at bounding box center [323, 303] width 8 height 8
type input "https://app.botify.com/rvshare/rvshare/crawl/explorer?explorerBookmark=bdbbaa67…"
click at [323, 301] on icon "check" at bounding box center [322, 303] width 7 height 8
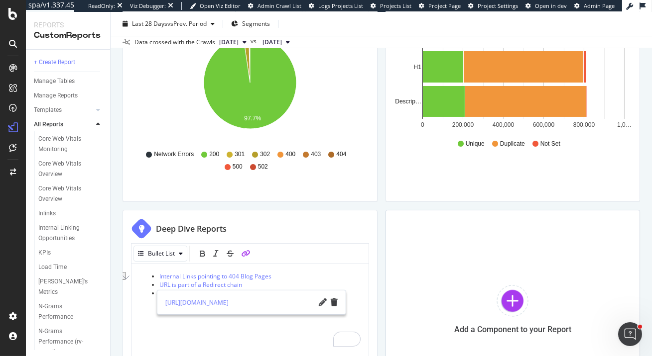
click at [300, 277] on li "Internal Links pointing to 404 Blog Pages" at bounding box center [259, 276] width 201 height 8
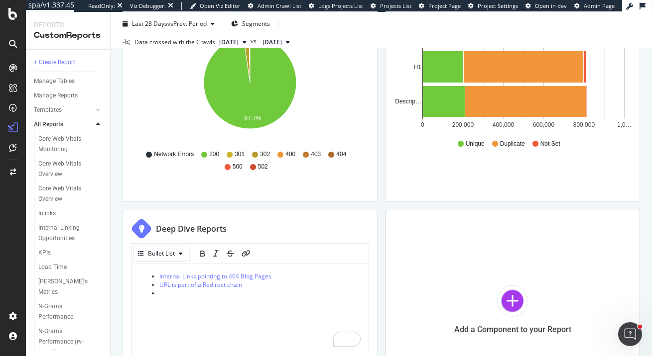
click at [236, 336] on div "Internal Links pointing to 404 Blog Pages URL is part of a Redirect chain" at bounding box center [249, 309] width 221 height 75
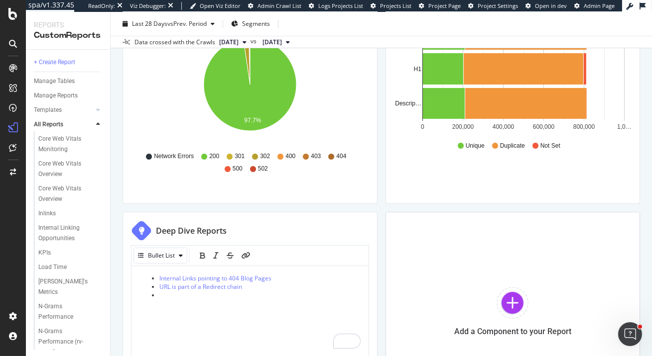
scroll to position [131, 0]
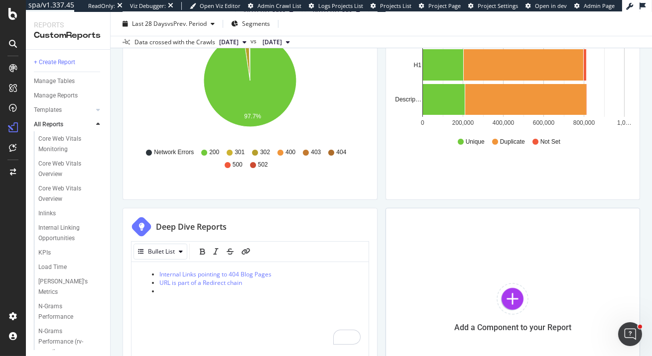
click at [178, 292] on li "To enrich screen reader interactions, please activate Accessibility in Grammarl…" at bounding box center [259, 291] width 201 height 8
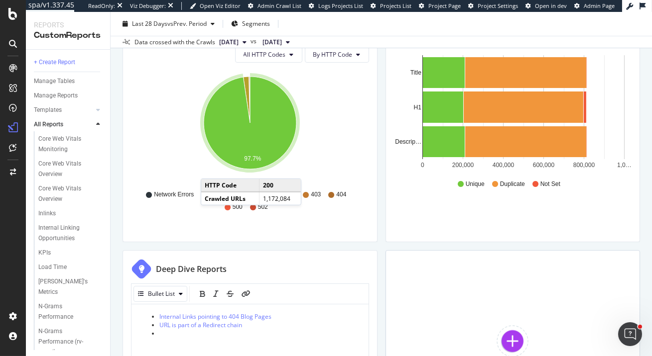
scroll to position [129, 0]
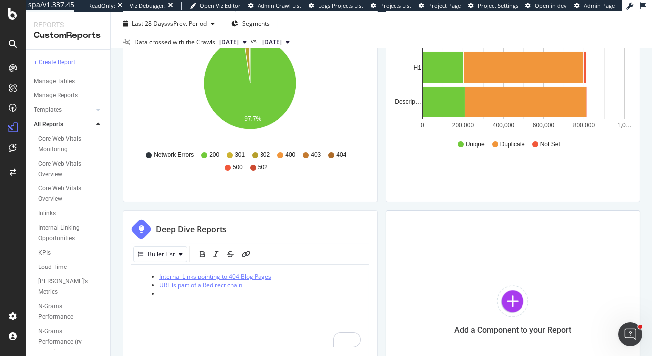
click at [202, 276] on span "Internal Links pointing to 404 Blog Pages" at bounding box center [215, 277] width 112 height 8
click at [197, 290] on li "To enrich screen reader interactions, please activate Accessibility in Grammarl…" at bounding box center [259, 294] width 201 height 8
click at [257, 20] on span "Segments" at bounding box center [256, 23] width 28 height 8
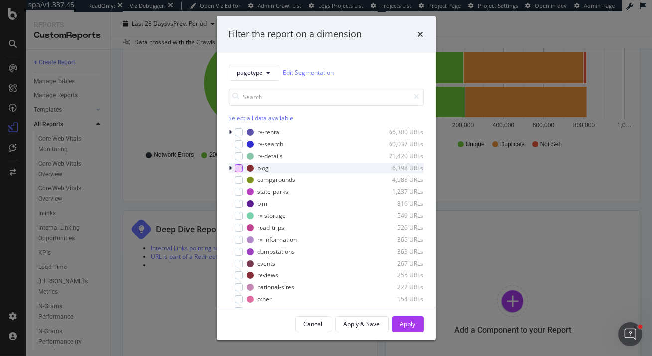
click at [238, 168] on div "modal" at bounding box center [238, 168] width 8 height 8
click at [412, 324] on div "Apply" at bounding box center [407, 324] width 15 height 8
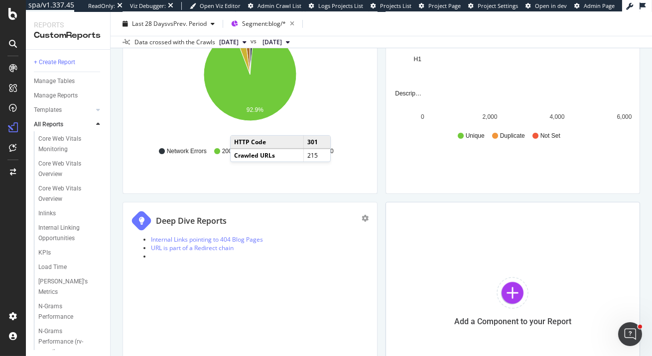
scroll to position [140, 0]
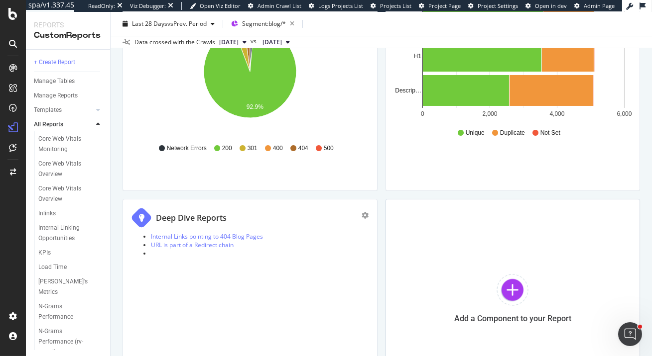
click at [172, 255] on li at bounding box center [260, 253] width 218 height 8
click at [176, 285] on li "To enrich screen reader interactions, please activate Accessibility in Grammarl…" at bounding box center [259, 282] width 201 height 8
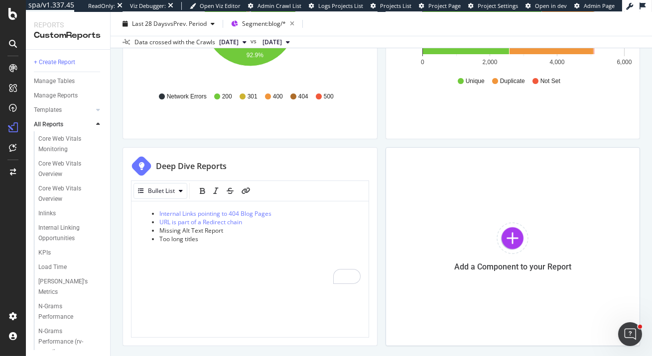
scroll to position [202, 0]
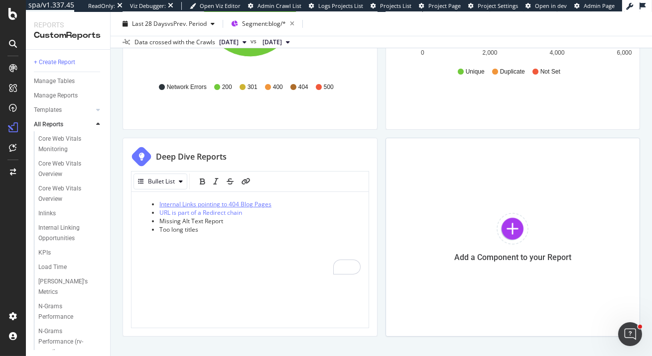
click at [214, 205] on span "Internal Links pointing to 404 Blog Pages" at bounding box center [215, 204] width 112 height 8
click at [231, 205] on span "Internal Links pointing to 404 Blog Pages" at bounding box center [215, 204] width 112 height 8
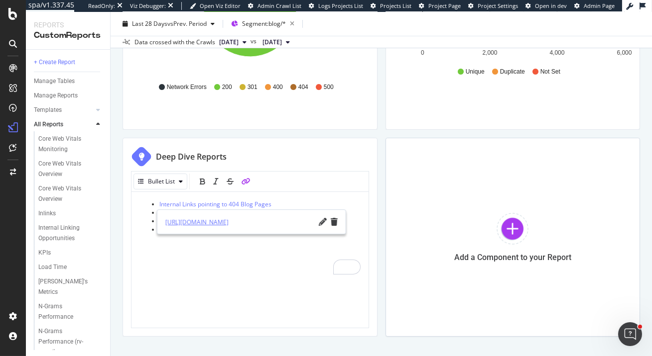
click at [229, 224] on link "https://app.botify.com/rvshare/rvshare/crawl/explorer?context=%7B%22filter%22%3…" at bounding box center [239, 222] width 149 height 10
click at [205, 277] on div "Internal Links pointing to 404 Blog Pages URL is part of a Redirect chain Missi…" at bounding box center [249, 261] width 237 height 138
click at [134, 250] on div "Internal Links pointing to 404 Blog Pages URL is part of a Redirect chain Missi…" at bounding box center [249, 261] width 237 height 138
click at [337, 143] on div "Deep Dive Reports Bullet List Internal Links pointing to 404 Blog Pages URL is …" at bounding box center [249, 237] width 255 height 199
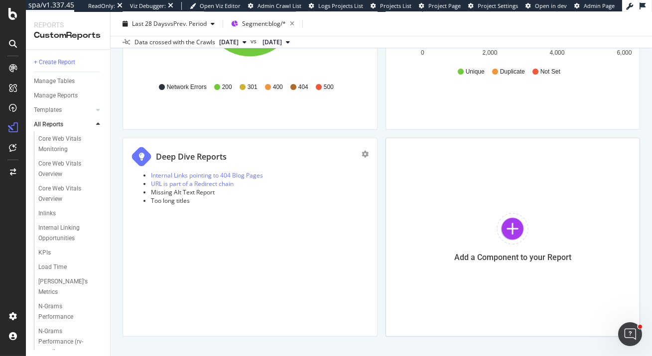
click at [233, 201] on li "Too long titles" at bounding box center [260, 201] width 218 height 8
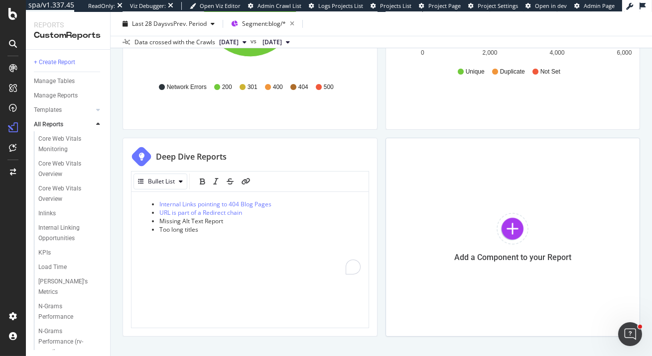
click at [210, 229] on li "Too long titles" at bounding box center [259, 230] width 201 height 8
click at [160, 221] on span "Missing Alt Text Report" at bounding box center [191, 221] width 64 height 8
click at [163, 223] on li "To enrich screen reader interactions, please activate Accessibility in Grammarl…" at bounding box center [259, 221] width 201 height 8
click at [208, 225] on strong "Action Board | Page Content" at bounding box center [181, 226] width 84 height 8
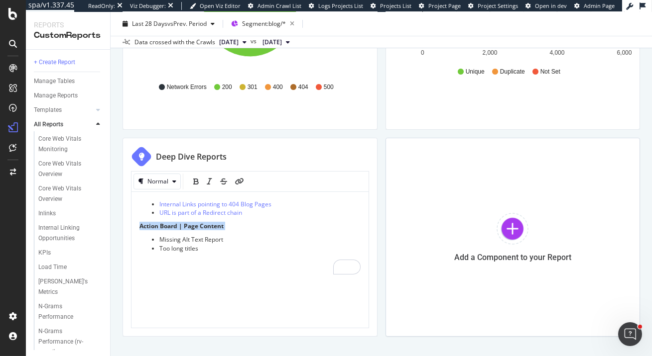
click at [208, 225] on strong "Action Board | Page Content" at bounding box center [181, 226] width 84 height 8
click at [236, 184] on icon "link" at bounding box center [239, 181] width 9 height 7
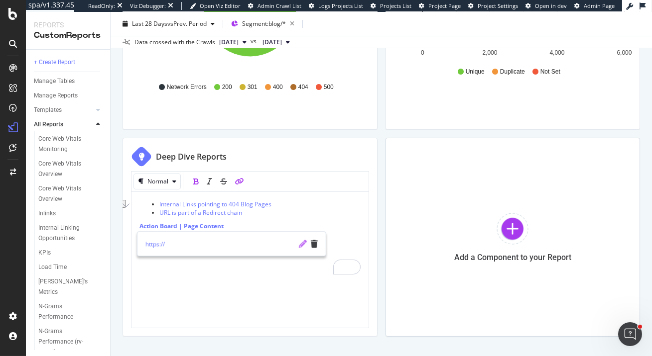
click at [302, 244] on icon "pencil" at bounding box center [303, 244] width 8 height 8
type input "https://app.botify.com/rvshare/rvshare/intelligence/actionboard?analysisSlug=20…"
click at [304, 243] on icon "check" at bounding box center [302, 244] width 7 height 8
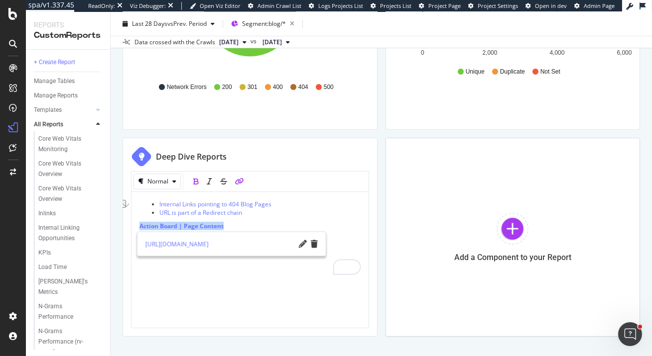
click at [280, 225] on p "Action Board | Page Content" at bounding box center [249, 226] width 221 height 8
click at [381, 231] on div "HTTP Status Codes Distribution Pie Table Apply Filter Export as CSV Delete Add …" at bounding box center [380, 121] width 517 height 431
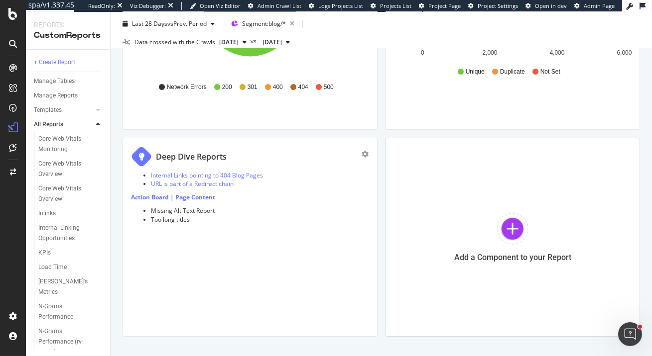
click at [114, 169] on div "Site Hygiene Report Site Hygiene Report RVshare Clone (Admin) Clone Schedule Em…" at bounding box center [381, 184] width 541 height 344
click at [291, 173] on li "Internal Links pointing to 404 Blog Pages" at bounding box center [260, 175] width 218 height 8
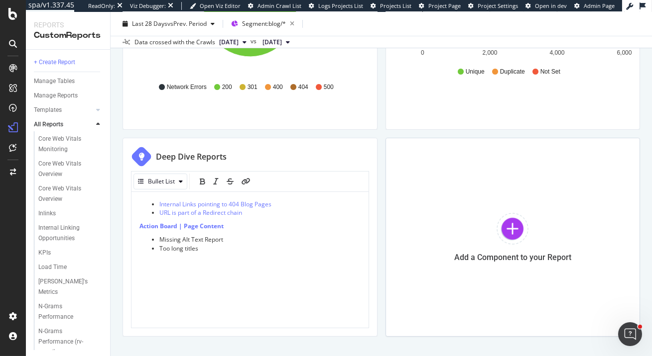
click at [260, 213] on li "URL is part of a Redirect chain" at bounding box center [259, 213] width 201 height 8
click at [382, 134] on div "HTTP Status Codes Distribution Pie Table Apply Filter Export as CSV Delete Add …" at bounding box center [380, 121] width 517 height 431
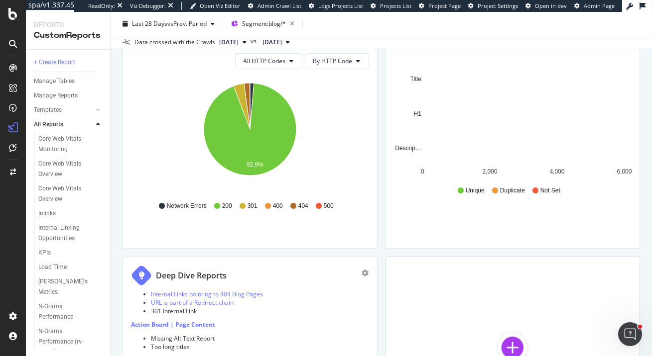
scroll to position [69, 0]
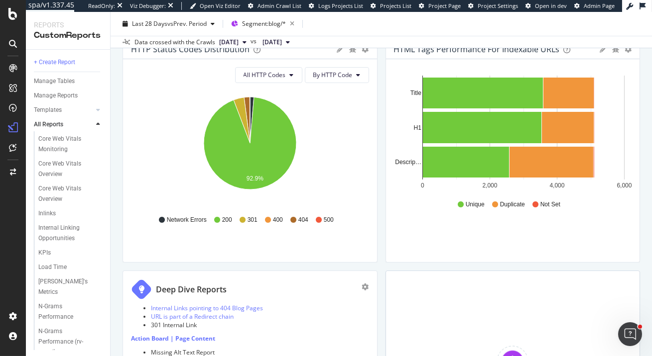
click at [380, 212] on div "HTTP Status Codes Distribution Pie Table Apply Filter Export as CSV Delete Add …" at bounding box center [380, 254] width 517 height 431
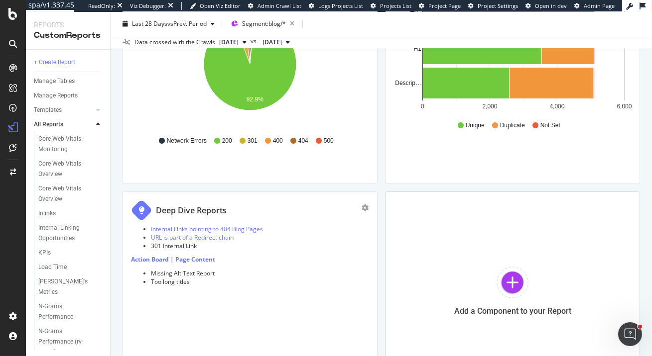
scroll to position [200, 0]
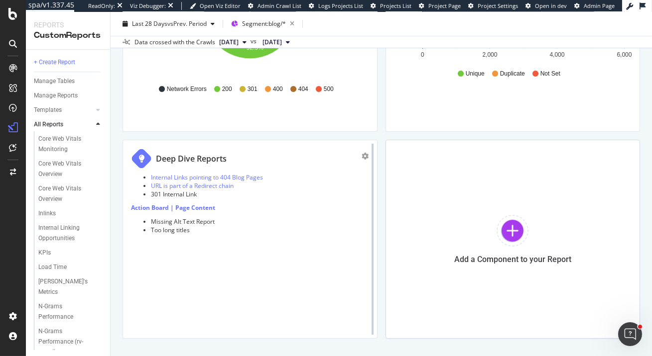
click at [377, 140] on div at bounding box center [372, 239] width 10 height 199
click at [382, 135] on div "HTTP Status Codes Distribution Pie Table Apply Filter Export as CSV Delete Add …" at bounding box center [380, 123] width 517 height 431
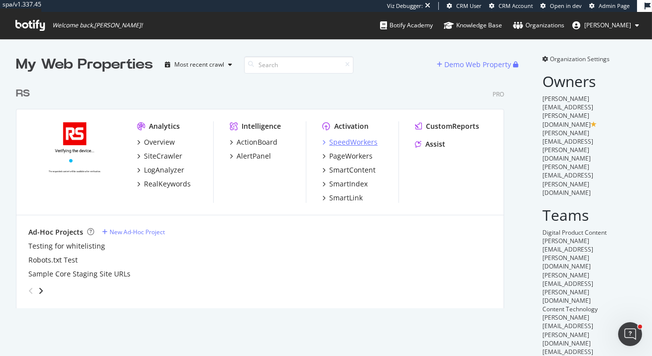
click at [368, 144] on div "SpeedWorkers" at bounding box center [353, 142] width 48 height 10
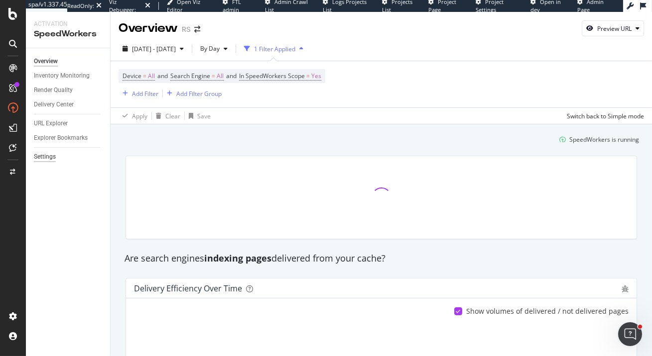
click at [49, 161] on div "Settings" at bounding box center [45, 157] width 22 height 10
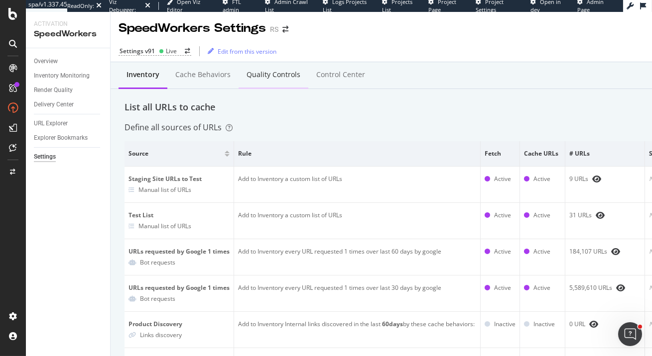
click at [288, 75] on div "Quality Controls" at bounding box center [273, 75] width 54 height 10
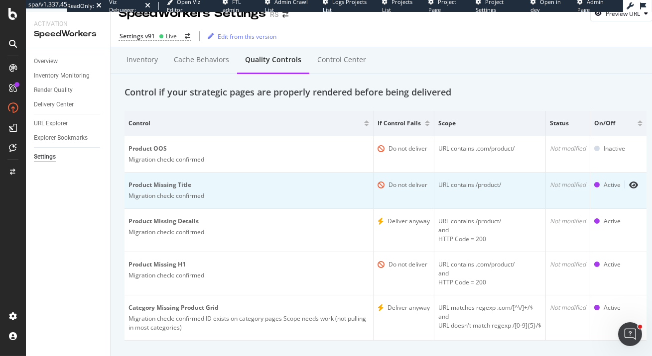
scroll to position [19, 0]
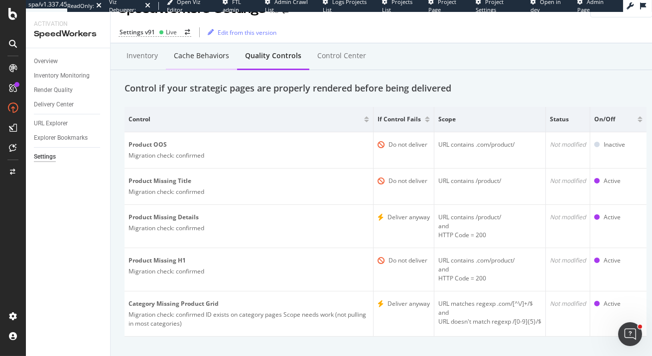
click at [219, 59] on div "Cache behaviors" at bounding box center [201, 56] width 55 height 10
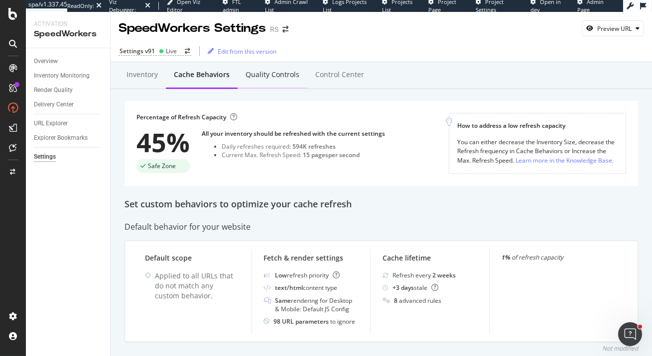
click at [276, 76] on div "Quality Controls" at bounding box center [272, 75] width 54 height 10
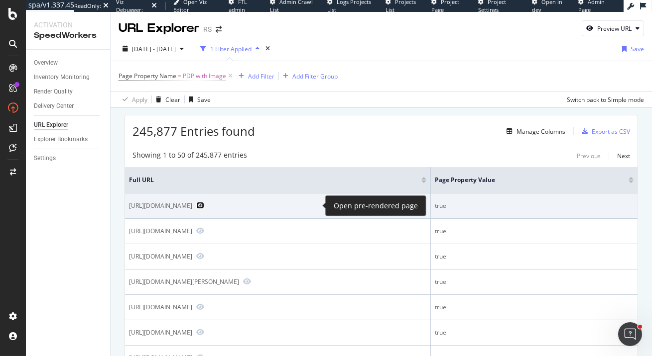
click at [204, 205] on icon "Preview https://us.rs-online.com/product/cr-seals-skf-/537002/73209379/" at bounding box center [200, 205] width 8 height 7
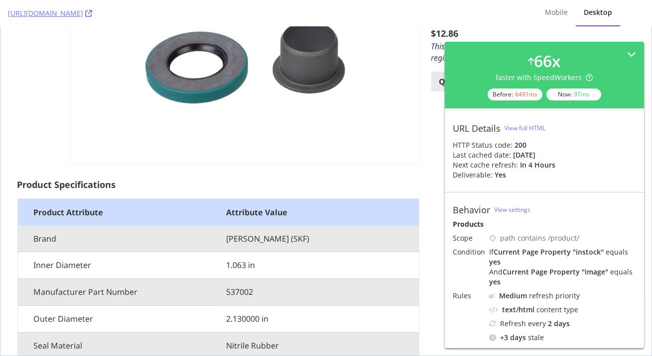
scroll to position [386, 0]
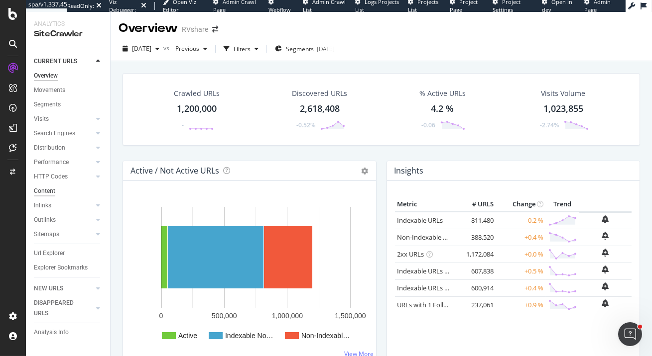
click at [44, 192] on div "Content" at bounding box center [44, 191] width 21 height 10
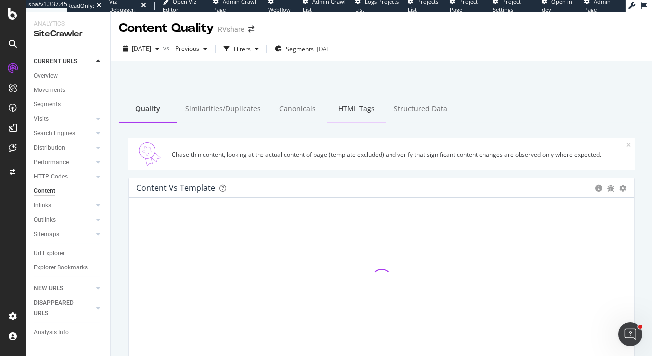
click at [351, 110] on div "HTML Tags" at bounding box center [356, 109] width 59 height 27
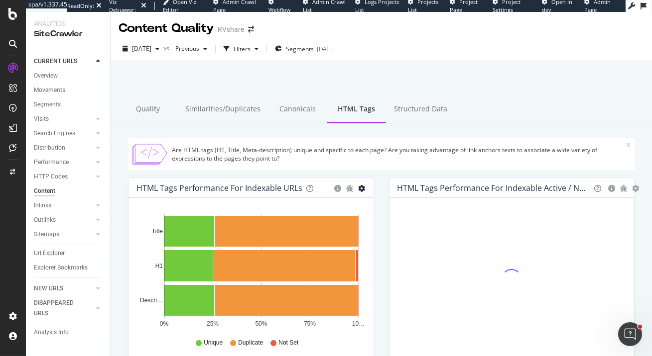
click at [362, 189] on icon "gear" at bounding box center [361, 188] width 7 height 7
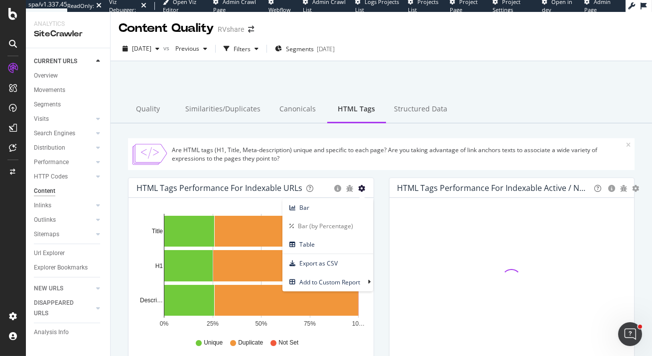
click at [362, 189] on icon "gear" at bounding box center [361, 188] width 7 height 7
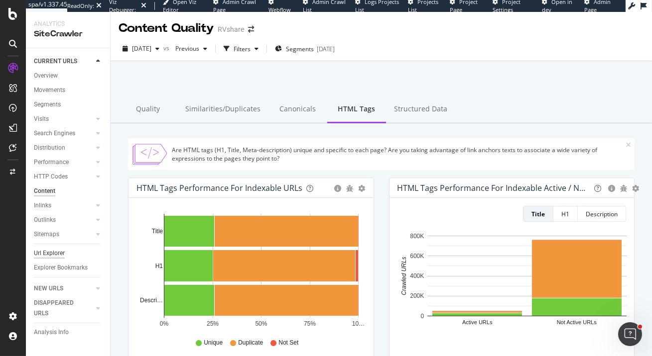
click at [45, 255] on div "Url Explorer" at bounding box center [49, 253] width 31 height 10
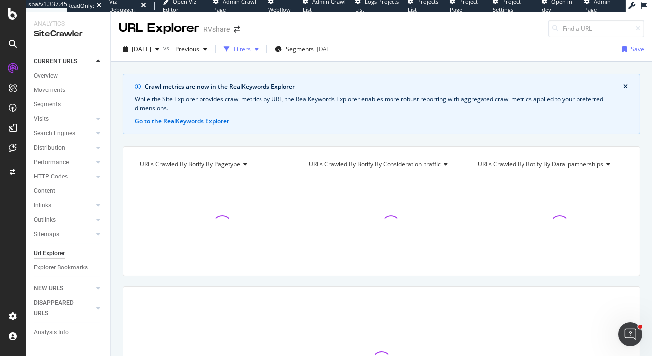
click at [250, 49] on div "Filters" at bounding box center [241, 49] width 17 height 8
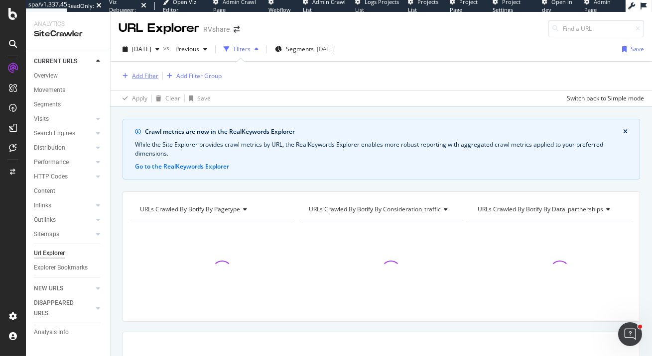
click at [151, 78] on div "Add Filter" at bounding box center [145, 76] width 26 height 8
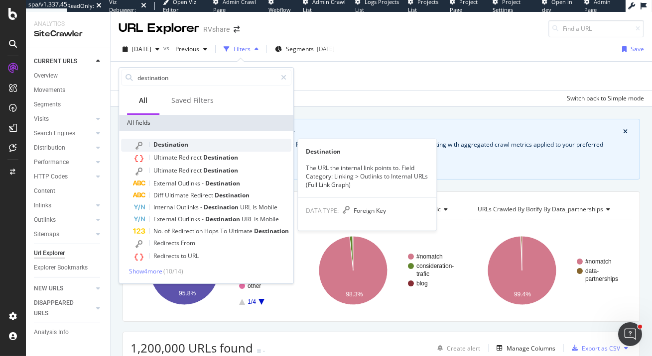
type input "destination"
click at [174, 145] on span "Destination" at bounding box center [170, 144] width 35 height 8
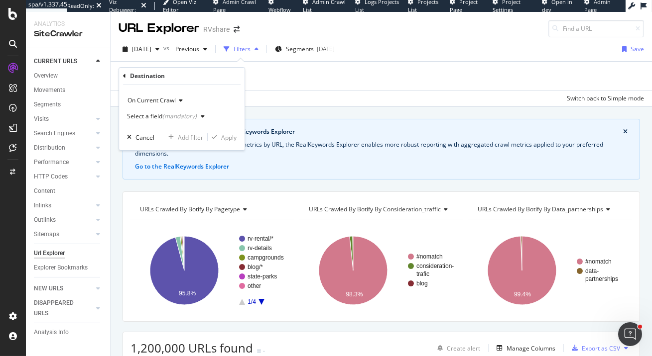
click at [169, 115] on div "(mandatory)" at bounding box center [179, 116] width 34 height 8
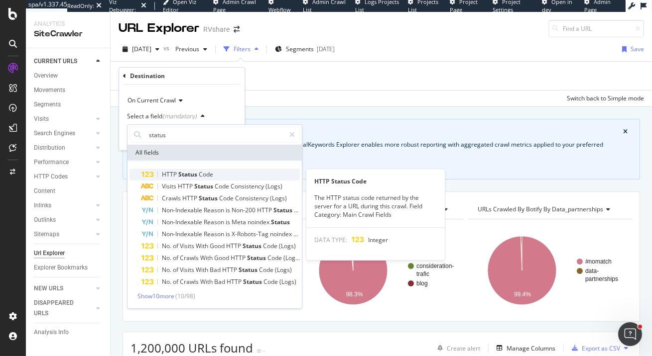
type input "status"
click at [201, 173] on span "Code" at bounding box center [206, 174] width 14 height 8
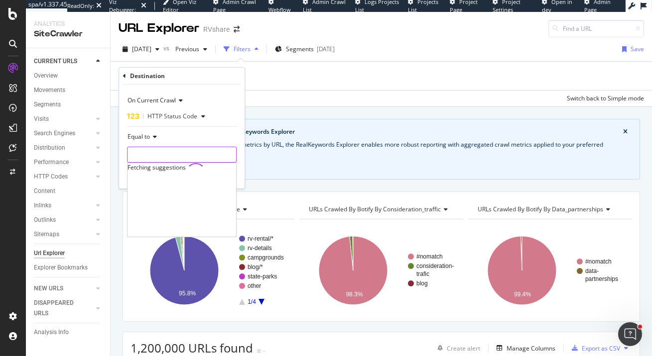
click at [193, 155] on input "number" at bounding box center [182, 155] width 110 height 16
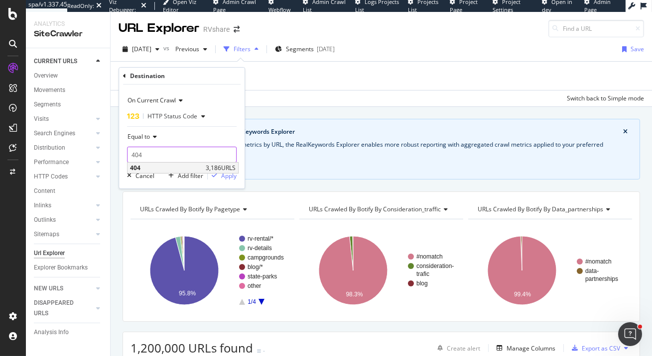
type input "404"
click at [162, 168] on span "404" at bounding box center [166, 168] width 73 height 8
click at [228, 176] on div "Apply" at bounding box center [228, 176] width 15 height 8
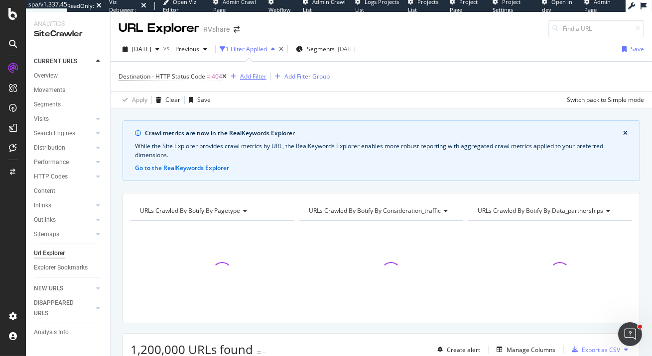
click at [255, 78] on div "Add Filter" at bounding box center [253, 76] width 26 height 8
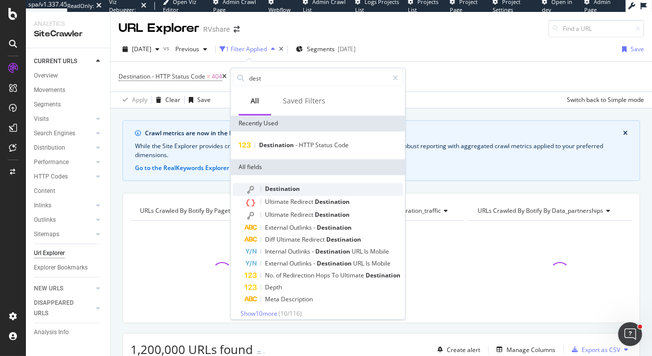
type input "dest"
click at [277, 191] on span "Destination" at bounding box center [282, 189] width 35 height 8
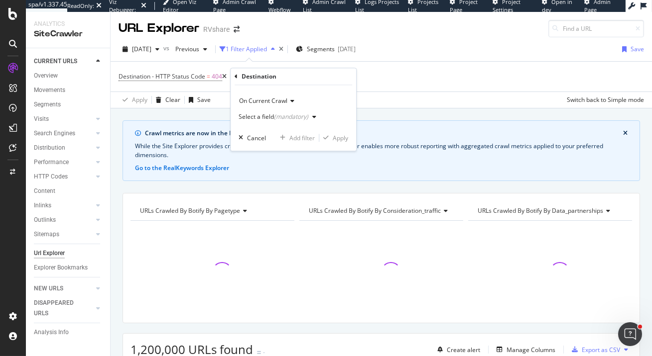
click at [284, 117] on div "(mandatory)" at bounding box center [291, 117] width 34 height 8
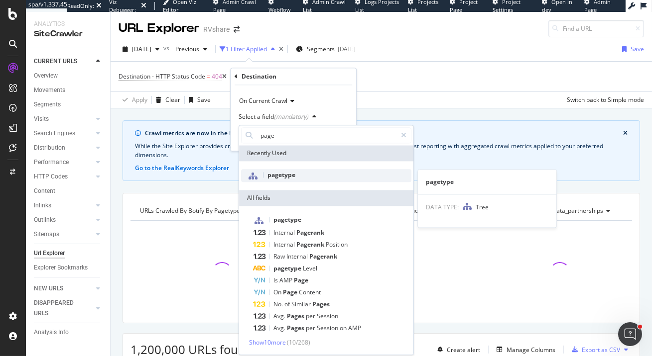
type input "page"
click at [287, 180] on div "pagetype" at bounding box center [326, 175] width 170 height 13
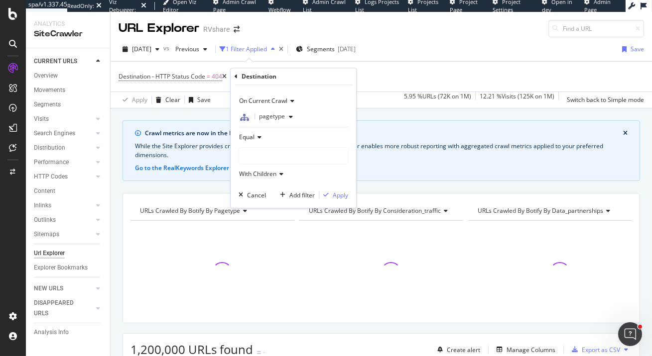
click at [271, 153] on div at bounding box center [293, 156] width 109 height 16
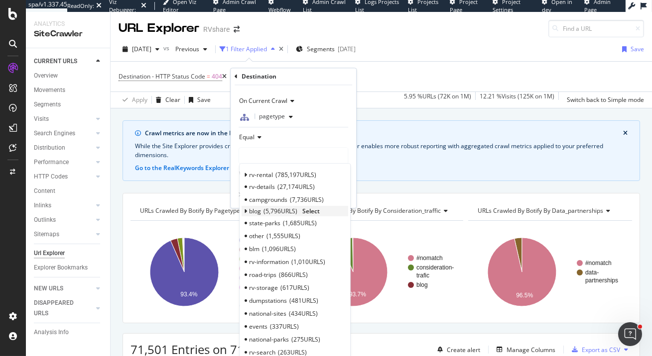
click at [267, 213] on span "5,796 URLS" at bounding box center [280, 212] width 34 height 8
click at [309, 211] on span "Select" at bounding box center [310, 212] width 17 height 8
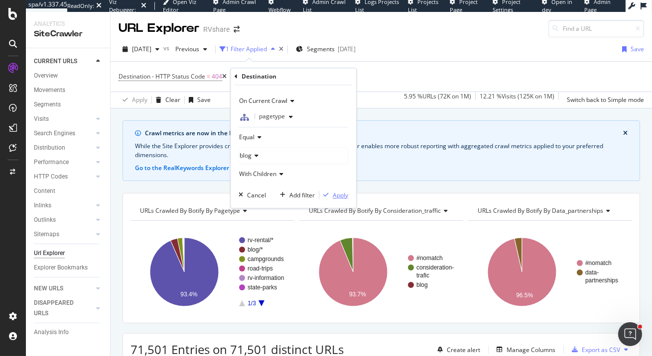
click at [339, 198] on div "Apply" at bounding box center [340, 195] width 15 height 8
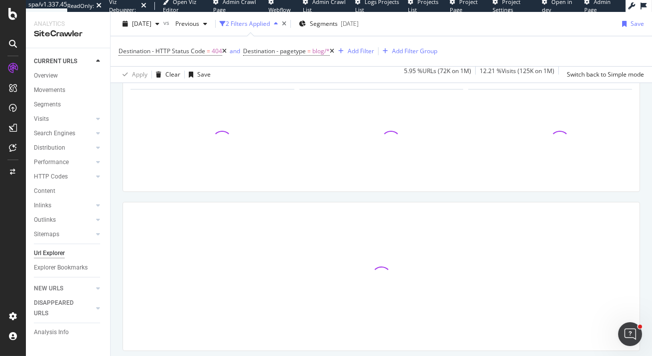
scroll to position [144, 0]
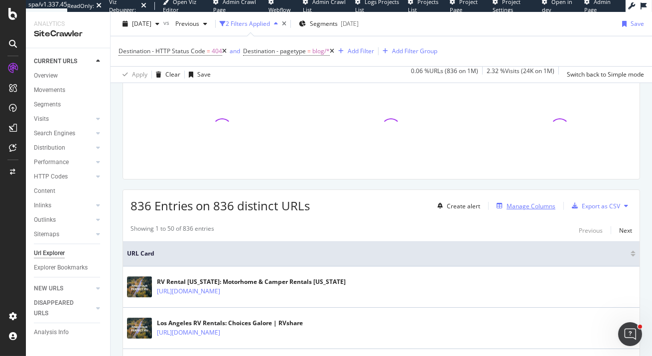
click at [533, 207] on div "Manage Columns" at bounding box center [530, 206] width 49 height 8
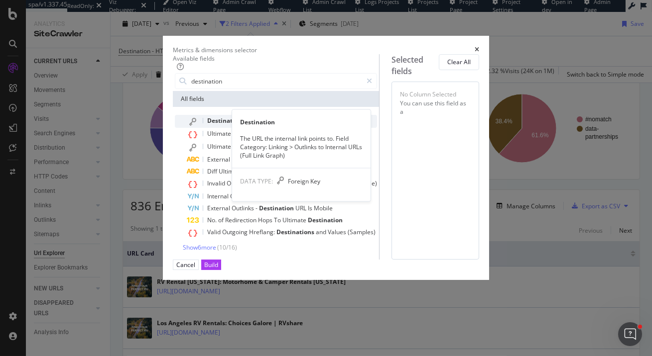
type input "destination"
click at [191, 128] on div "Destination" at bounding box center [282, 121] width 190 height 13
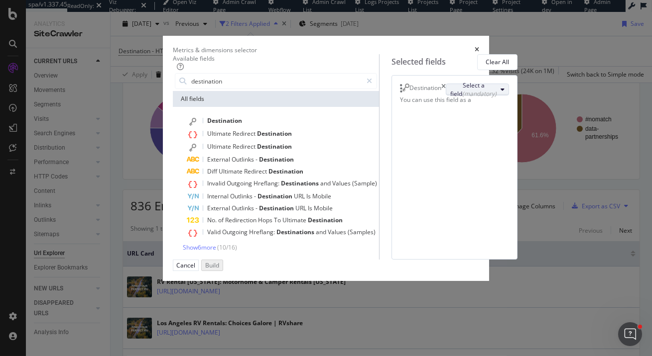
click at [462, 98] on div "(mandatory)" at bounding box center [479, 94] width 34 height 8
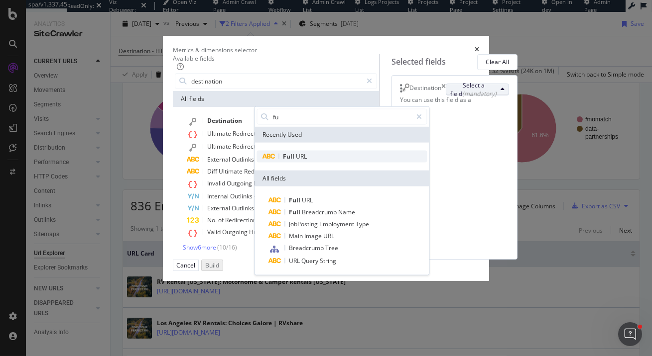
type input "fu"
click at [416, 163] on span "Full URL" at bounding box center [341, 157] width 170 height 12
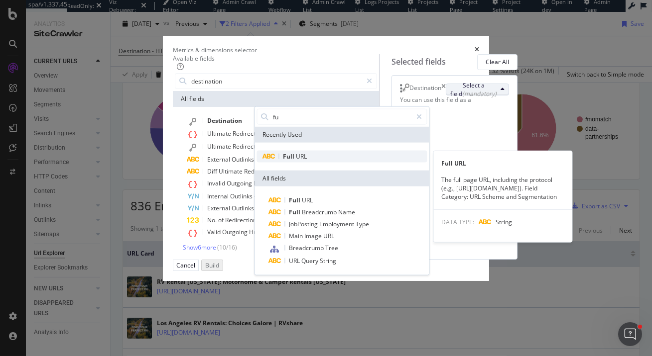
click at [427, 163] on span "Full URL" at bounding box center [341, 157] width 170 height 12
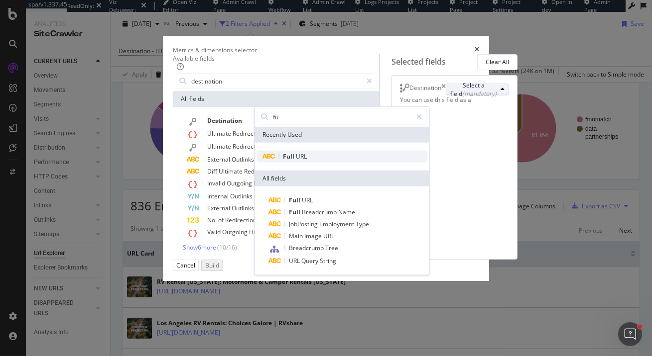
click at [307, 161] on span "URL" at bounding box center [301, 156] width 11 height 8
click at [402, 173] on div "Destination Select a field (mandatory) fu Recently Used Full URL All fields Ful…" at bounding box center [454, 167] width 126 height 185
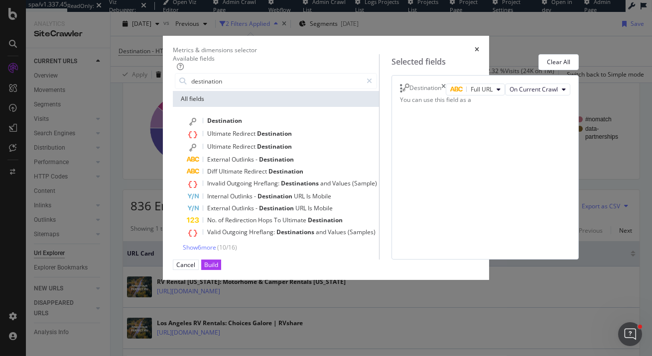
click at [401, 173] on div "Destination Full URL On Current Crawl You can use this field as a To pick up a …" at bounding box center [484, 167] width 187 height 185
click at [218, 269] on div "Build" at bounding box center [211, 265] width 14 height 8
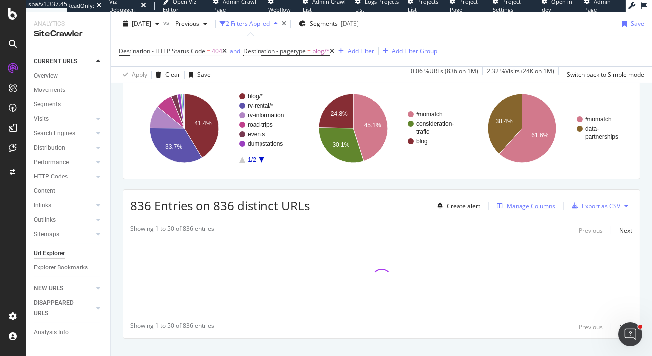
click at [535, 210] on div "Manage Columns" at bounding box center [530, 206] width 49 height 8
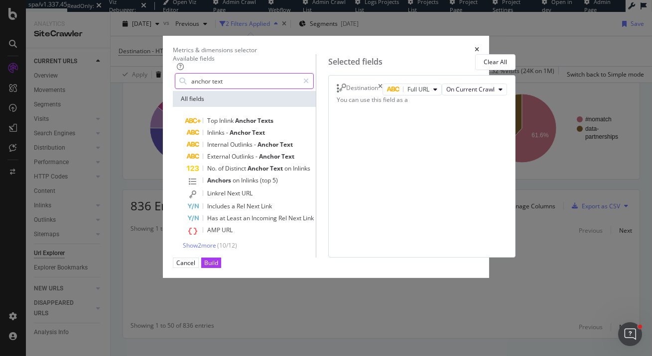
click at [236, 89] on input "anchor text" at bounding box center [244, 81] width 109 height 15
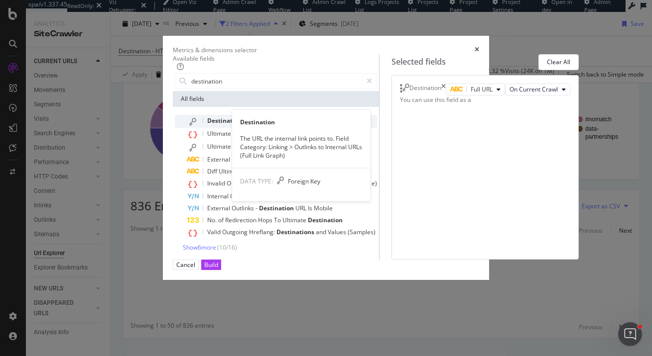
type input "destination"
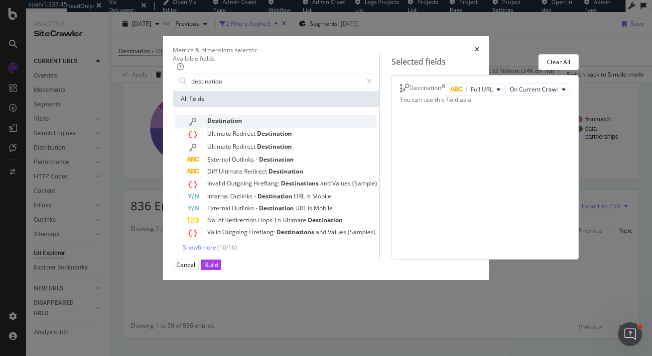
click at [217, 128] on div "Destination" at bounding box center [282, 121] width 190 height 13
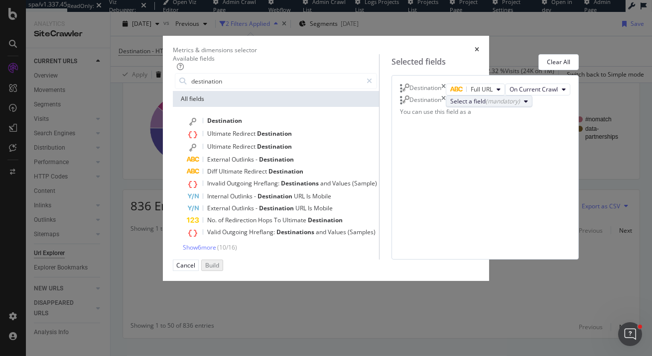
click at [485, 106] on div "Select a field (mandatory)" at bounding box center [485, 101] width 70 height 8
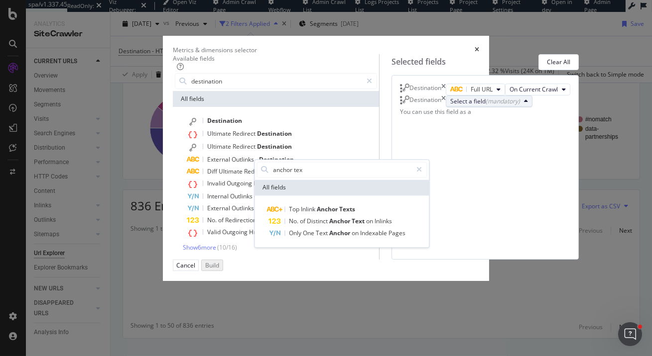
type input "anchor text"
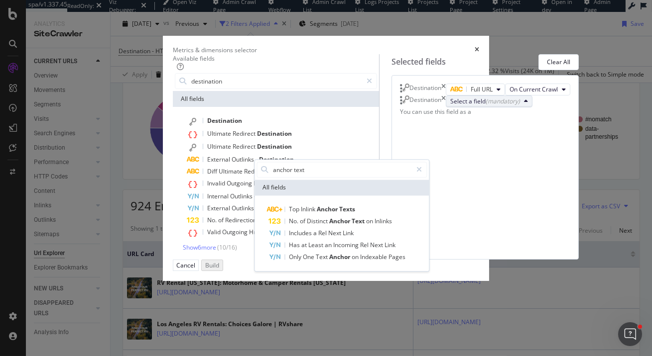
click at [446, 108] on div "Destination" at bounding box center [423, 102] width 46 height 12
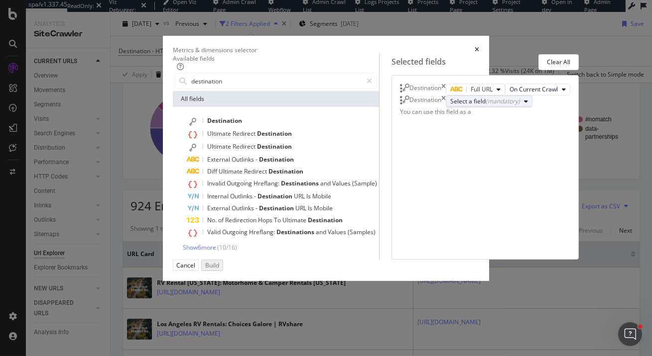
click at [456, 106] on div "Select a field (mandatory)" at bounding box center [485, 101] width 70 height 8
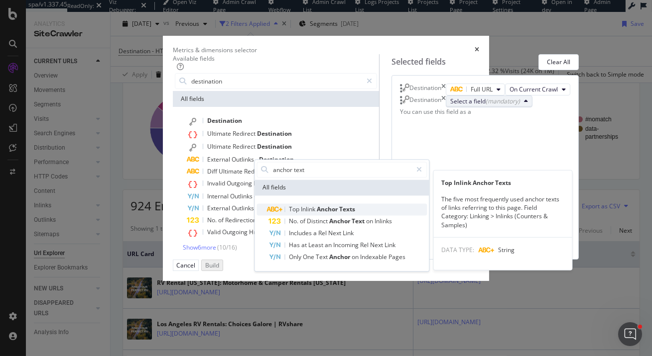
click at [339, 214] on span "Anchor" at bounding box center [328, 209] width 22 height 8
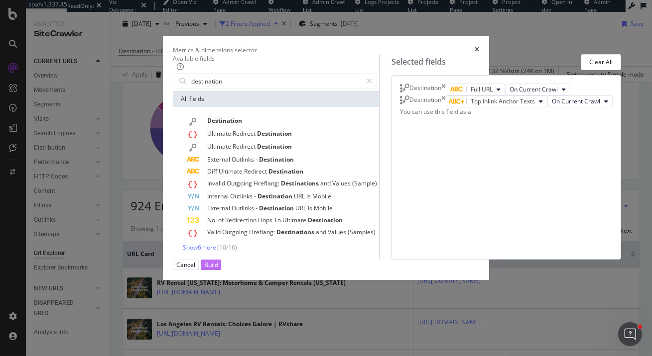
click at [218, 269] on div "Build" at bounding box center [211, 265] width 14 height 8
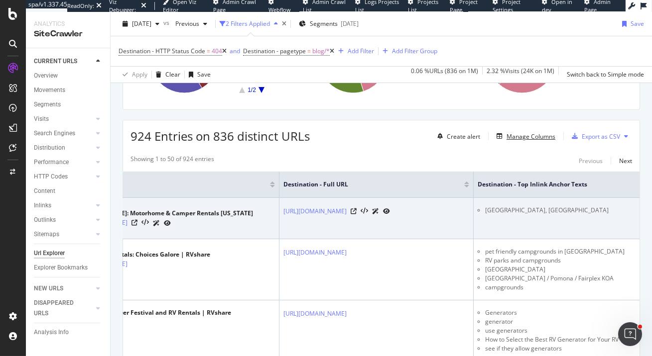
scroll to position [222, 0]
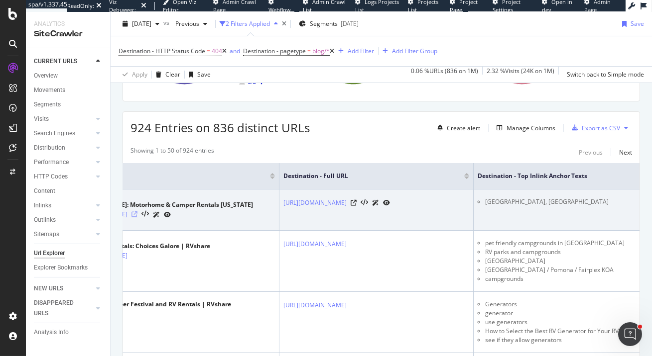
click at [131, 213] on icon at bounding box center [134, 215] width 6 height 6
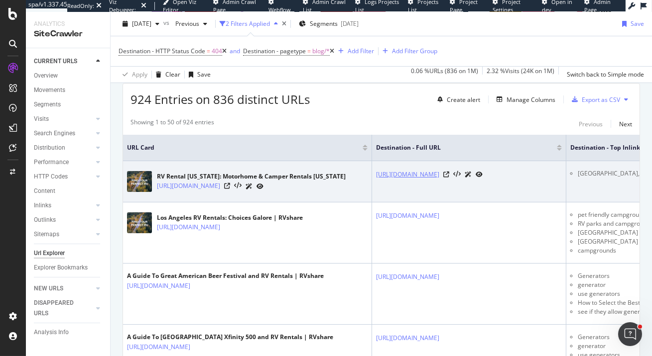
scroll to position [278, 0]
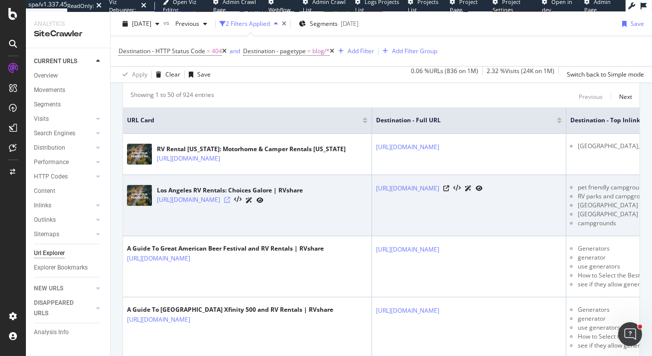
click at [230, 203] on icon at bounding box center [227, 200] width 6 height 6
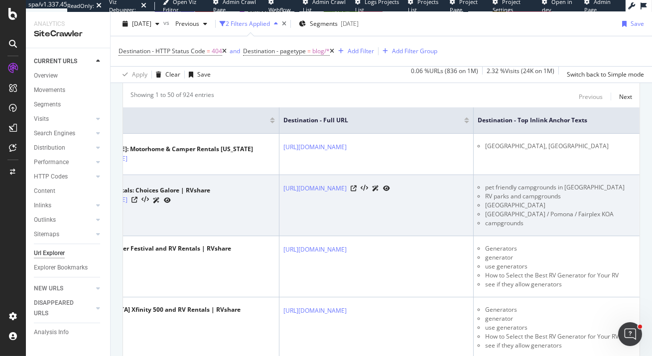
click at [532, 192] on li "pet friendly campgrounds in Los Angeles" at bounding box center [560, 187] width 150 height 9
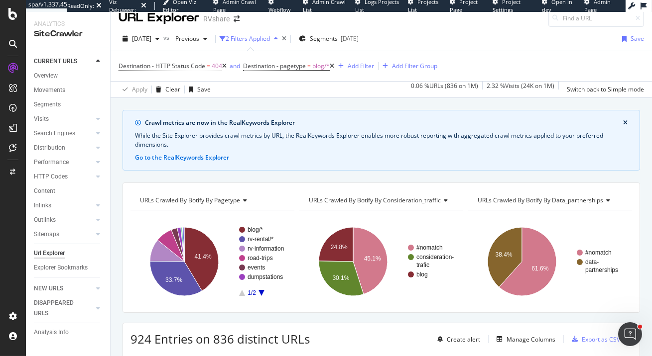
scroll to position [0, 0]
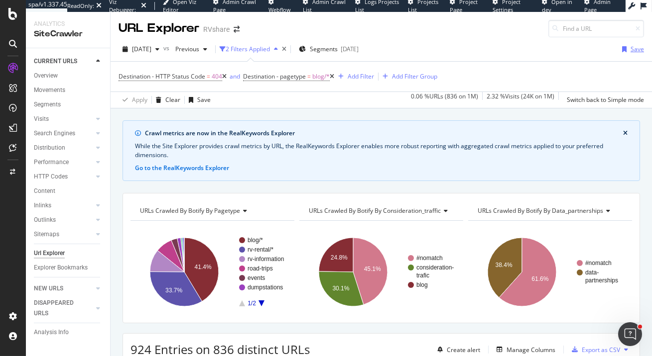
click at [638, 49] on div "Save" at bounding box center [636, 49] width 13 height 8
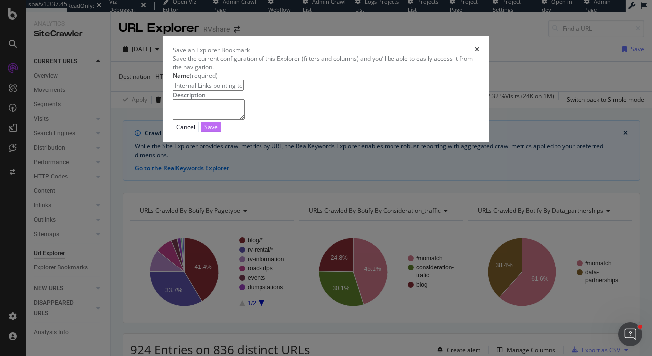
type input "Internal Links pointing to 404 Blog Pages"
click at [218, 131] on div "Save" at bounding box center [210, 127] width 13 height 8
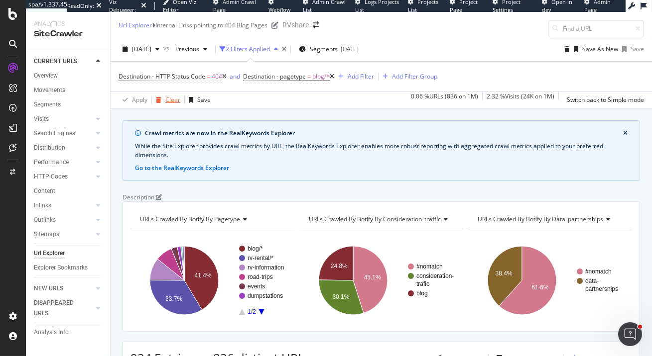
click at [167, 102] on div "Clear" at bounding box center [172, 100] width 15 height 8
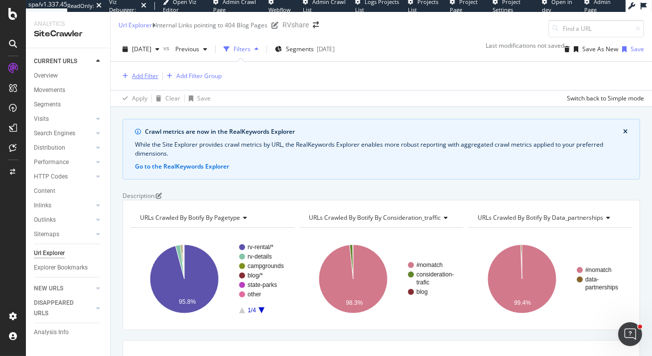
click at [145, 70] on button "Add Filter" at bounding box center [138, 76] width 40 height 12
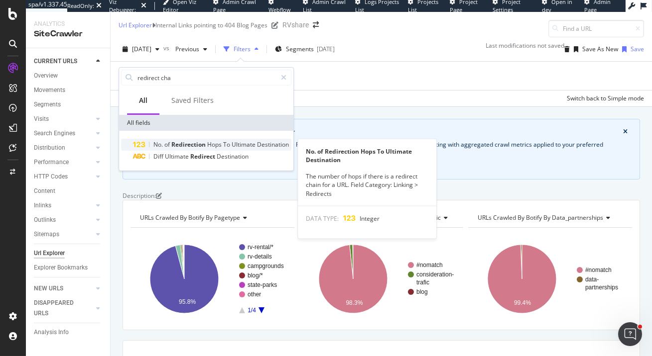
type input "redirect cha"
click at [186, 144] on span "Redirection" at bounding box center [189, 144] width 36 height 8
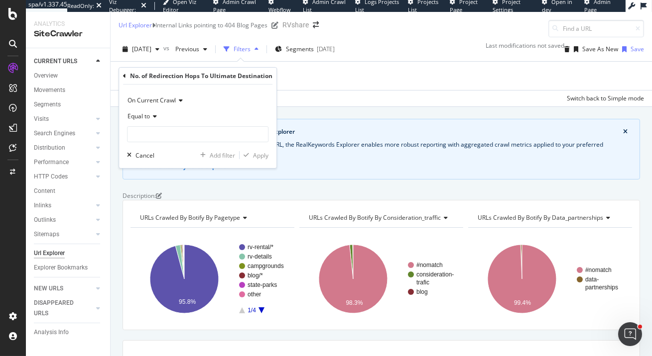
click at [149, 117] on span "Equal to" at bounding box center [138, 116] width 22 height 8
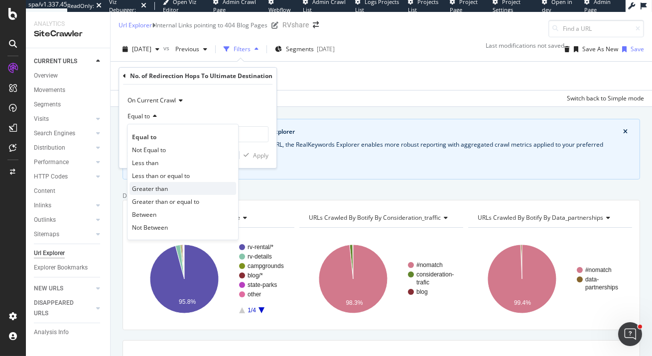
click at [163, 191] on span "Greater than" at bounding box center [150, 189] width 36 height 8
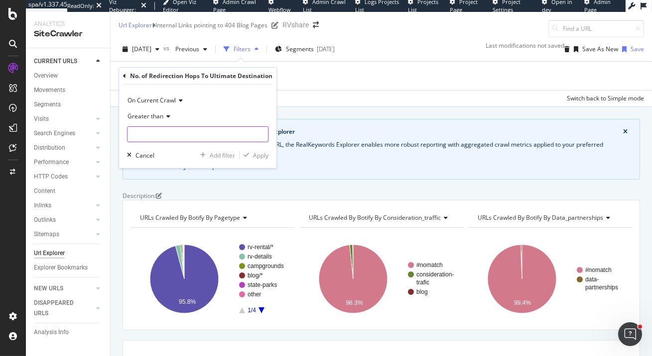
click at [161, 140] on input "number" at bounding box center [197, 134] width 141 height 16
type input "1"
type input "0"
click at [260, 155] on div "Apply" at bounding box center [260, 155] width 15 height 8
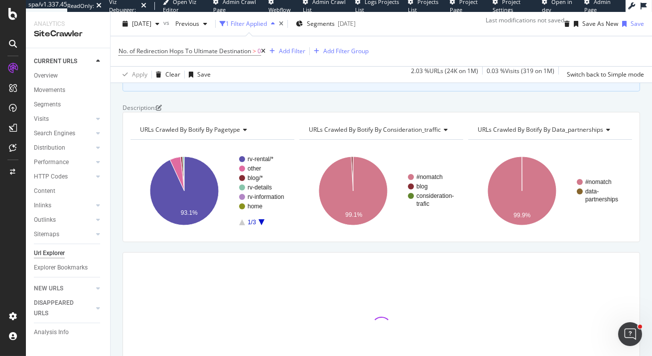
scroll to position [195, 0]
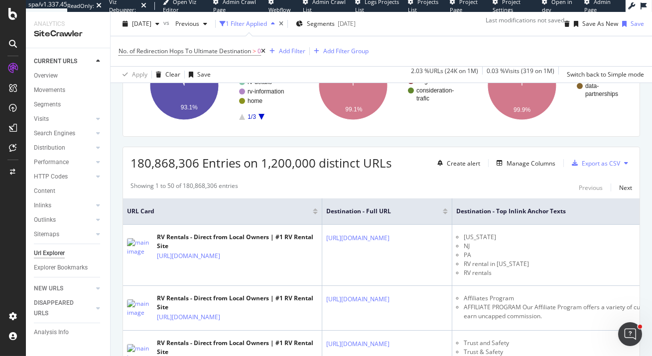
click at [514, 172] on div "Create alert Manage Columns Export as CSV" at bounding box center [532, 163] width 199 height 17
click at [515, 168] on div "Manage Columns" at bounding box center [530, 163] width 49 height 8
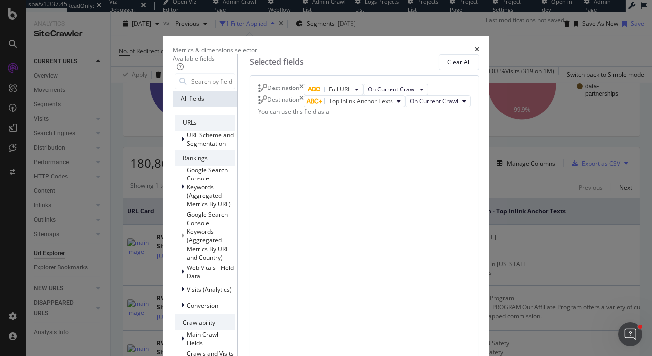
click at [304, 108] on icon "times" at bounding box center [301, 102] width 4 height 12
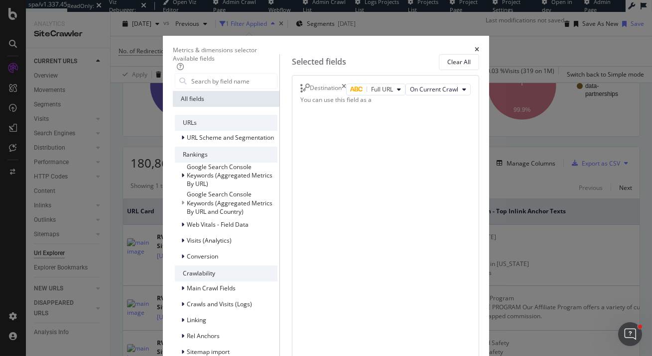
click at [479, 93] on div "Destination Full URL On Current Crawl You can use this field as a To pick up a …" at bounding box center [385, 285] width 187 height 420
click at [346, 96] on icon "times" at bounding box center [343, 90] width 4 height 12
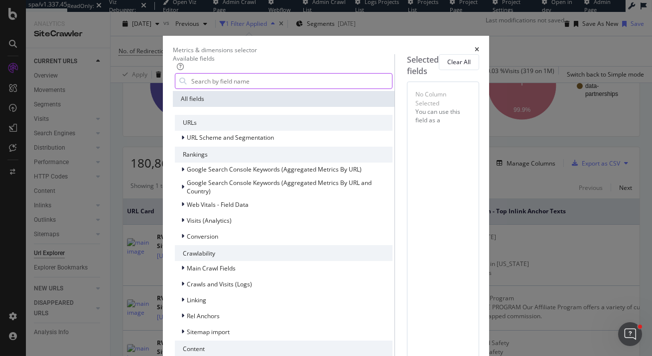
click at [271, 86] on input "modal" at bounding box center [291, 81] width 202 height 15
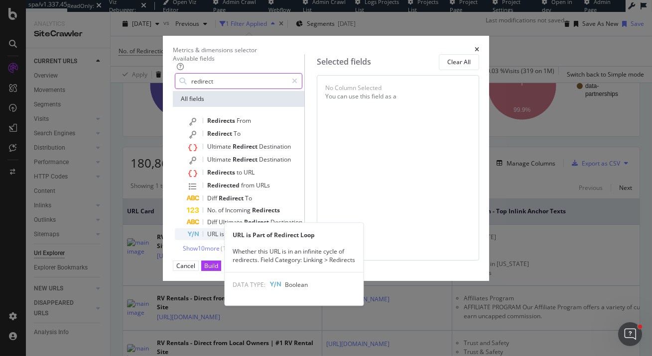
type input "redirect"
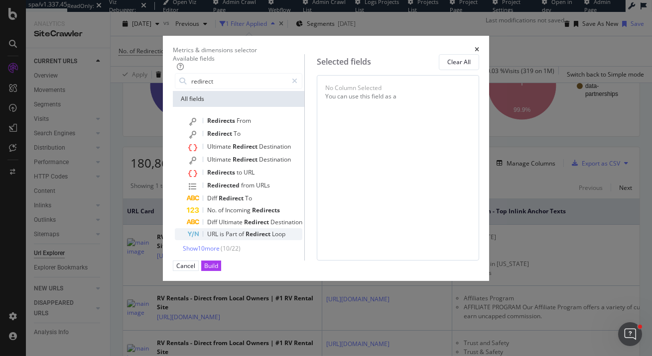
click at [247, 240] on div "URL is Part of Redirect Loop" at bounding box center [244, 234] width 115 height 12
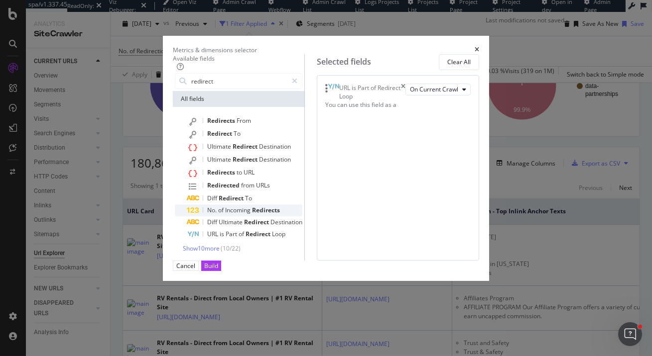
click at [260, 217] on div "No. of Incoming Redirects" at bounding box center [244, 211] width 115 height 12
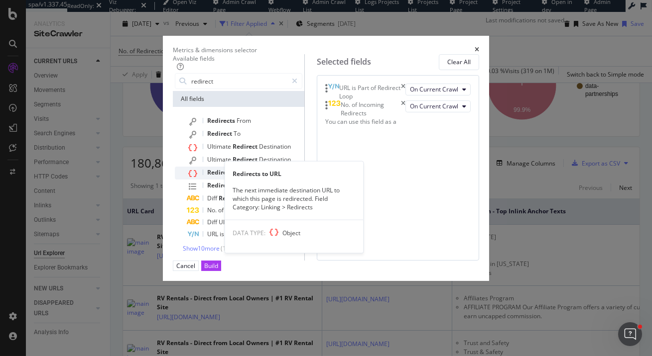
click at [262, 180] on div "Redirects to URL" at bounding box center [244, 173] width 115 height 13
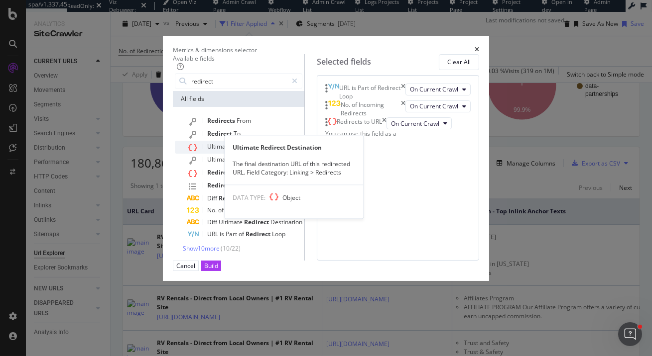
click at [259, 154] on div "Ultimate Redirect Destination" at bounding box center [244, 147] width 115 height 13
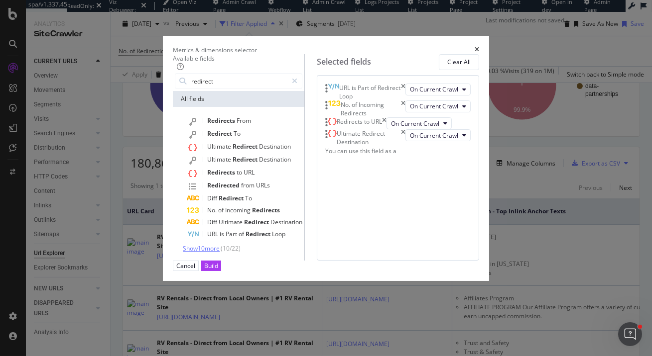
click at [183, 253] on span "Show 10 more" at bounding box center [201, 248] width 37 height 8
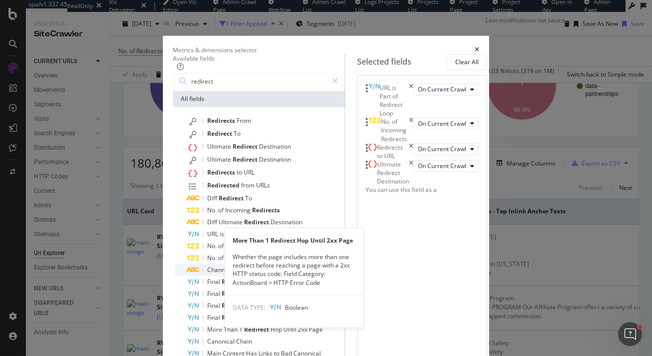
scroll to position [95, 0]
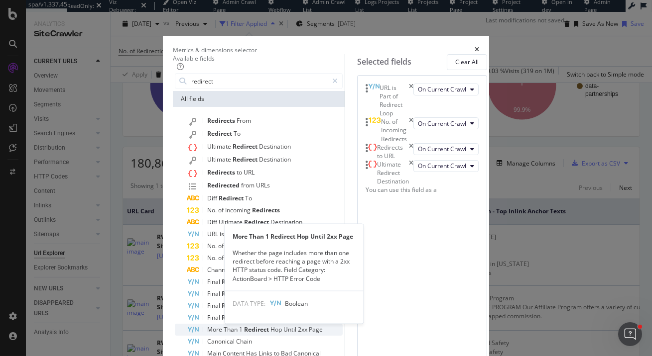
scroll to position [106, 0]
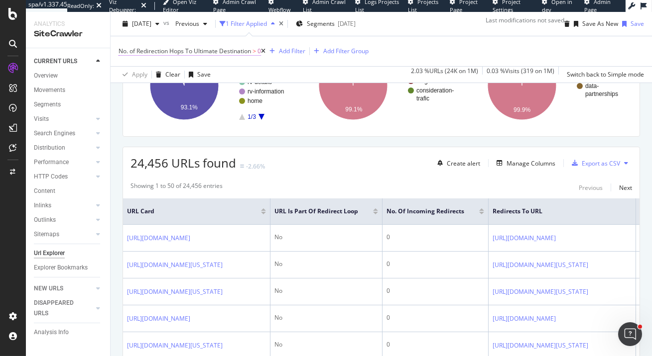
click at [228, 50] on span "No. of Redirection Hops To Ultimate Destination" at bounding box center [184, 51] width 132 height 8
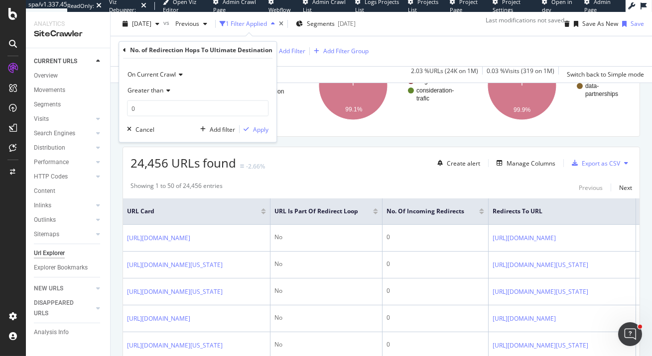
click at [123, 51] on icon at bounding box center [124, 50] width 3 height 6
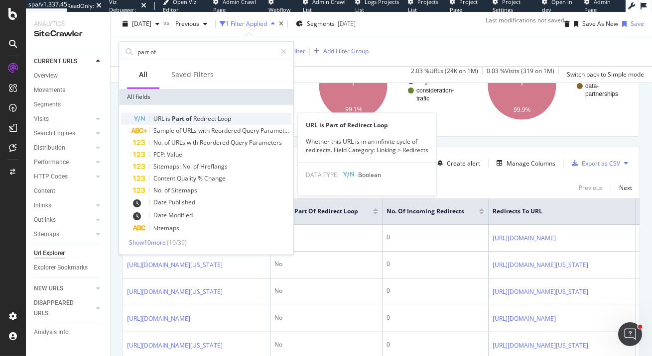
type input "part of"
click at [181, 118] on span "Part" at bounding box center [179, 118] width 14 height 8
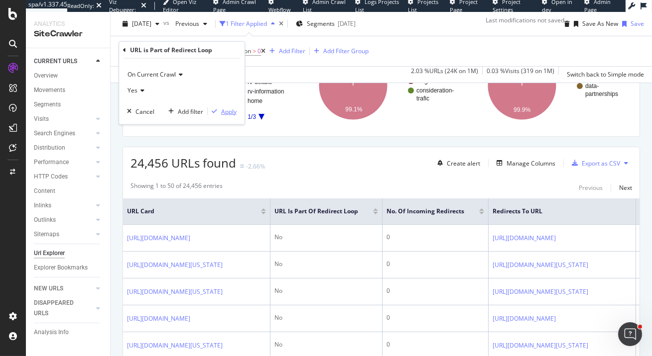
click at [225, 111] on div "Apply" at bounding box center [228, 111] width 15 height 8
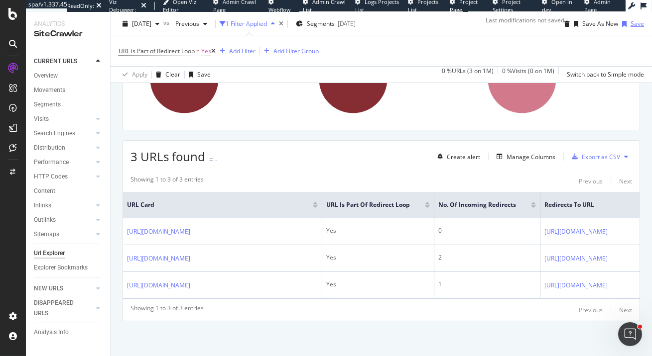
click at [630, 25] on div "Save" at bounding box center [636, 23] width 13 height 8
click at [449, 62] on div "URL is Part of Redirect Loop = Yes Add Filter Add Filter Group" at bounding box center [380, 51] width 525 height 30
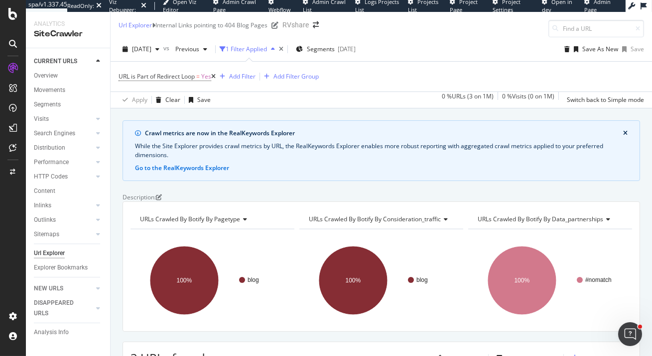
click at [452, 88] on div "URL is Part of Redirect Loop = Yes Add Filter Add Filter Group" at bounding box center [380, 77] width 525 height 30
click at [589, 49] on div "Save As New" at bounding box center [600, 49] width 36 height 8
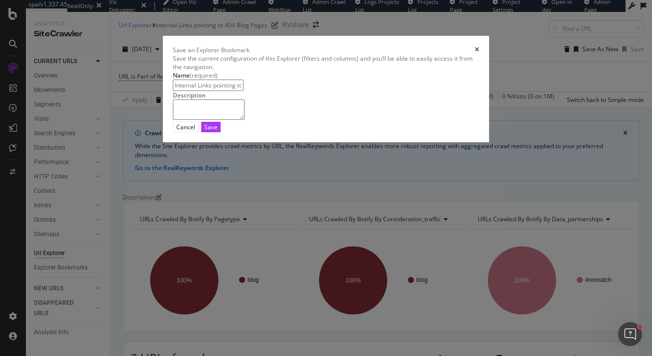
click at [243, 91] on input "Internal Links pointing to 404 Blog Pages Clone" at bounding box center [208, 85] width 71 height 11
type input "Redirect Loops"
click at [218, 131] on div "Save" at bounding box center [210, 127] width 13 height 8
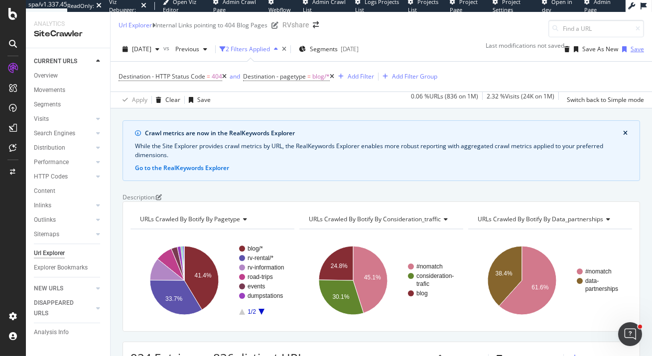
click at [630, 49] on div "Save" at bounding box center [636, 49] width 13 height 8
click at [59, 269] on div "Explorer Bookmarks" at bounding box center [61, 268] width 54 height 10
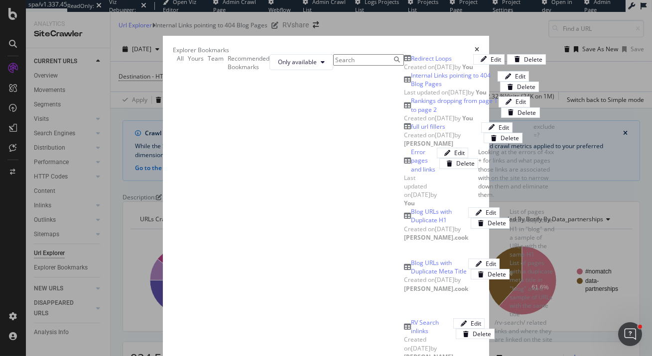
click at [411, 63] on div "Redirect Loops" at bounding box center [431, 58] width 41 height 8
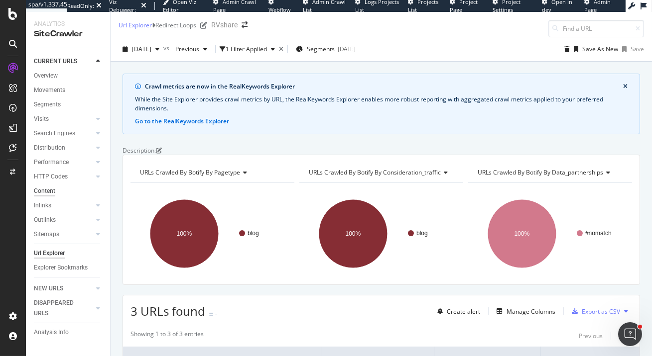
click at [44, 195] on div "Content" at bounding box center [44, 191] width 21 height 10
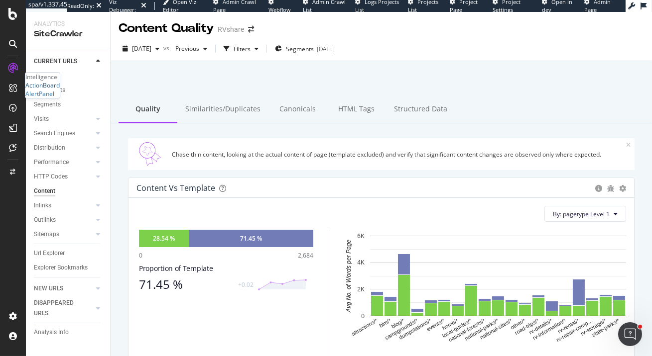
click at [53, 90] on div "ActionBoard" at bounding box center [42, 85] width 34 height 8
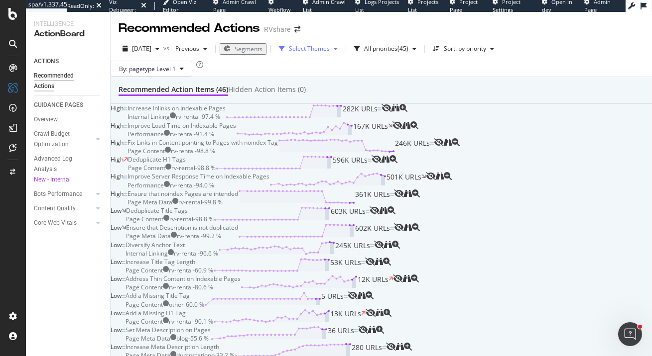
click at [330, 50] on div "Select Themes" at bounding box center [309, 49] width 41 height 6
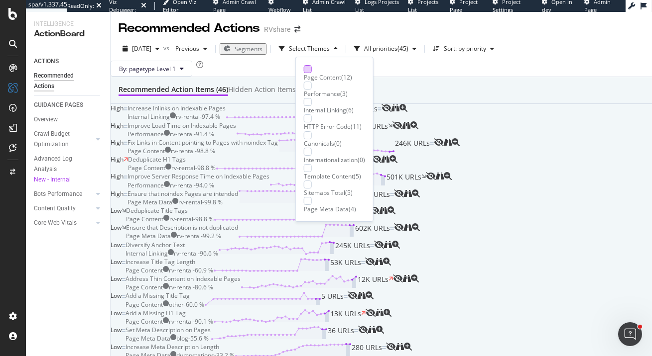
click at [305, 71] on div at bounding box center [308, 69] width 8 height 8
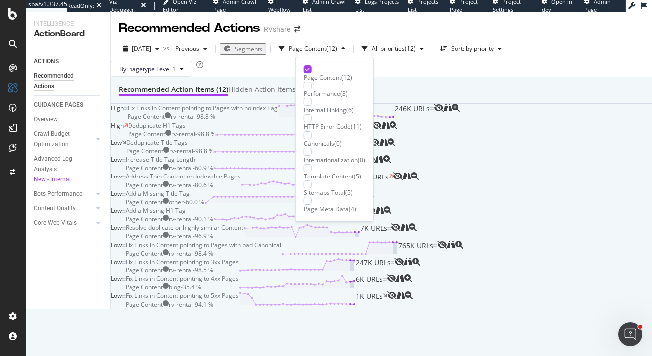
click at [455, 69] on div "By: pagetype Level 1" at bounding box center [381, 69] width 541 height 16
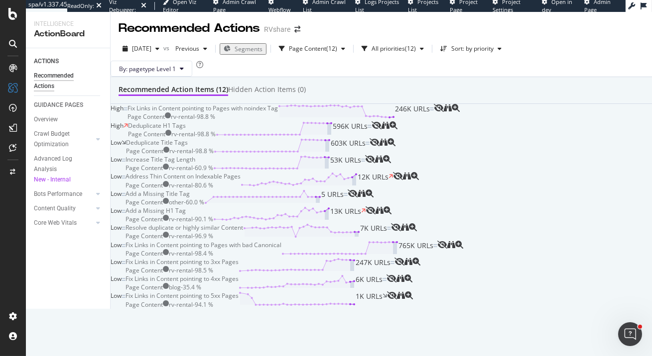
scroll to position [385, 0]
click at [404, 275] on icon "binoculars" at bounding box center [400, 279] width 8 height 8
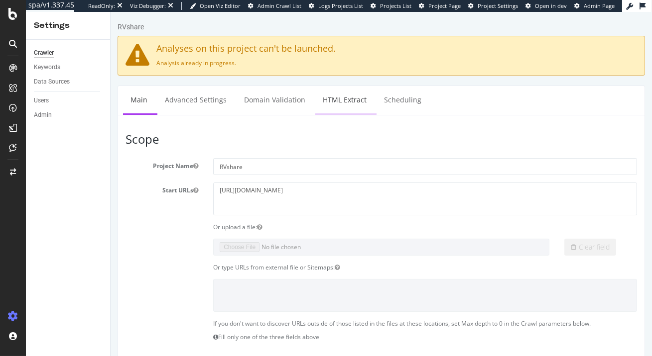
click at [349, 100] on link "HTML Extract" at bounding box center [344, 99] width 59 height 27
select select "exist"
select select "count"
select select "exist"
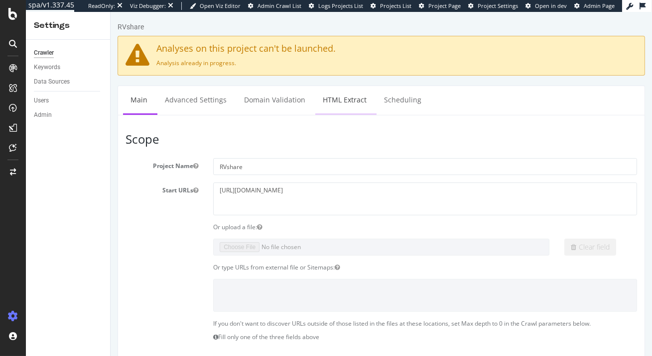
select select "exist"
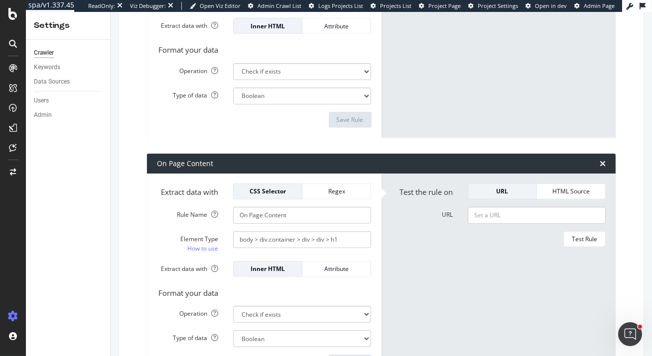
scroll to position [1322, 0]
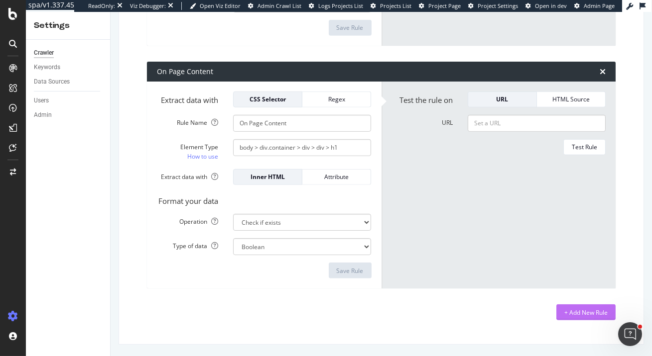
click at [573, 318] on div "+ Add New Rule" at bounding box center [585, 312] width 43 height 15
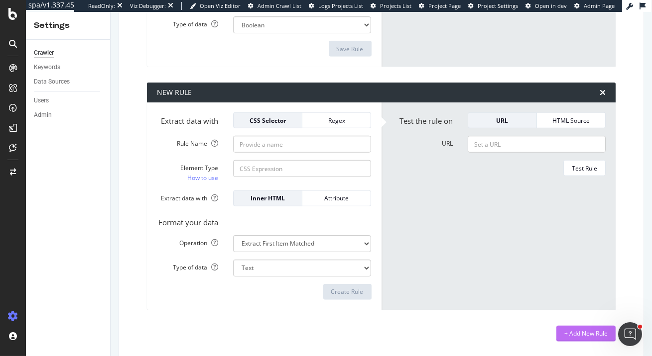
scroll to position [1545, 0]
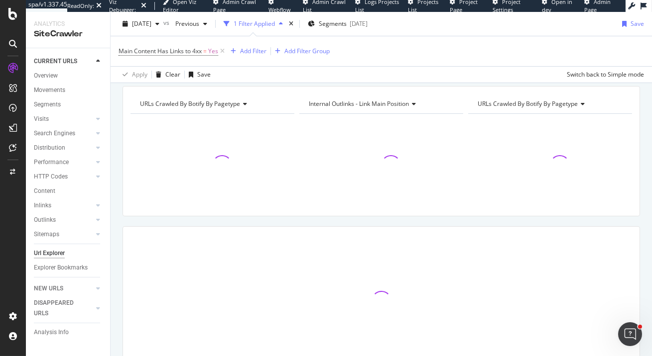
scroll to position [161, 0]
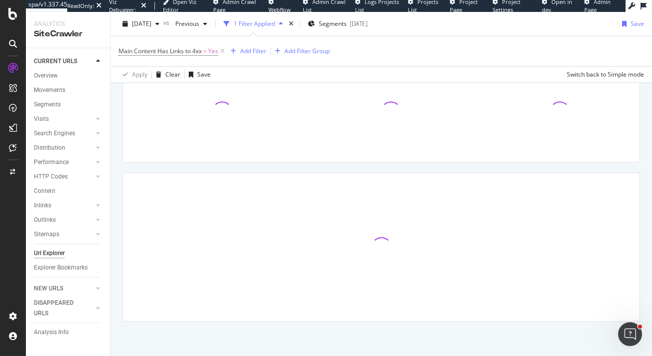
drag, startPoint x: 293, startPoint y: 147, endPoint x: 249, endPoint y: 124, distance: 49.0
click at [266, 134] on div "URLs Crawled By Botify By pagetype Chart (by Value) Table Expand Export as CSV …" at bounding box center [381, 97] width 506 height 114
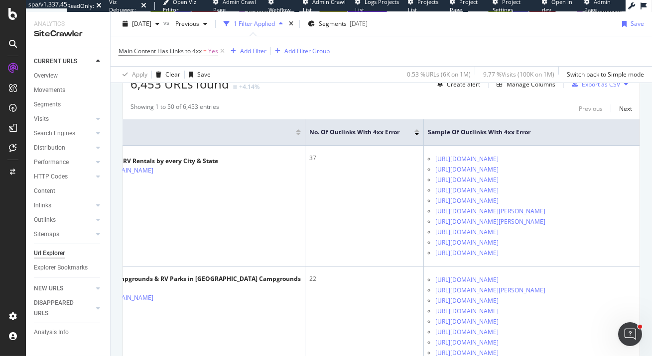
scroll to position [0, 0]
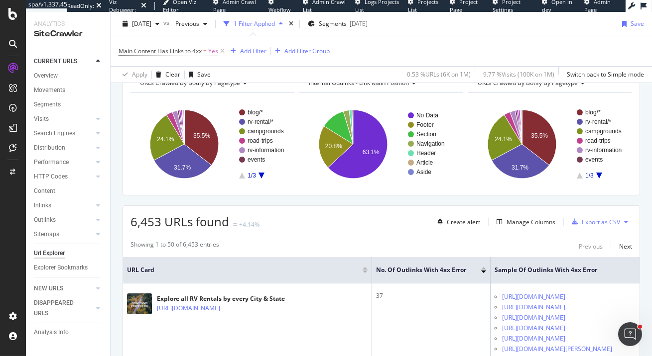
scroll to position [114, 0]
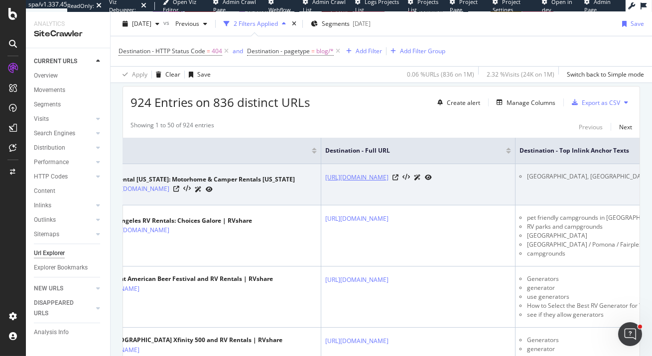
scroll to position [0, 148]
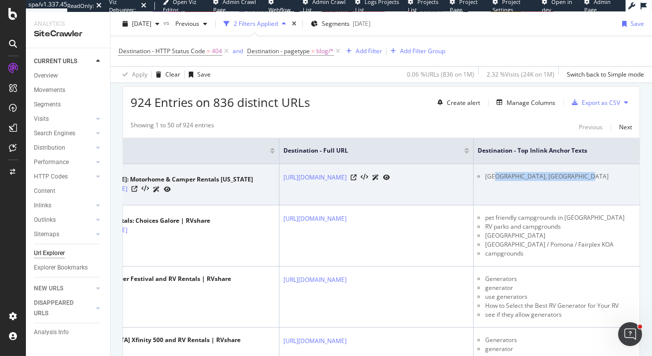
drag, startPoint x: 501, startPoint y: 176, endPoint x: 589, endPoint y: 178, distance: 88.6
click at [589, 178] on li "[GEOGRAPHIC_DATA], [GEOGRAPHIC_DATA]" at bounding box center [560, 176] width 150 height 9
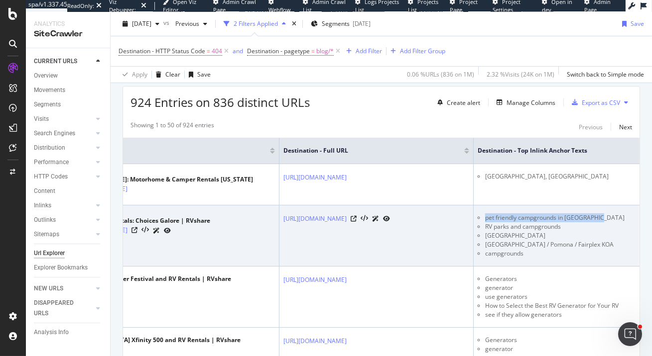
drag, startPoint x: 484, startPoint y: 254, endPoint x: 607, endPoint y: 256, distance: 123.0
click at [607, 223] on li "pet friendly campgrounds in [GEOGRAPHIC_DATA]" at bounding box center [560, 218] width 150 height 9
click at [547, 240] on li "[GEOGRAPHIC_DATA]" at bounding box center [560, 235] width 150 height 9
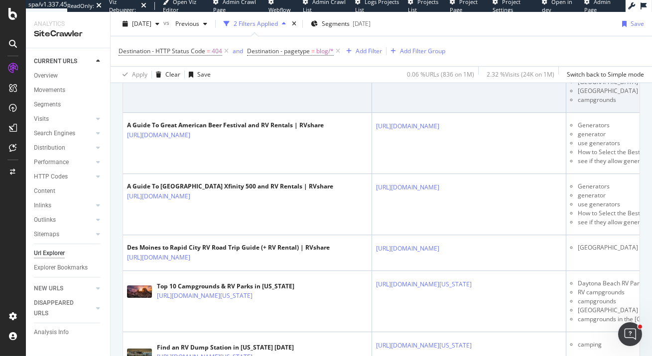
scroll to position [408, 0]
